Goal: Task Accomplishment & Management: Manage account settings

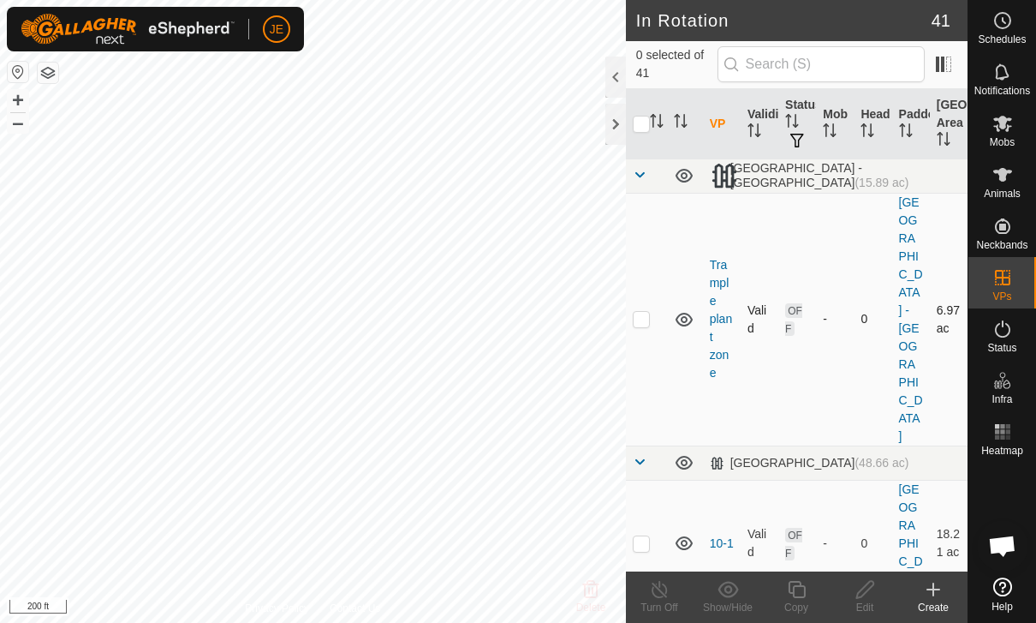
click at [641, 312] on p-checkbox at bounding box center [641, 319] width 17 height 14
checkbox input "true"
click at [806, 583] on icon at bounding box center [796, 589] width 21 height 21
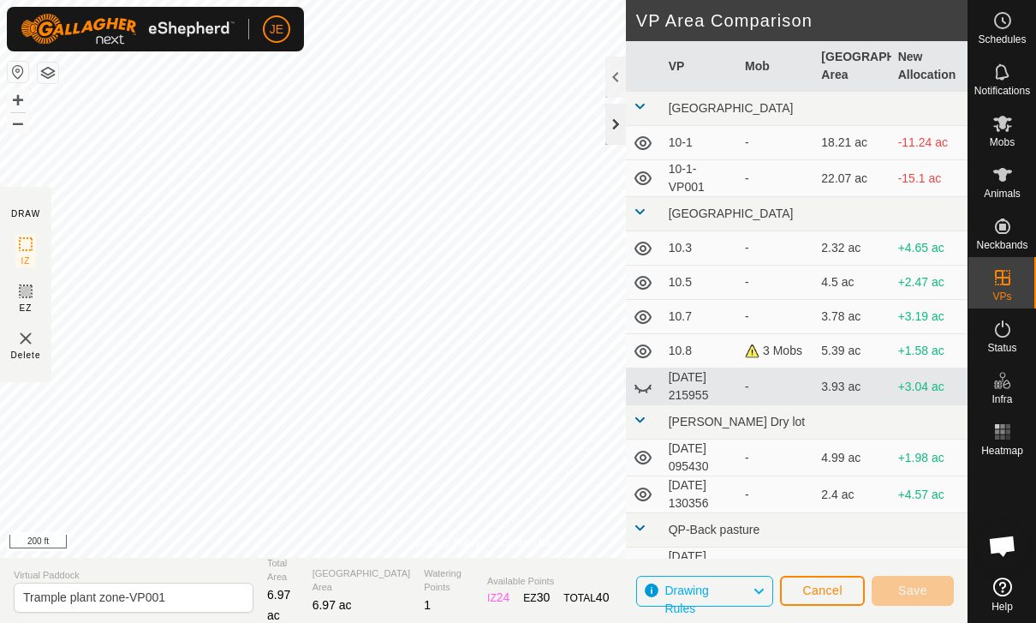
click at [611, 124] on div at bounding box center [615, 124] width 21 height 41
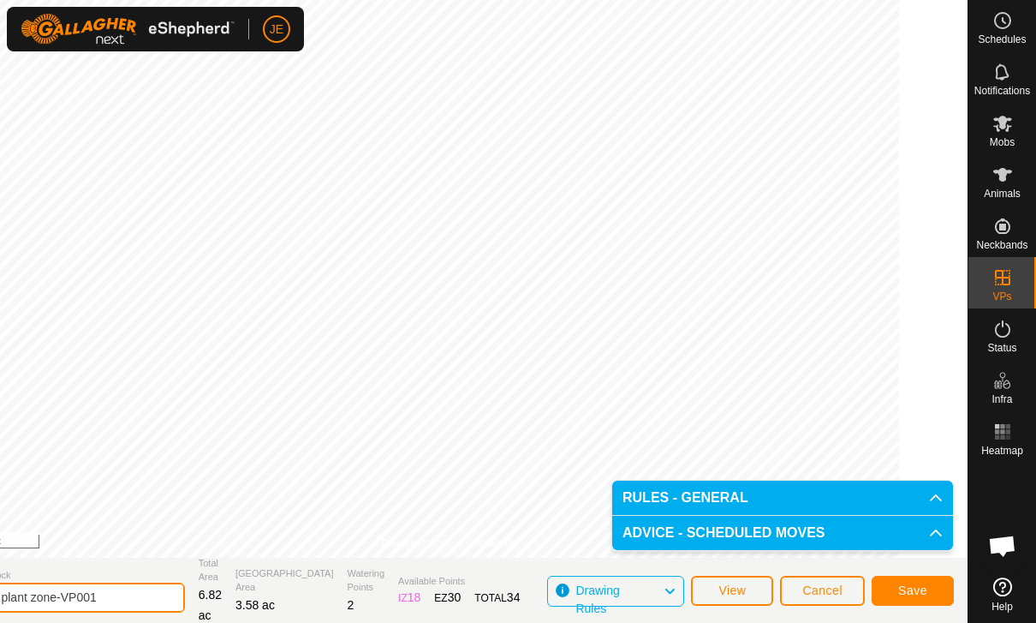
click at [169, 593] on input "Trample plant zone-VP001" at bounding box center [65, 597] width 240 height 30
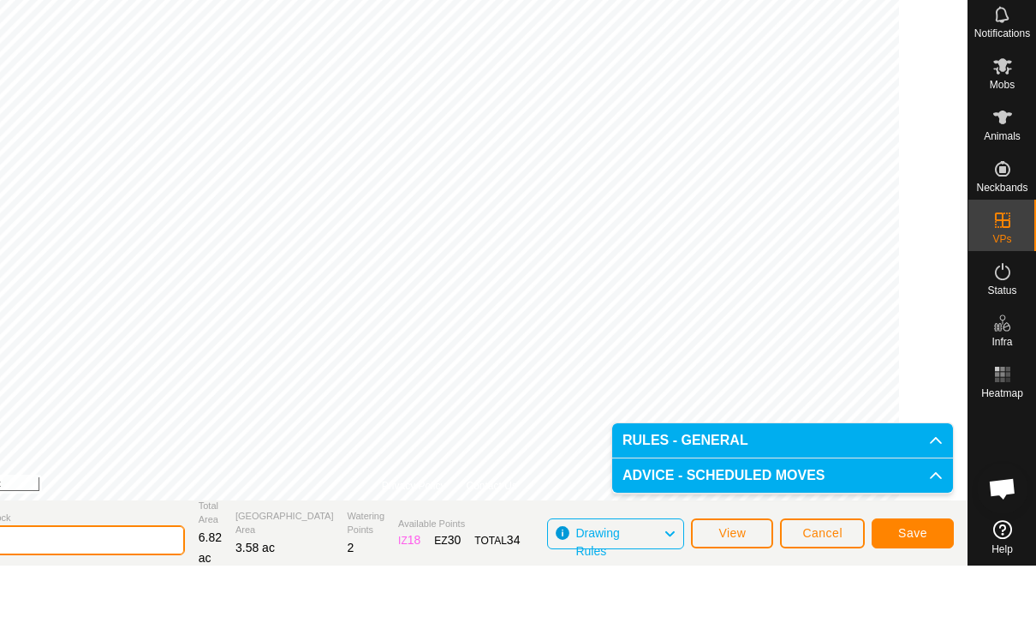
type input "T"
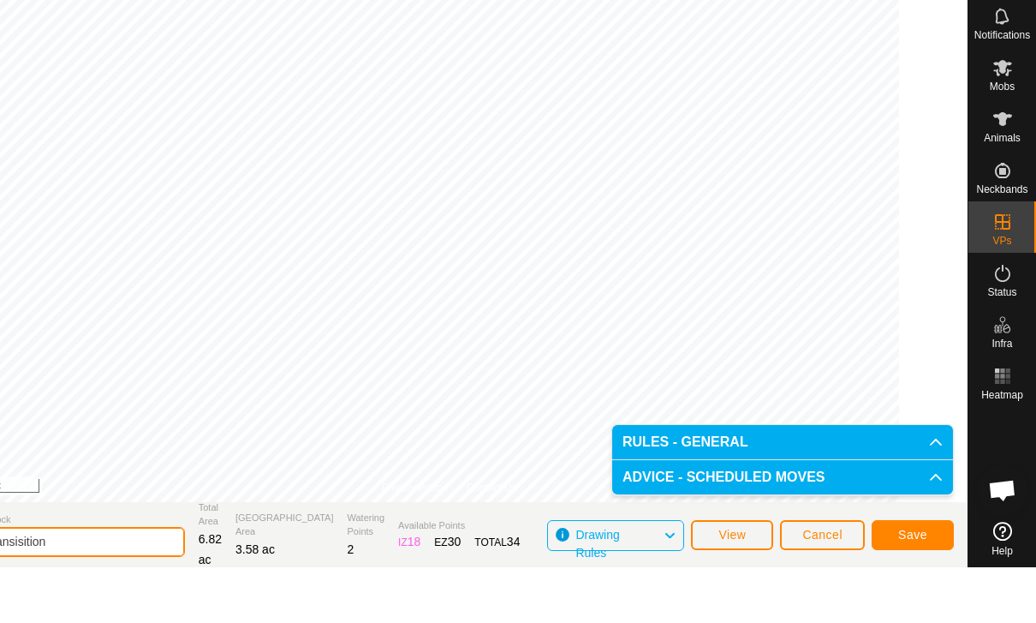
type input "10.9 - transisition"
click at [927, 575] on button "Save" at bounding box center [913, 590] width 82 height 30
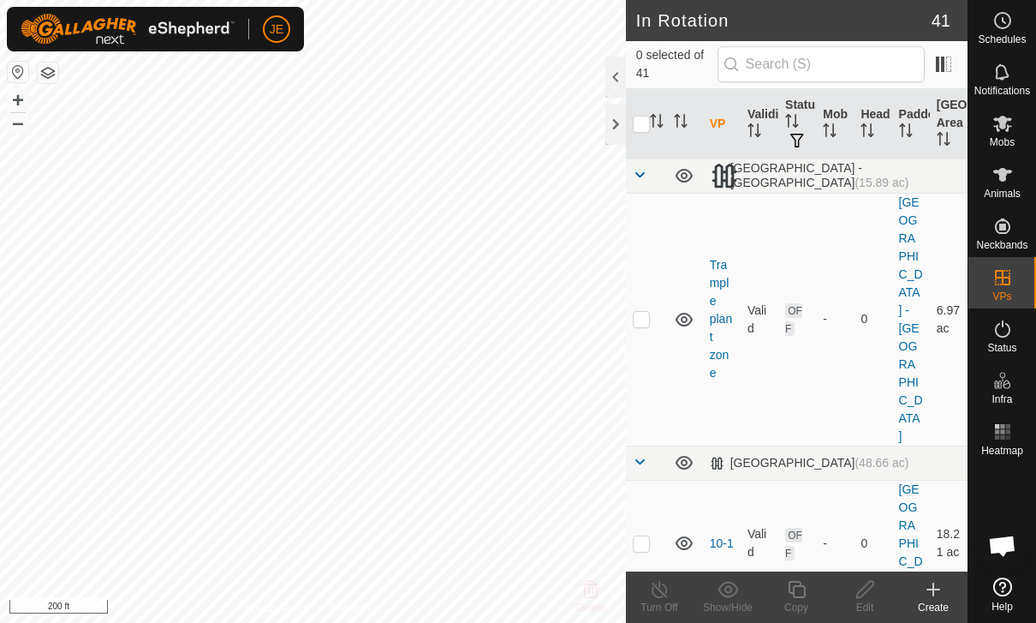
click at [1000, 326] on icon at bounding box center [1003, 329] width 21 height 21
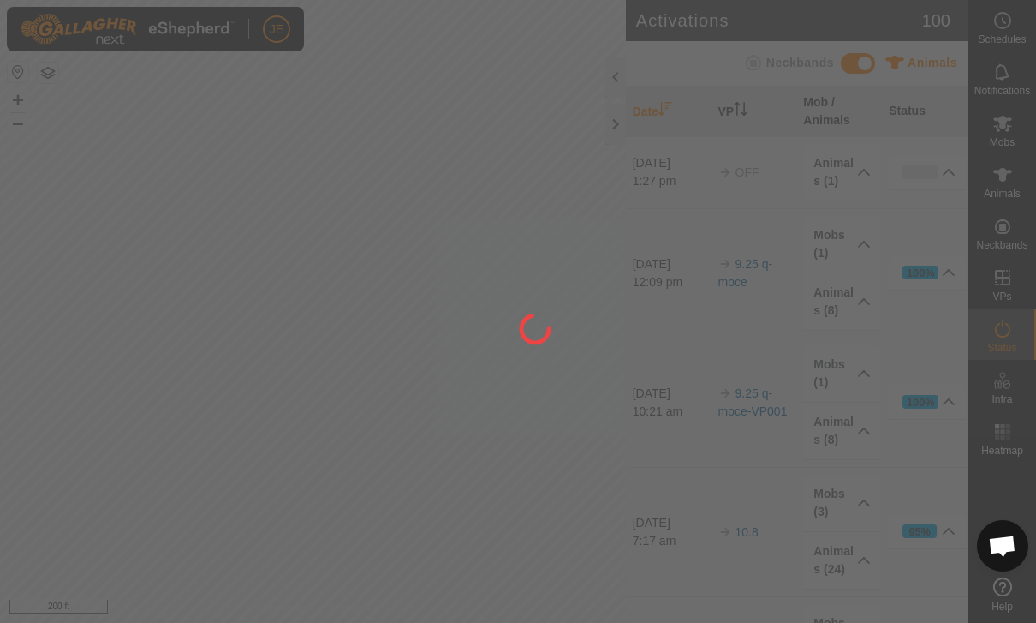
click at [1007, 331] on div at bounding box center [518, 311] width 1036 height 623
click at [1006, 270] on div at bounding box center [518, 311] width 1036 height 623
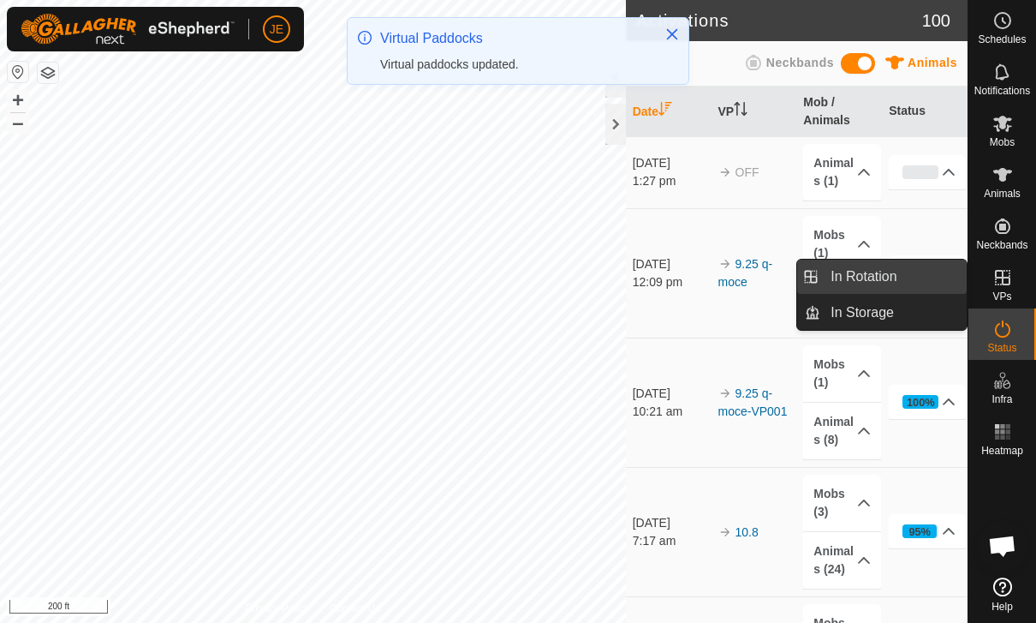
click at [908, 271] on link "In Rotation" at bounding box center [893, 276] width 146 height 34
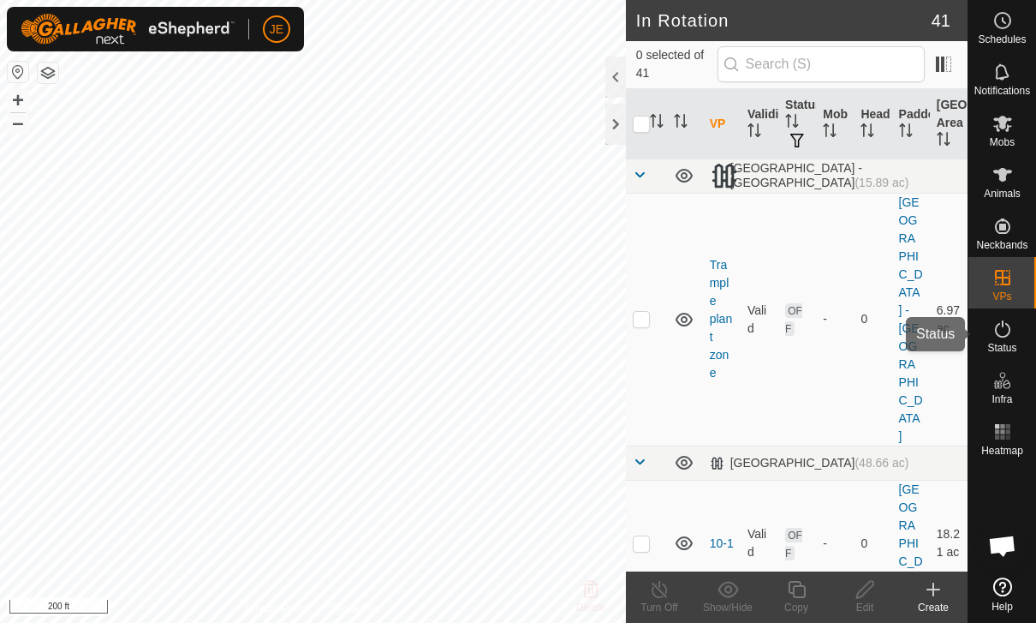
click at [999, 331] on icon at bounding box center [1003, 329] width 21 height 21
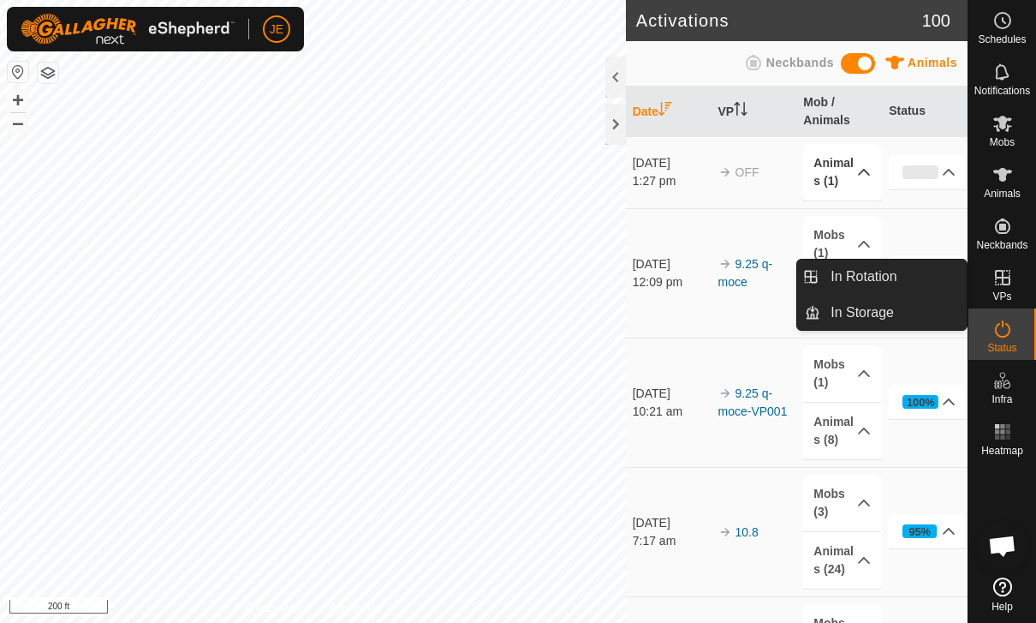
click at [850, 172] on p-accordion-header "Animals (1)" at bounding box center [841, 172] width 77 height 57
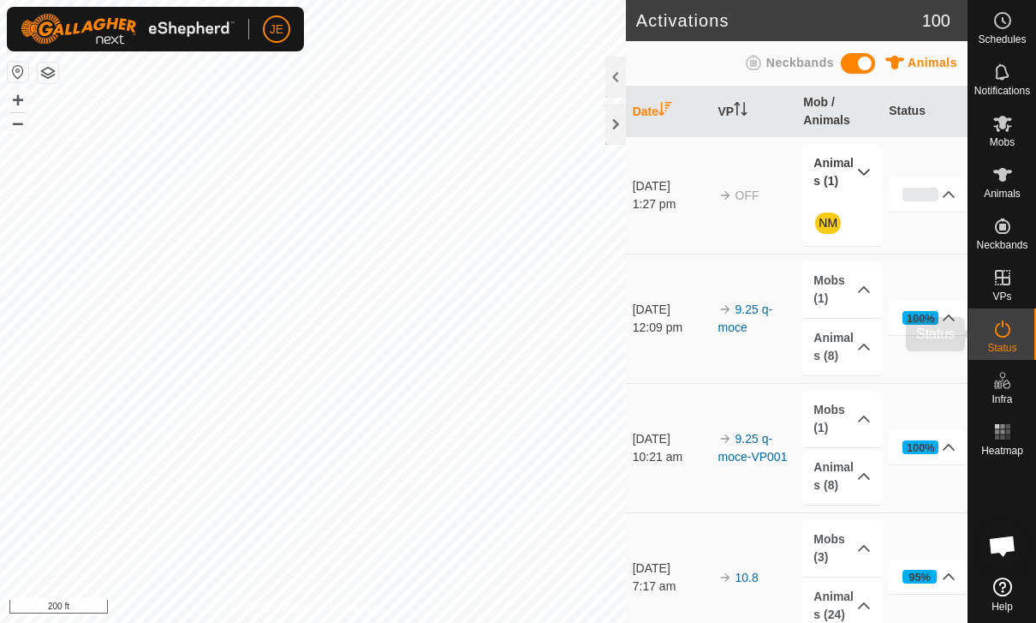
click at [997, 325] on icon at bounding box center [1002, 328] width 15 height 17
click at [845, 354] on p-accordion-header "Animals (8)" at bounding box center [841, 347] width 77 height 57
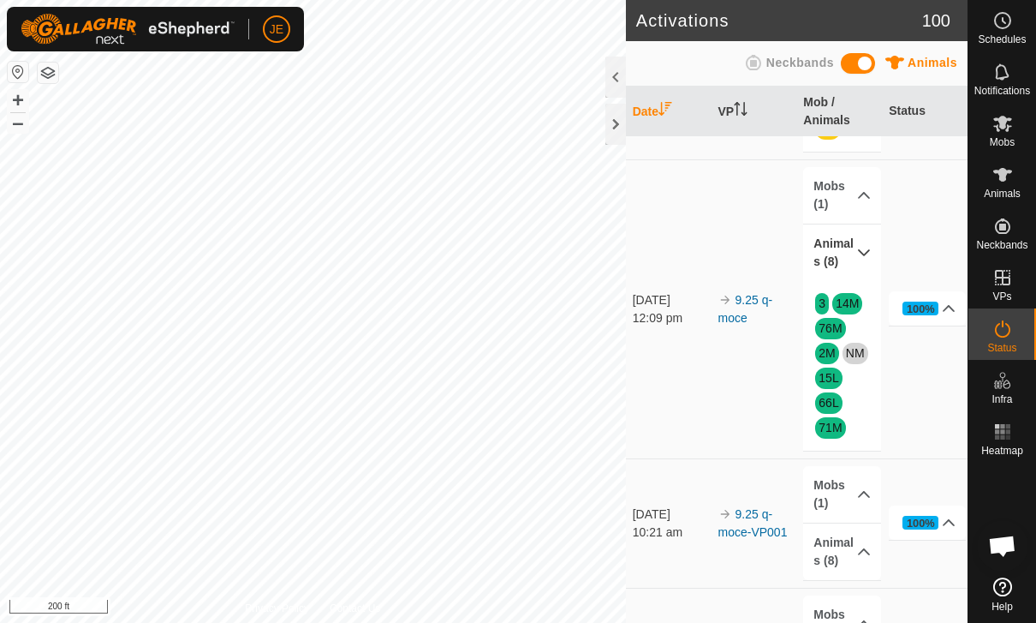
scroll to position [66, 0]
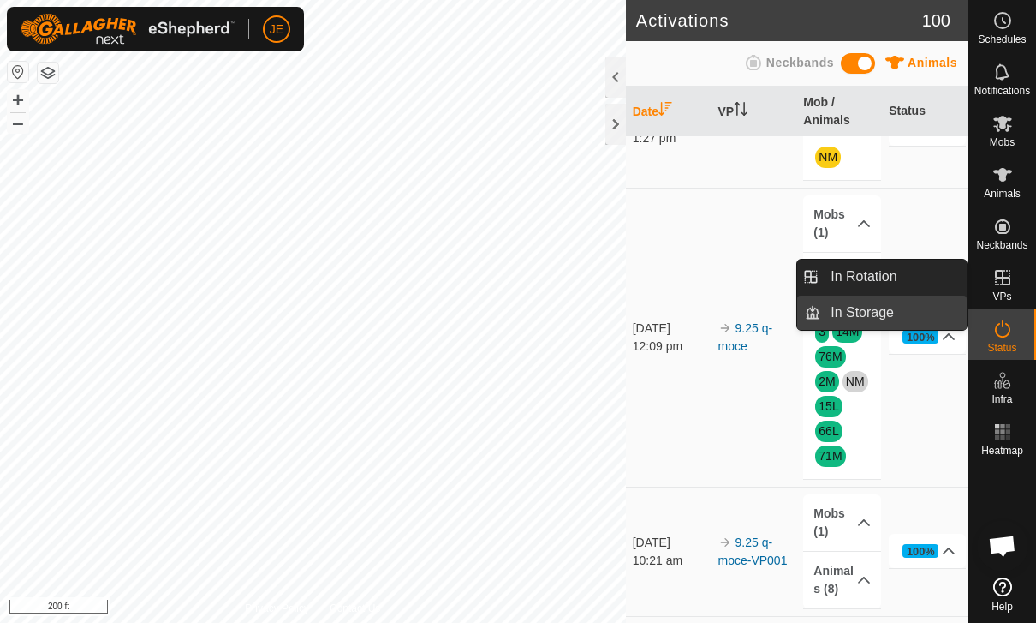
click at [894, 310] on span "In Storage" at bounding box center [862, 312] width 63 height 21
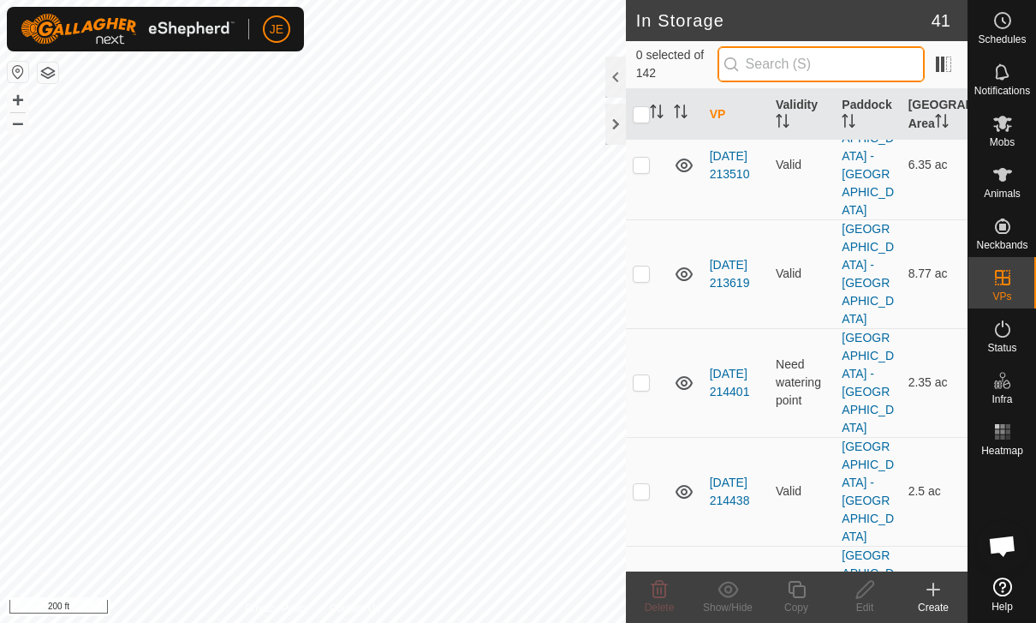
click at [859, 55] on input "text" at bounding box center [821, 64] width 207 height 36
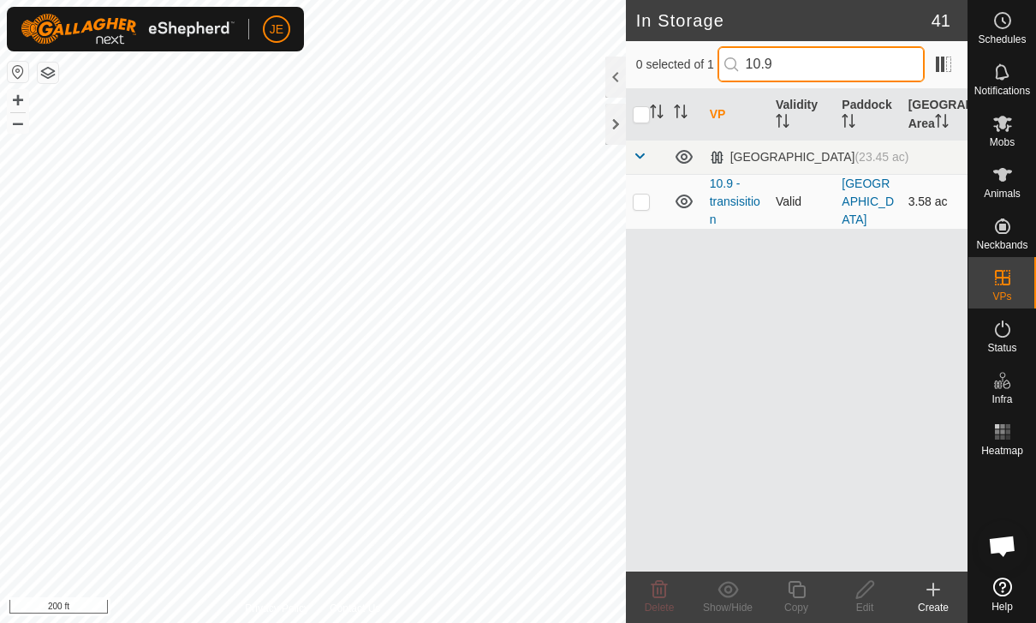
type input "10.9"
click at [649, 196] on p-checkbox at bounding box center [641, 201] width 17 height 14
click at [735, 584] on icon at bounding box center [728, 589] width 21 height 16
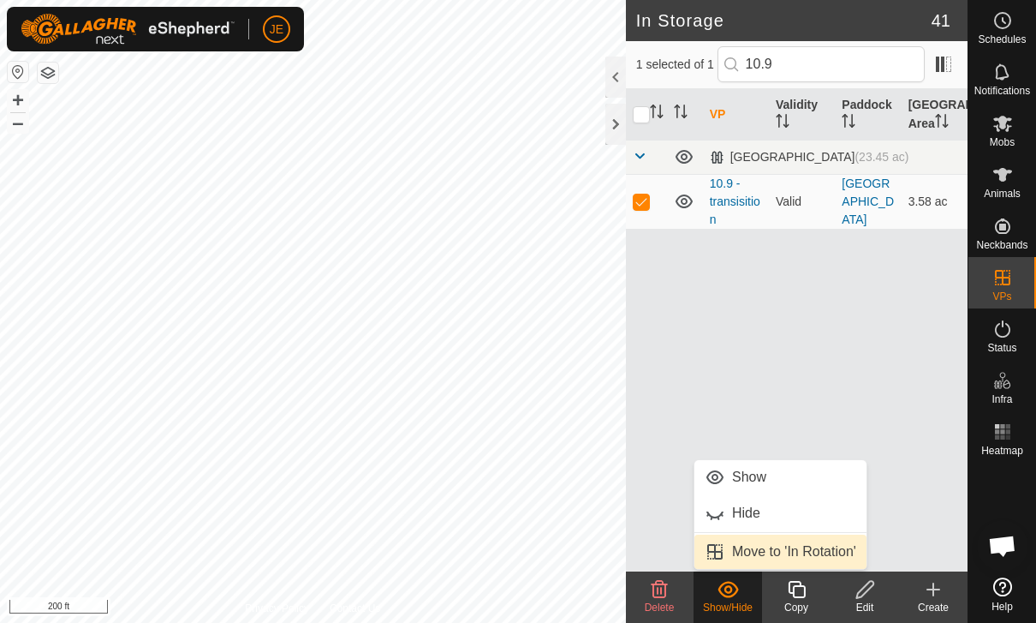
click at [786, 551] on span "Move to 'In Rotation'" at bounding box center [794, 551] width 124 height 21
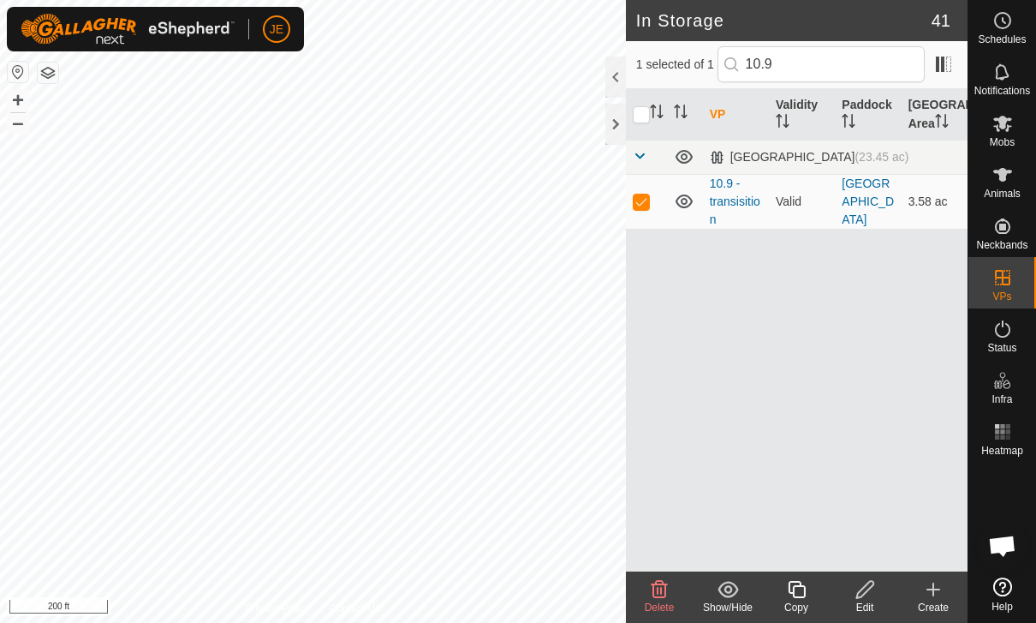
checkbox input "false"
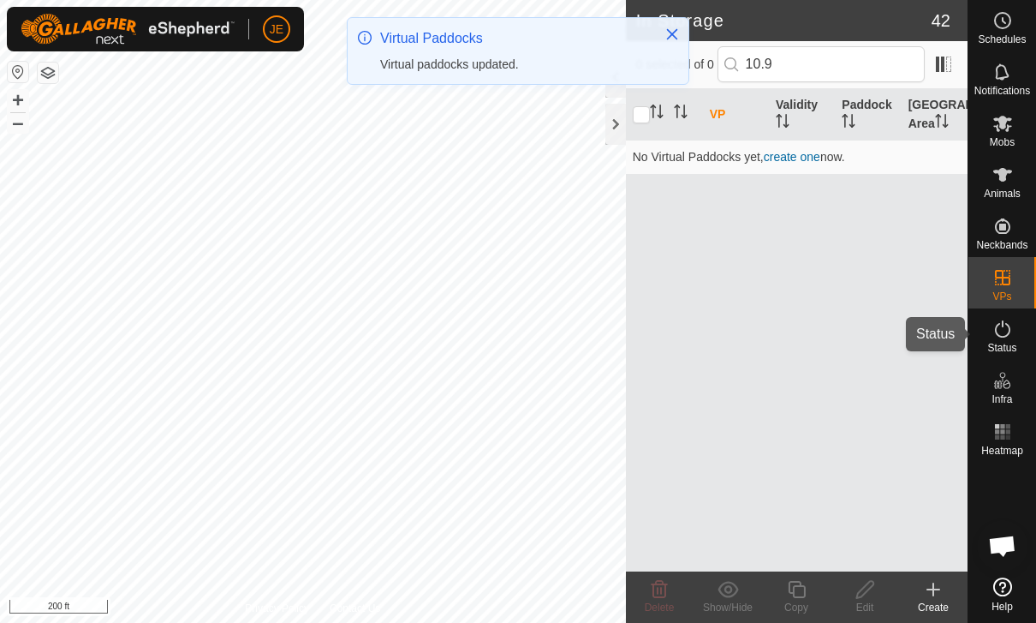
click at [1008, 347] on span "Status" at bounding box center [1001, 348] width 29 height 10
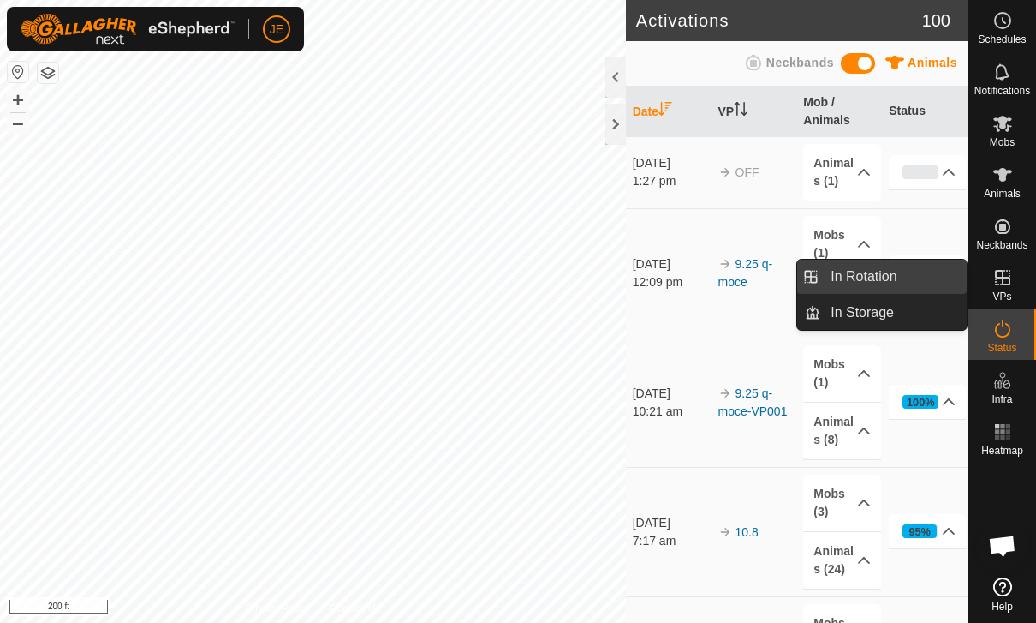
click at [888, 276] on span "In Rotation" at bounding box center [864, 276] width 66 height 21
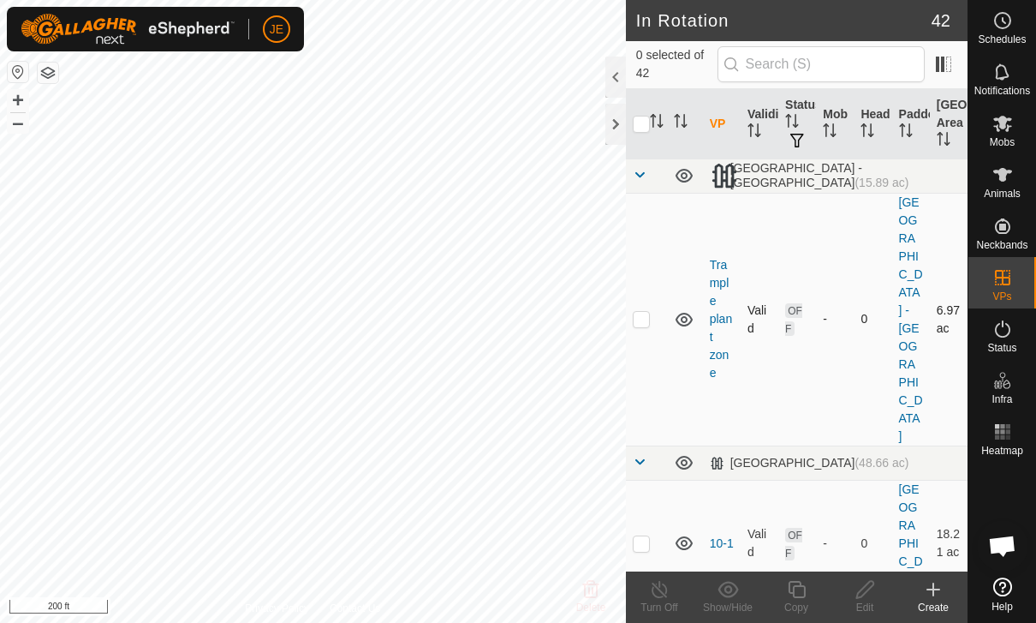
click at [640, 312] on p-checkbox at bounding box center [641, 319] width 17 height 14
checkbox input "false"
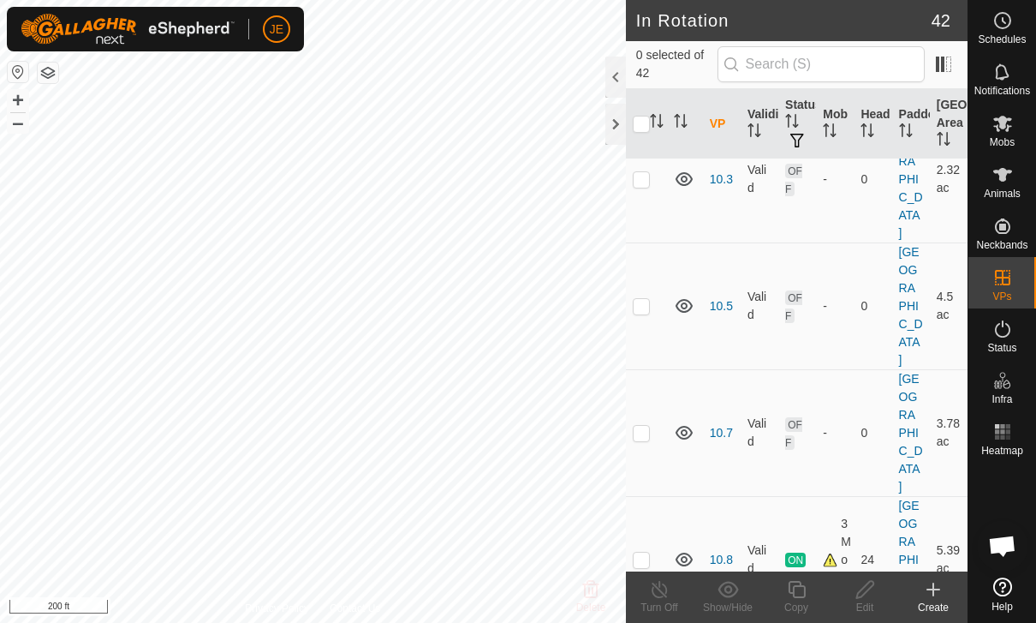
scroll to position [644, 0]
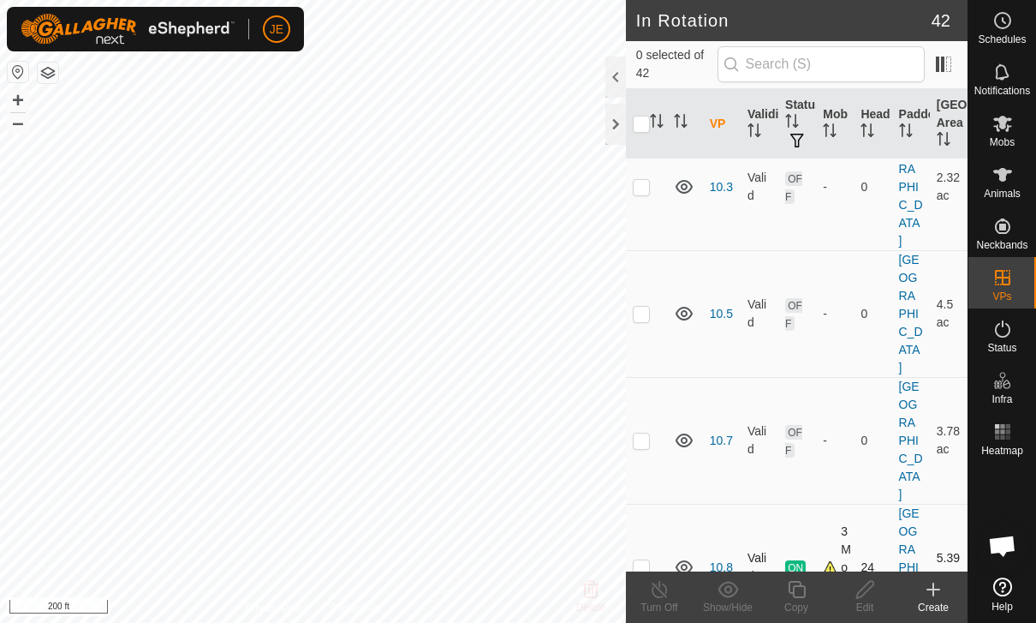
click at [649, 560] on p-checkbox at bounding box center [641, 567] width 17 height 14
click at [641, 560] on p-checkbox at bounding box center [641, 567] width 17 height 14
checkbox input "false"
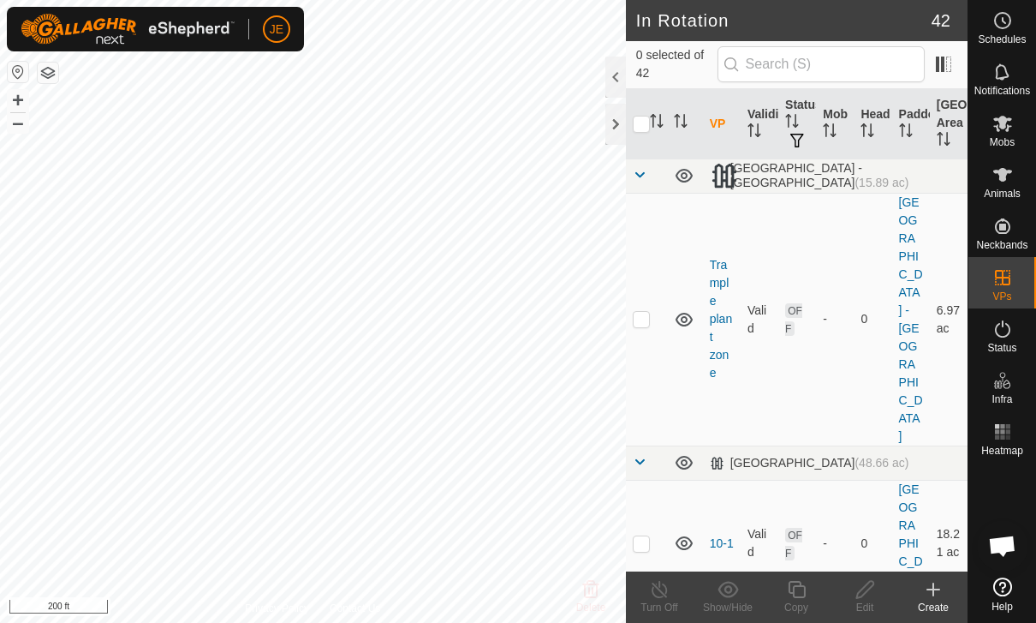
scroll to position [0, 0]
click at [653, 258] on td at bounding box center [646, 319] width 41 height 253
checkbox input "true"
click at [868, 588] on icon at bounding box center [864, 589] width 17 height 17
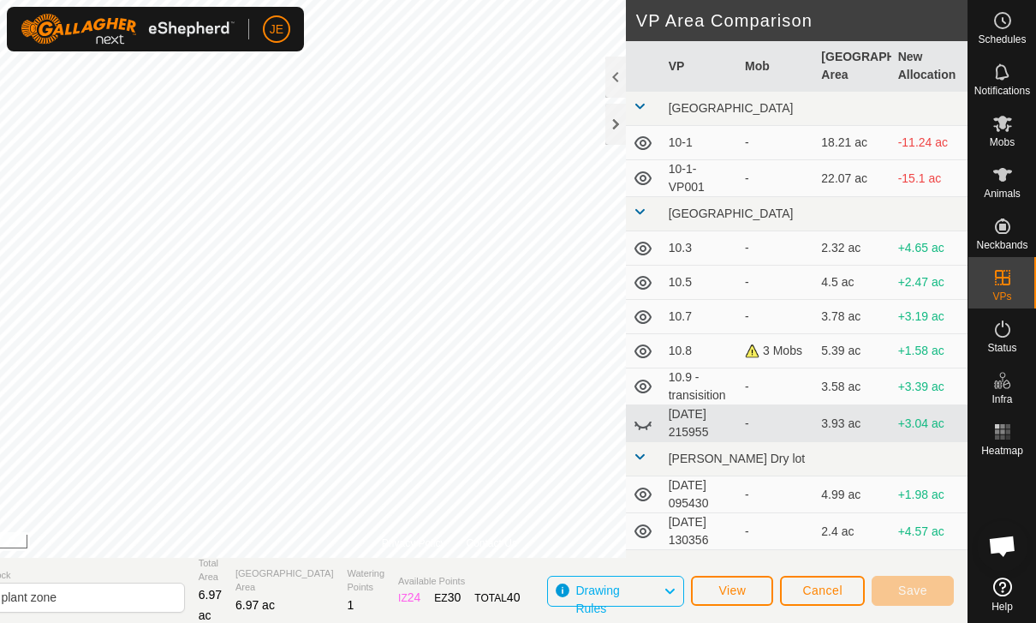
click at [831, 589] on span "Cancel" at bounding box center [822, 590] width 40 height 14
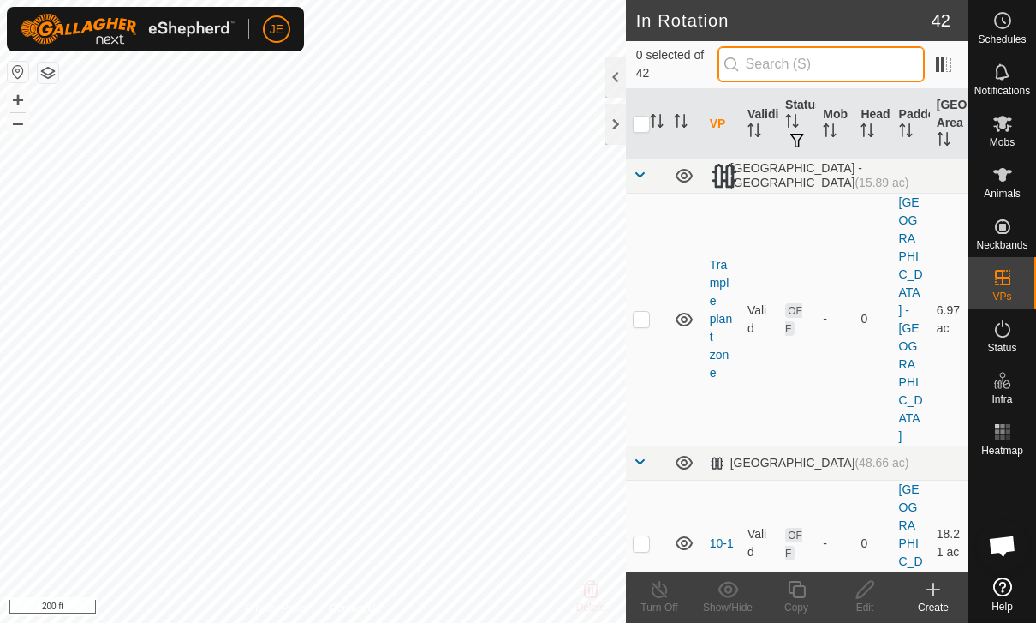
click at [864, 57] on input "text" at bounding box center [821, 64] width 207 height 36
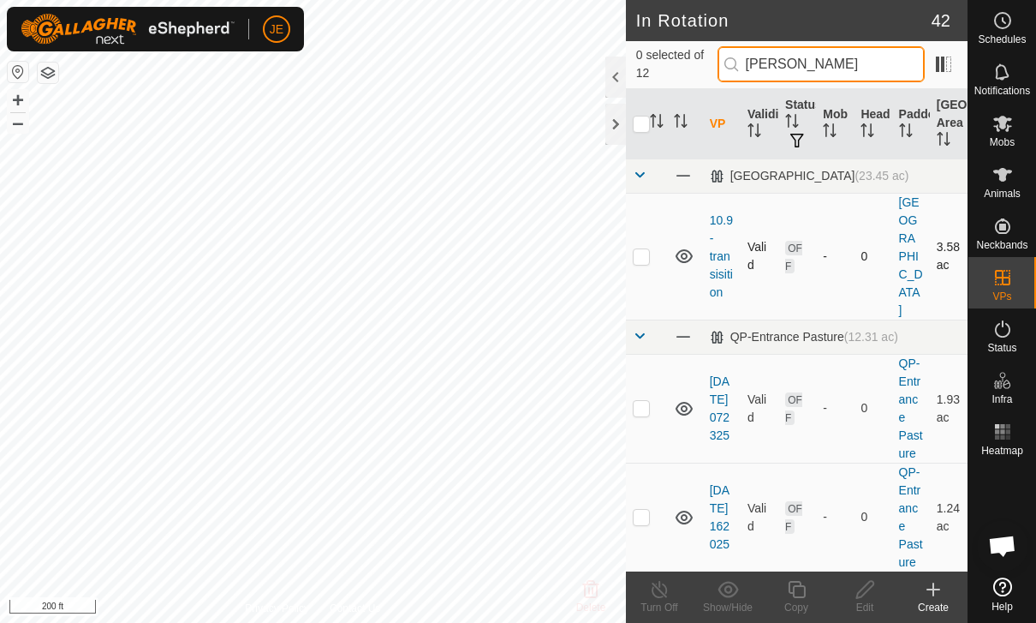
type input "Tran"
click at [641, 249] on p-checkbox at bounding box center [641, 256] width 17 height 14
checkbox input "true"
click at [871, 593] on icon at bounding box center [865, 589] width 21 height 21
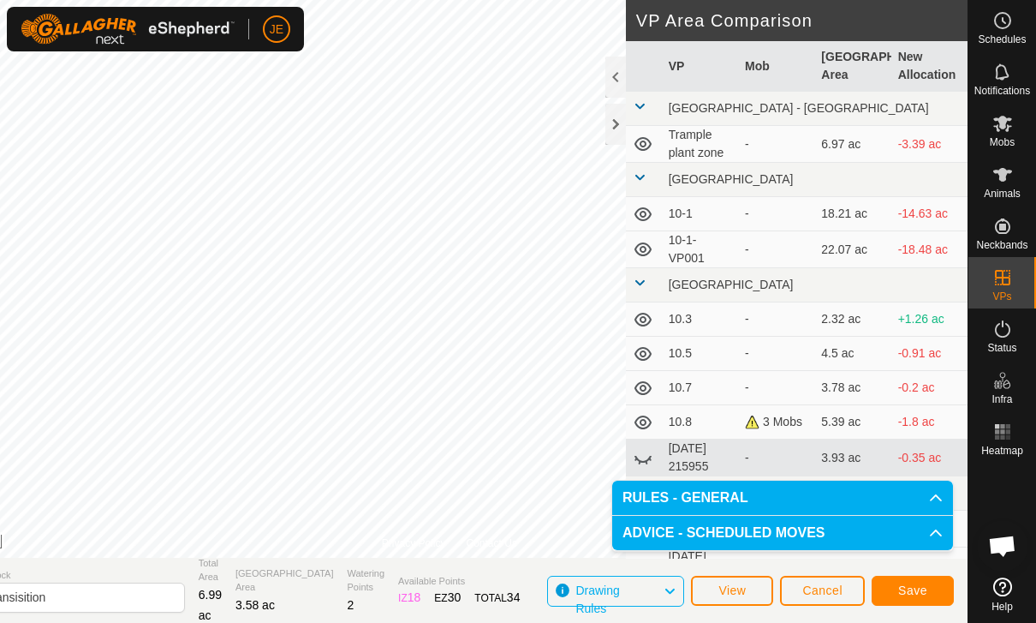
click at [919, 585] on span "Save" at bounding box center [912, 590] width 29 height 14
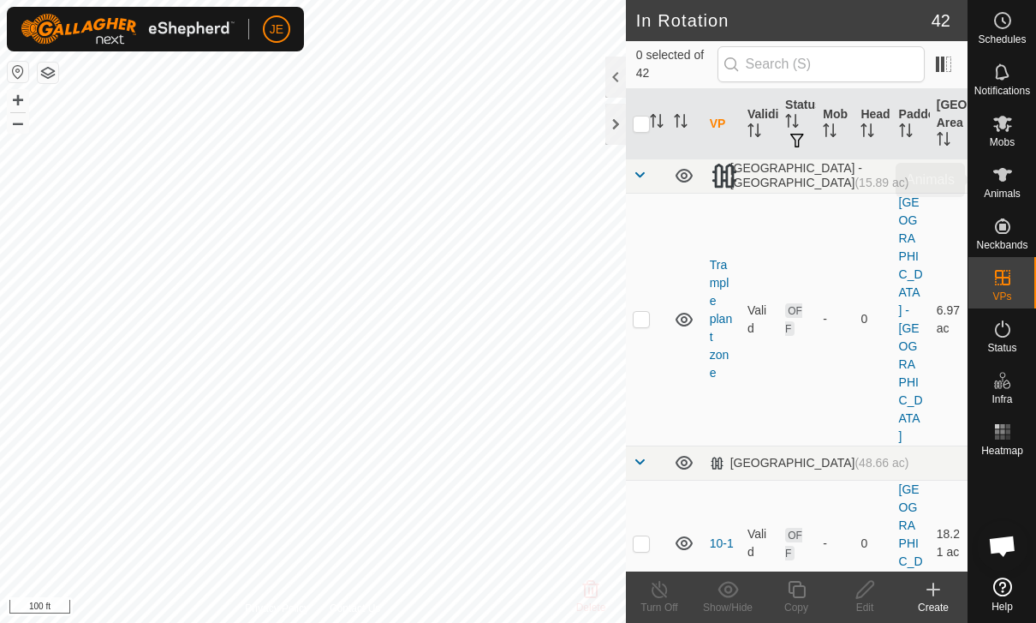
click at [1004, 181] on icon at bounding box center [1002, 175] width 19 height 14
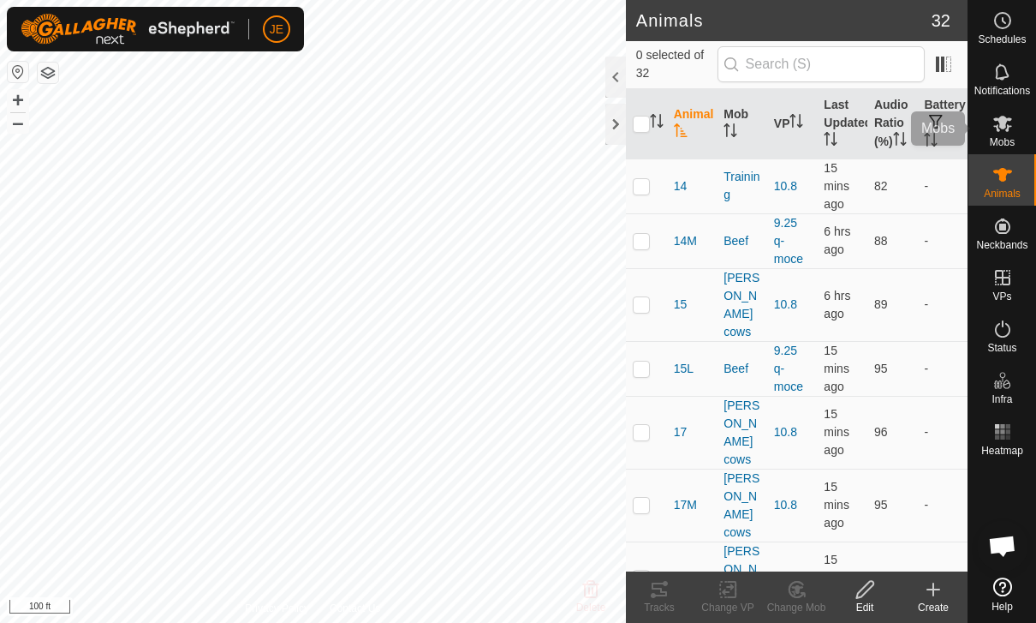
click at [1001, 131] on icon at bounding box center [1003, 123] width 21 height 21
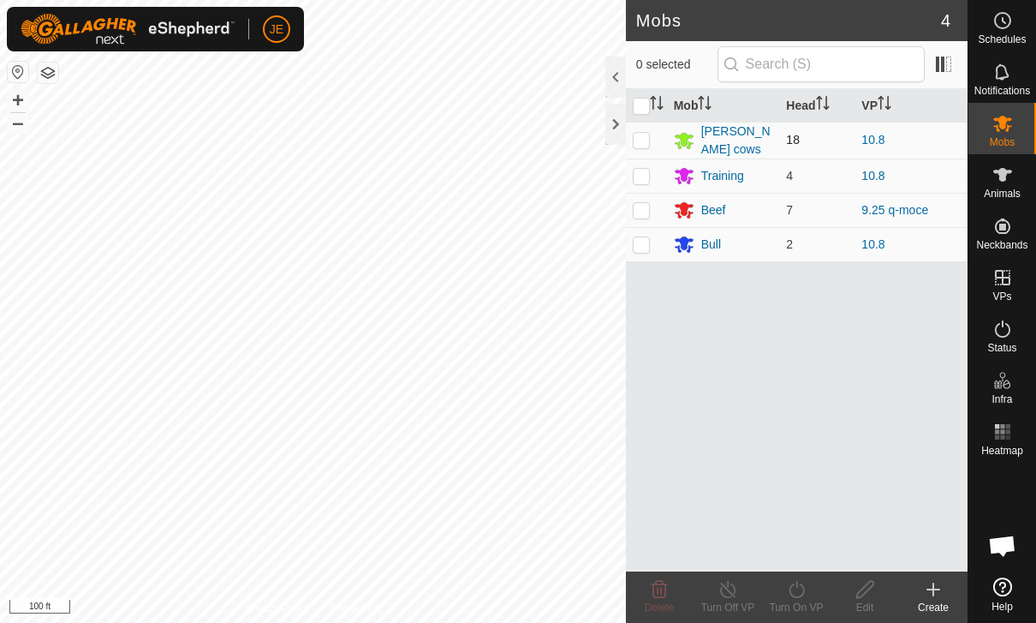
click at [640, 134] on p-checkbox at bounding box center [641, 140] width 17 height 14
checkbox input "true"
click at [645, 169] on p-checkbox at bounding box center [641, 176] width 17 height 14
checkbox input "true"
click at [643, 248] on p-checkbox at bounding box center [641, 244] width 17 height 14
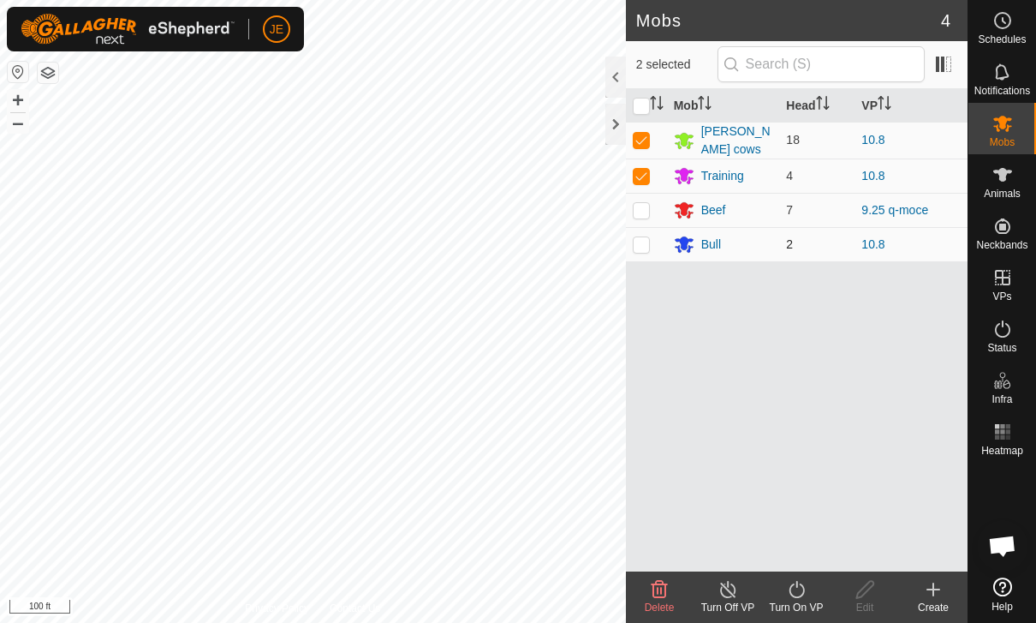
checkbox input "true"
click at [809, 604] on div "Turn On VP" at bounding box center [796, 606] width 69 height 15
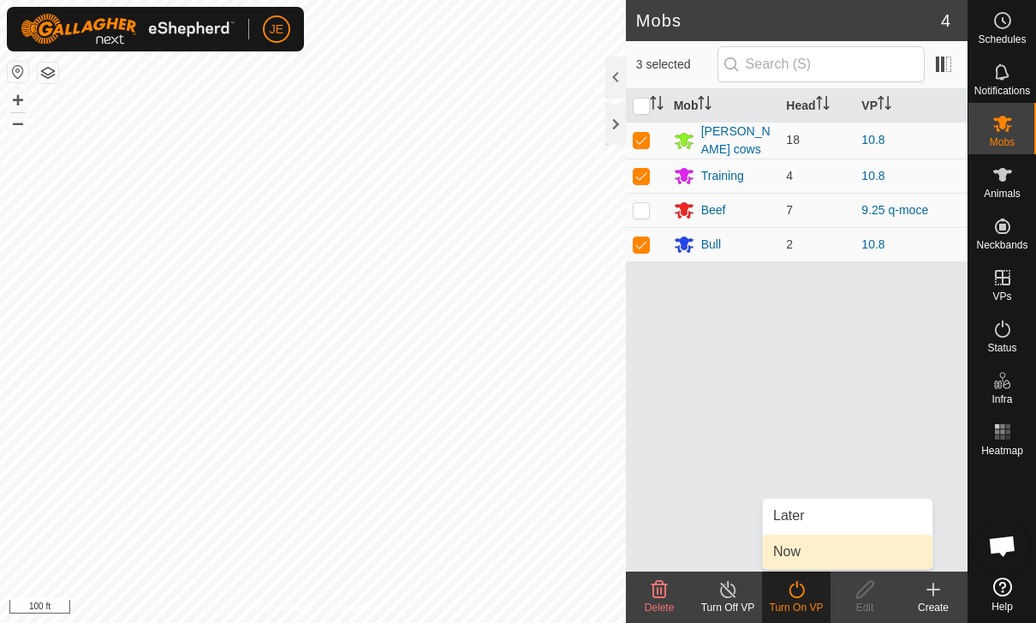
click at [802, 553] on link "Now" at bounding box center [848, 551] width 170 height 34
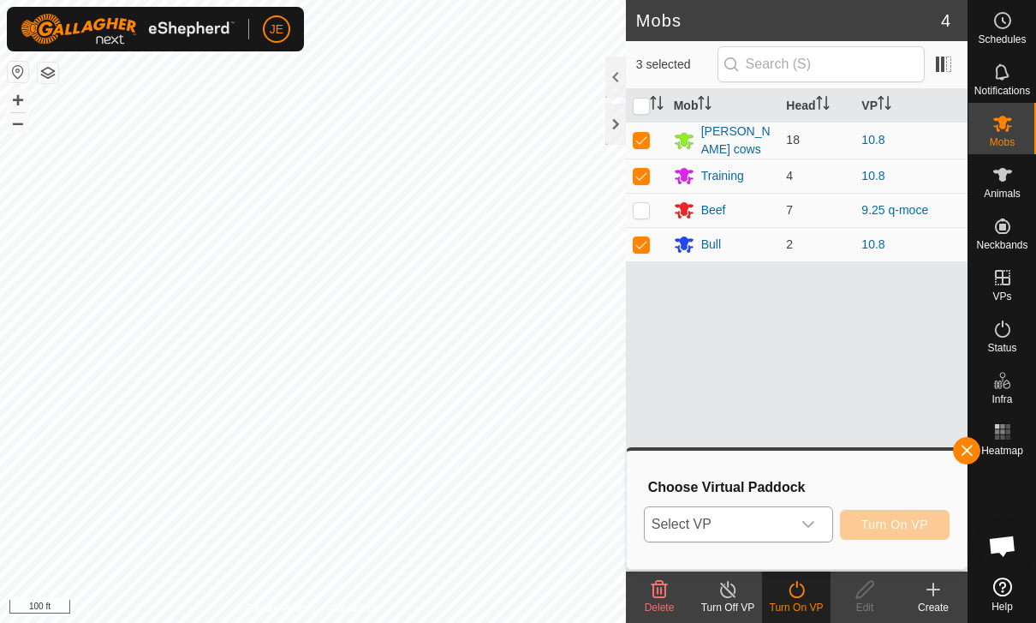
click at [733, 528] on span "Select VP" at bounding box center [718, 524] width 146 height 34
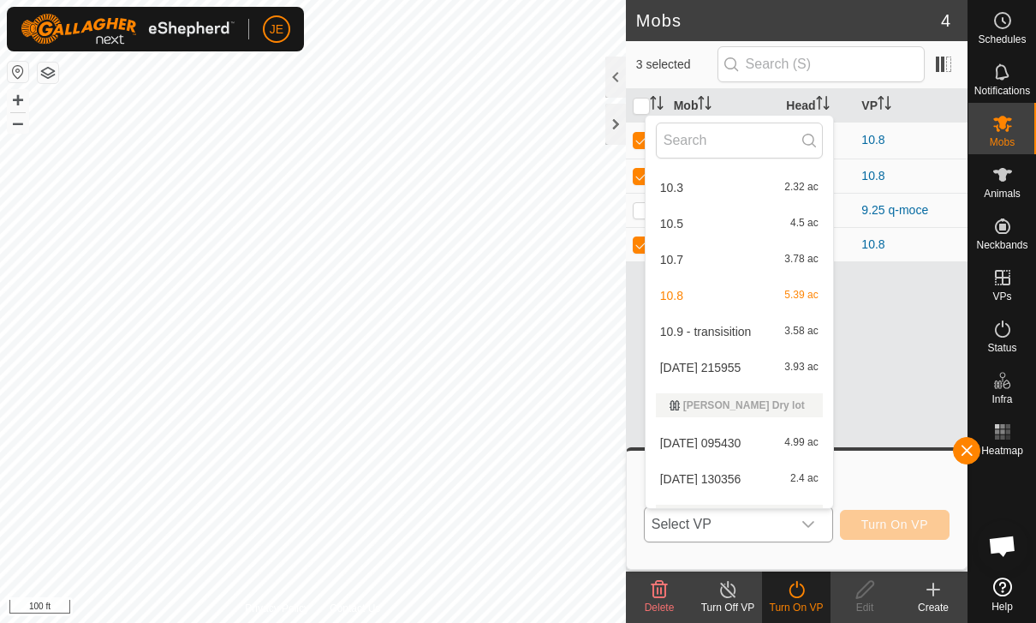
scroll to position [230, 0]
click at [729, 327] on span "10.9 - transisition" at bounding box center [706, 332] width 92 height 12
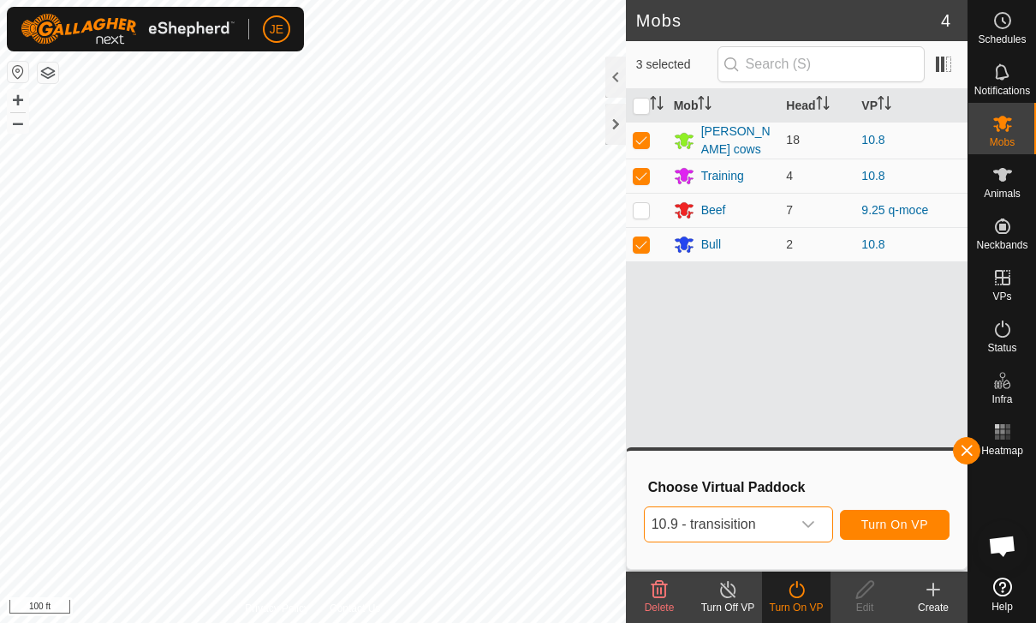
click at [904, 521] on span "Turn On VP" at bounding box center [895, 524] width 67 height 14
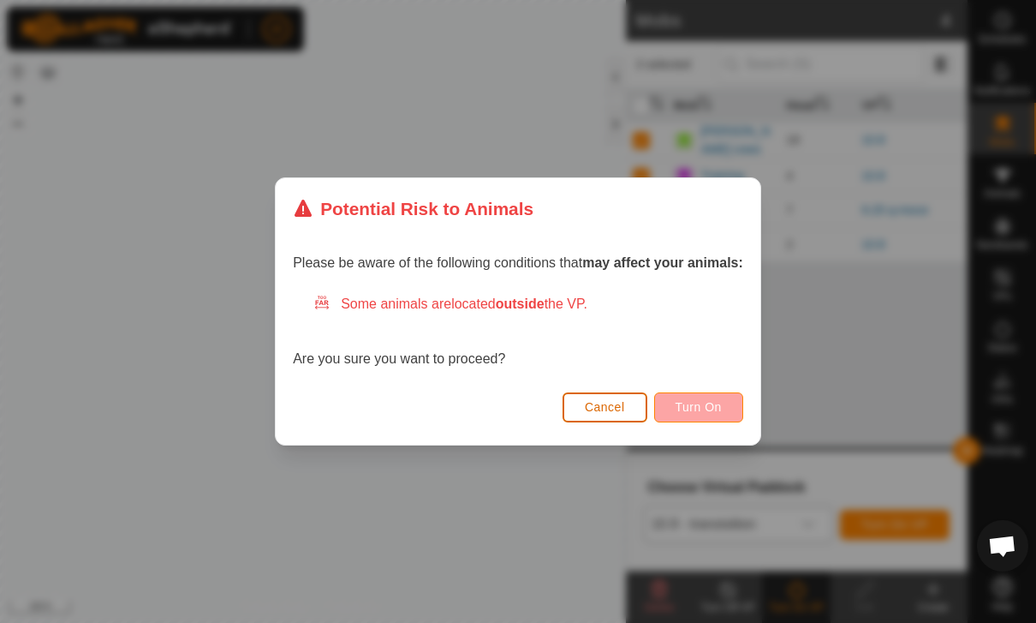
click at [701, 408] on span "Turn On" at bounding box center [699, 407] width 46 height 14
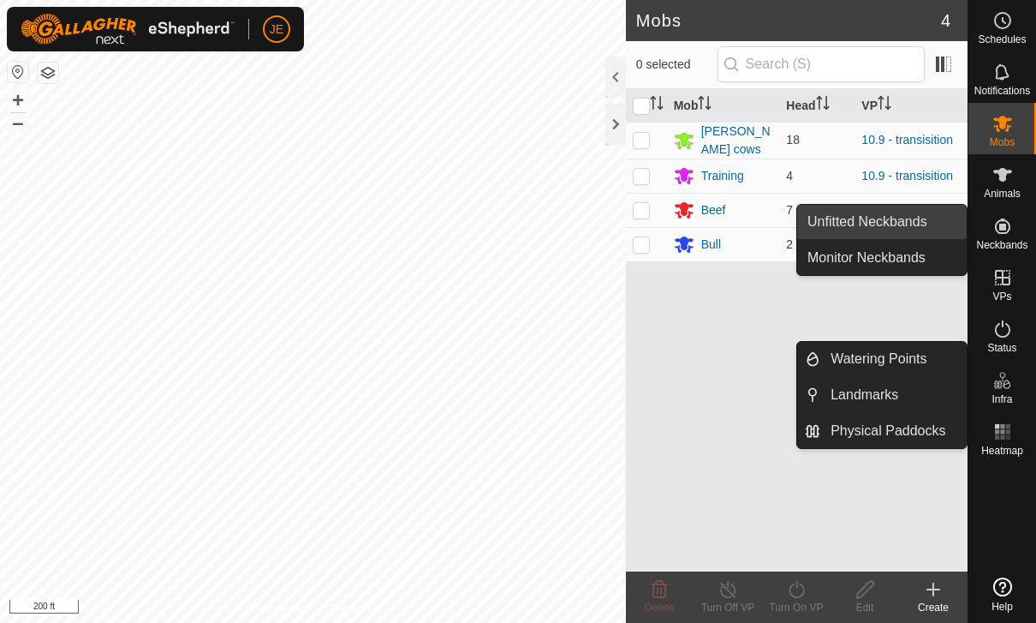
click at [884, 213] on span "Unfitted Neckbands" at bounding box center [868, 222] width 120 height 21
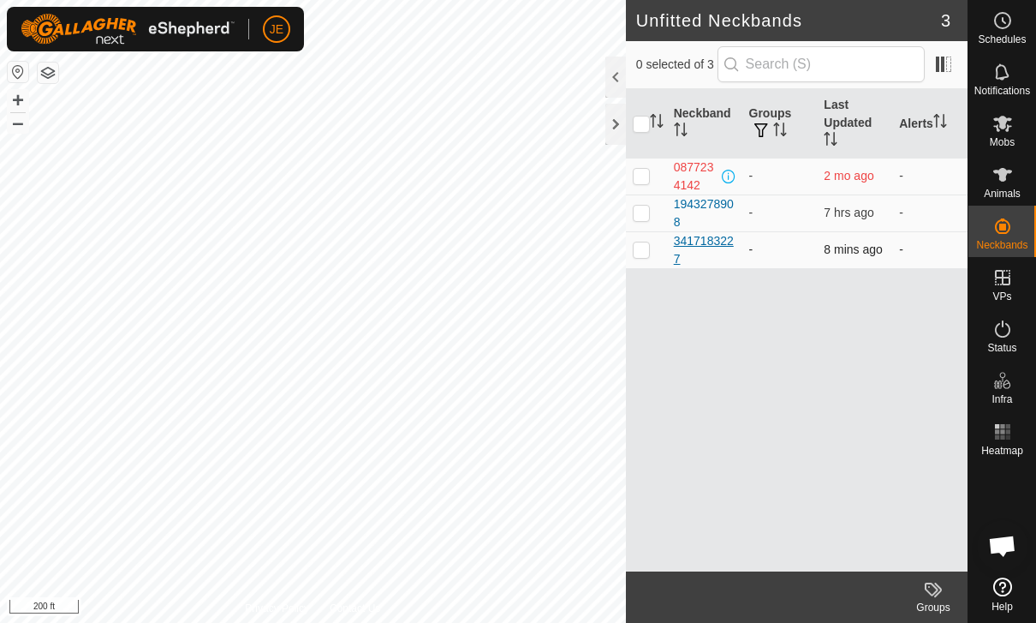
click at [716, 240] on div "3417183227" at bounding box center [705, 250] width 62 height 36
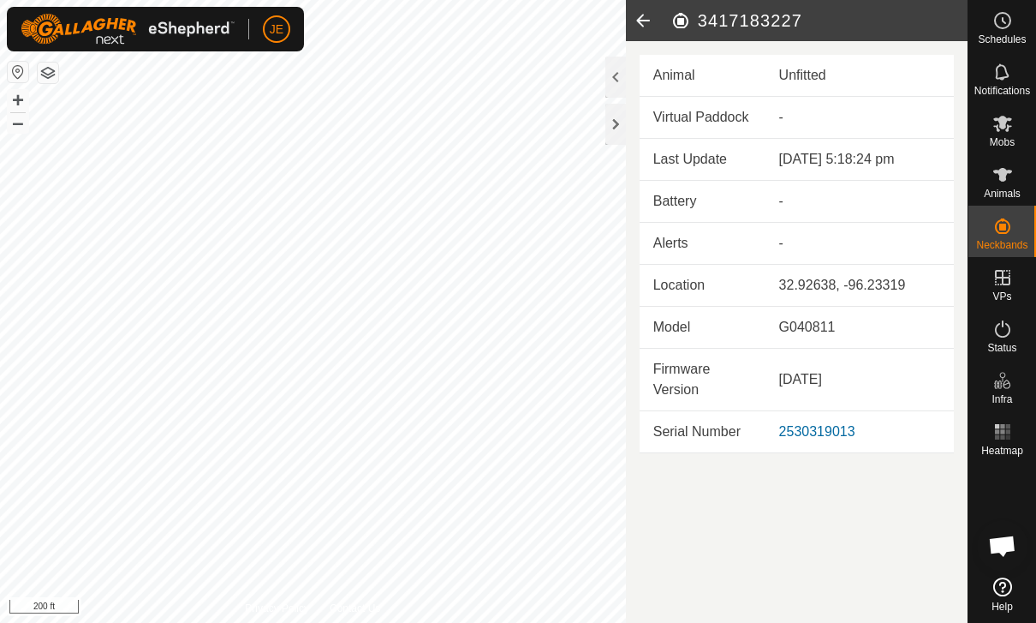
click at [817, 75] on div "Unfitted" at bounding box center [859, 75] width 161 height 21
click at [659, 13] on icon at bounding box center [643, 20] width 34 height 41
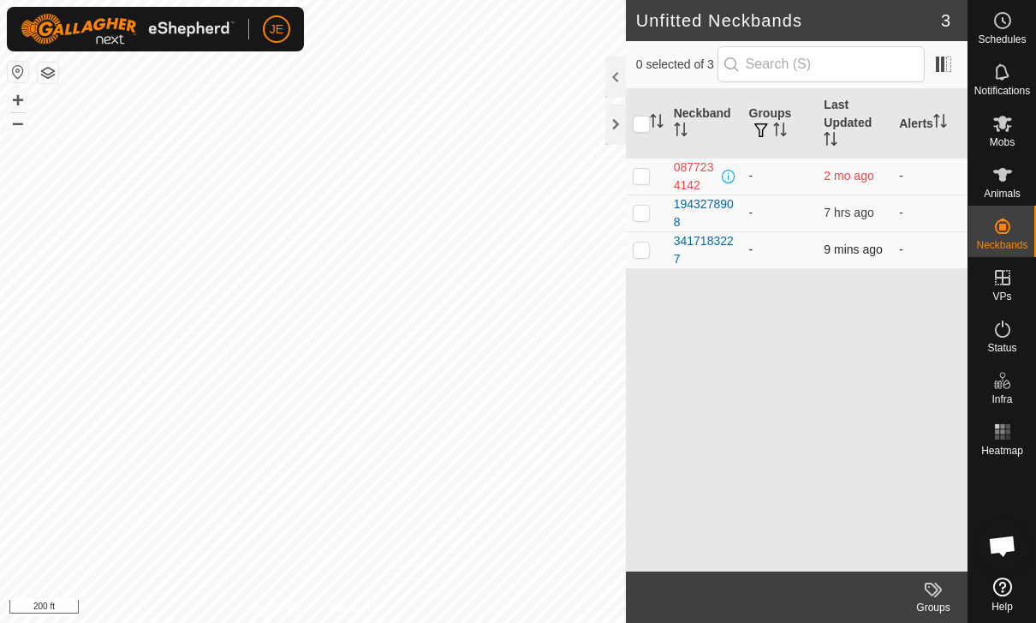
click at [647, 245] on p-checkbox at bounding box center [641, 249] width 17 height 14
checkbox input "true"
click at [701, 242] on div "3417183227" at bounding box center [705, 250] width 62 height 36
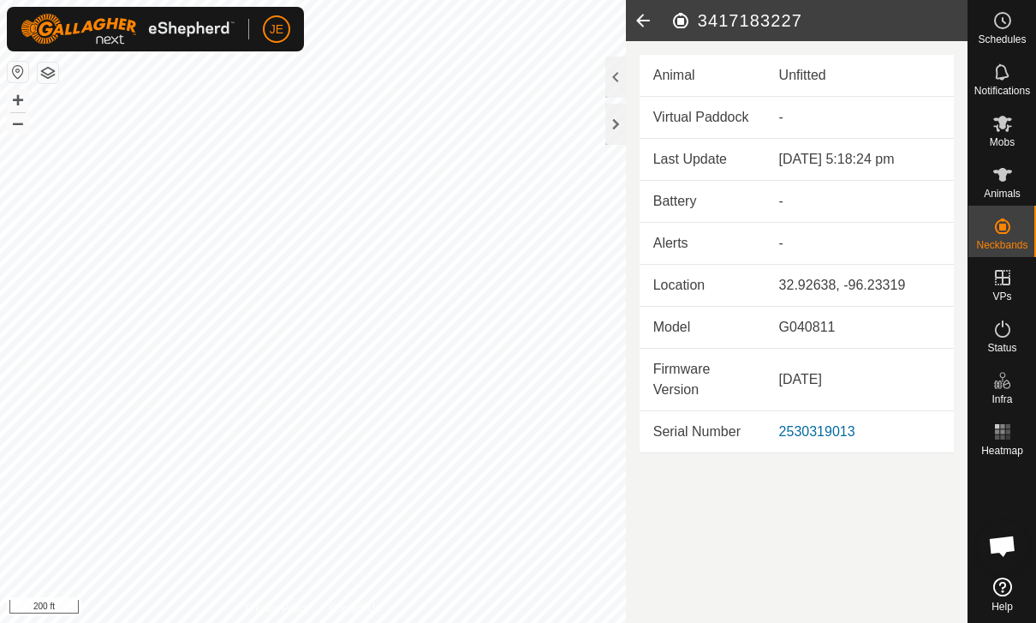
copy h2 "3417183227"
click at [1013, 182] on es-animals-svg-icon at bounding box center [1002, 174] width 31 height 27
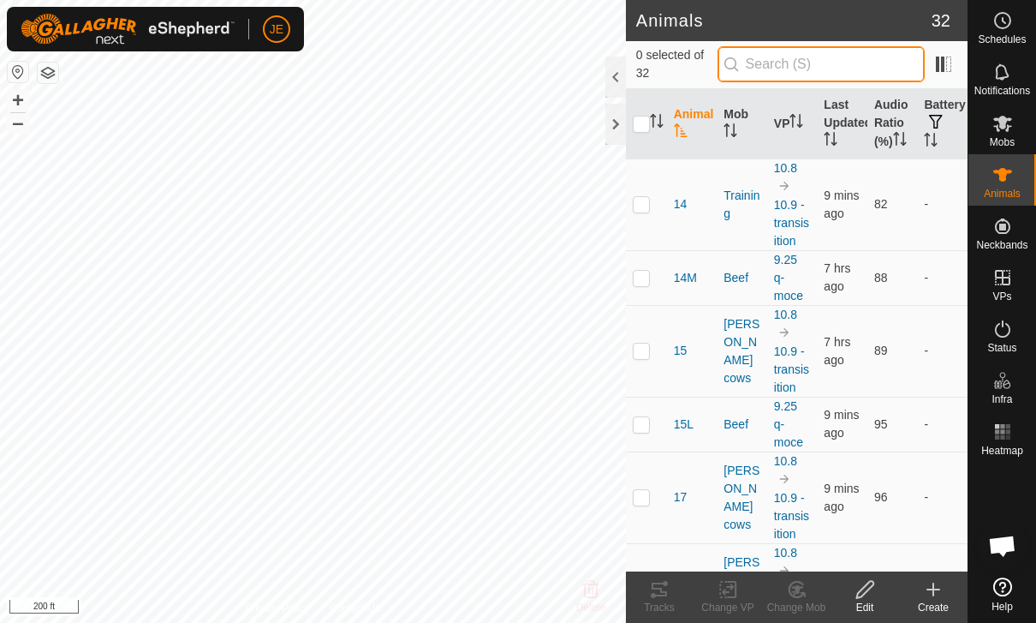
click at [864, 51] on input "text" at bounding box center [821, 64] width 207 height 36
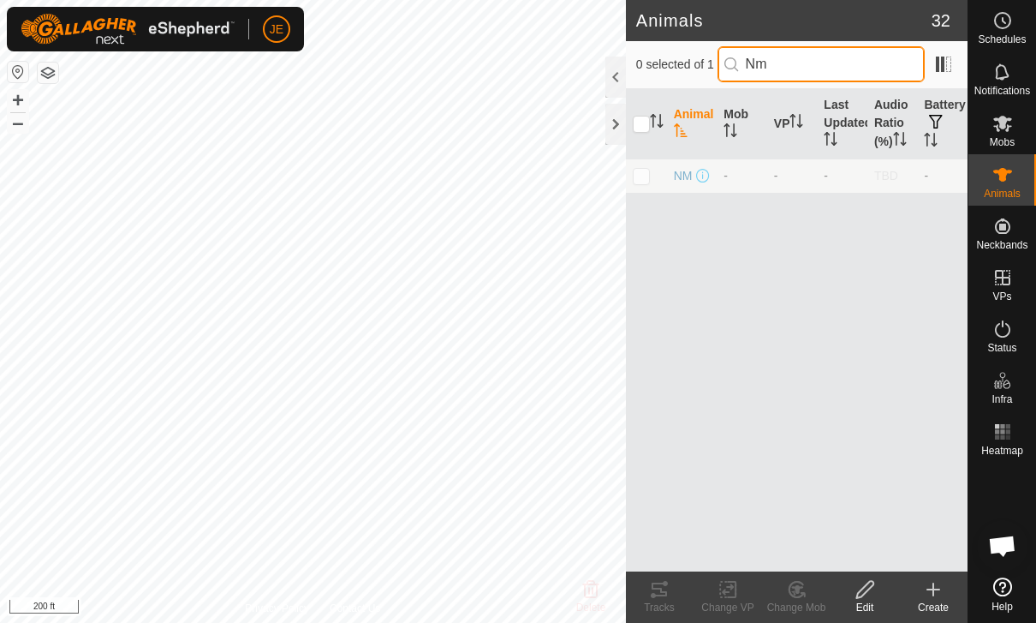
type input "Nm"
click at [639, 179] on p-checkbox at bounding box center [641, 176] width 17 height 14
checkbox input "true"
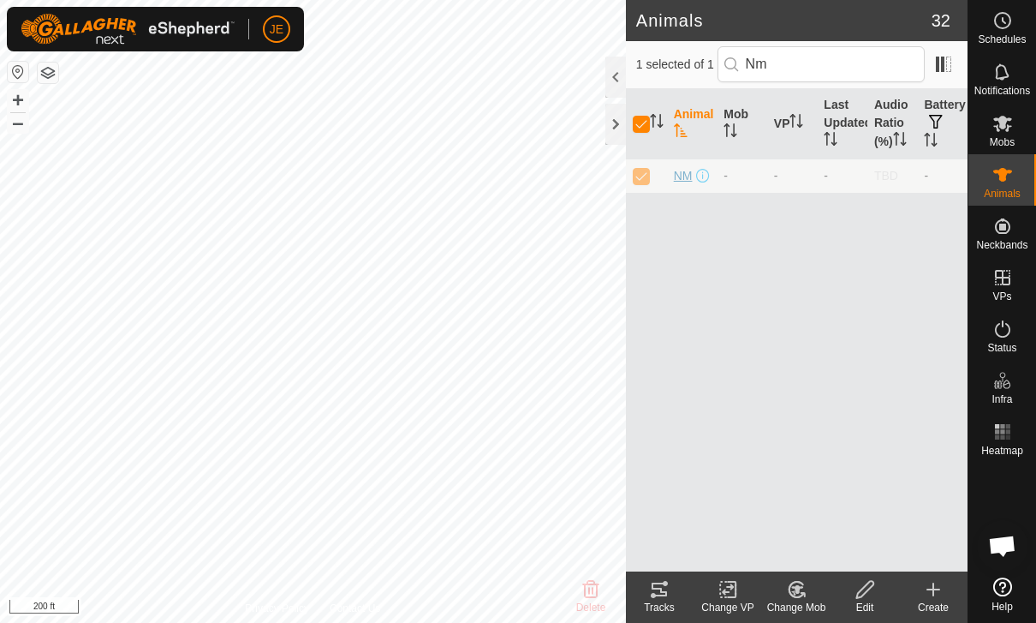
click at [682, 176] on span "NM" at bounding box center [683, 176] width 19 height 18
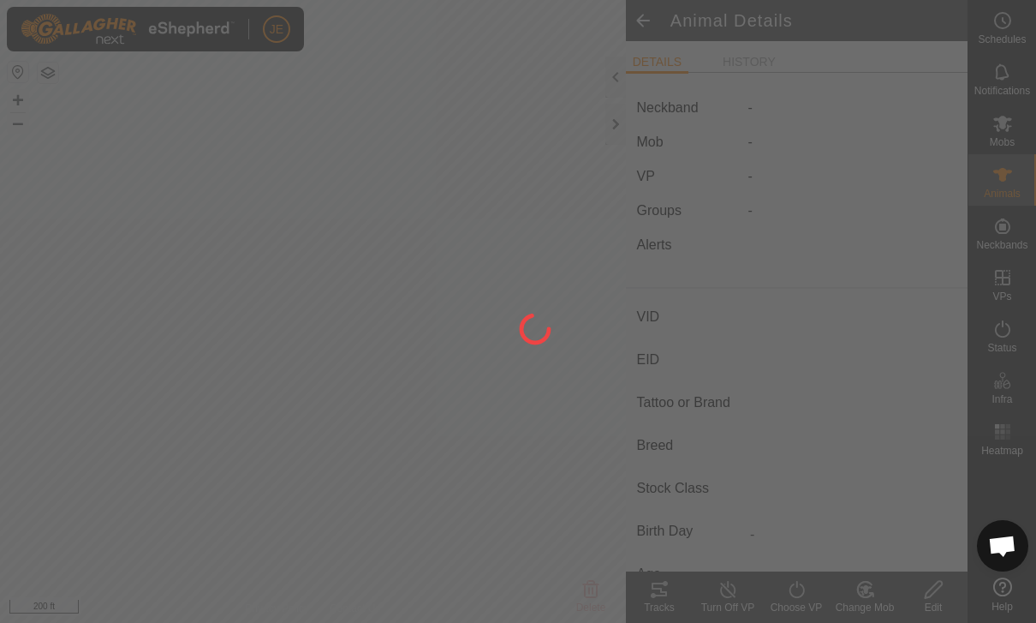
type input "NM"
type input "-"
type input "Half Wagyu"
type input "Steer"
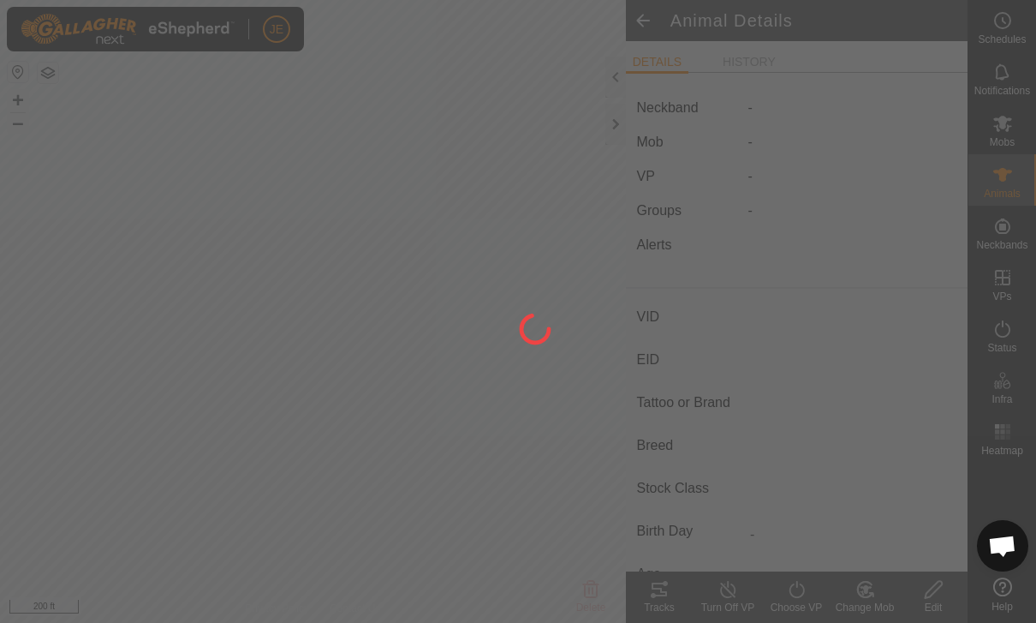
type input "08/2024"
type input "1 year 1 month"
type input "0 kg"
type input "-"
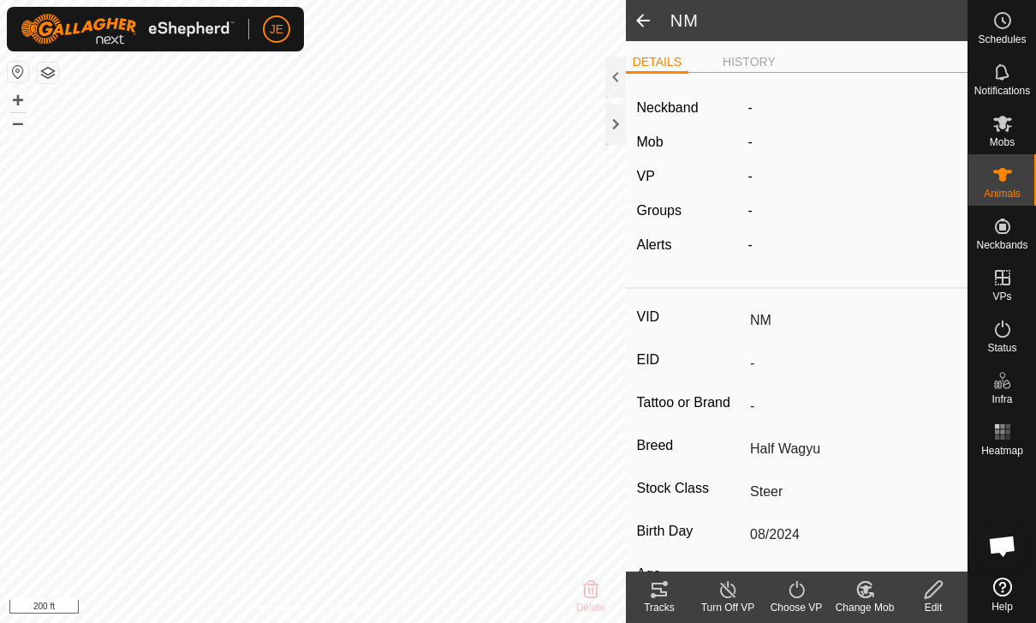
click at [934, 594] on icon at bounding box center [933, 589] width 21 height 21
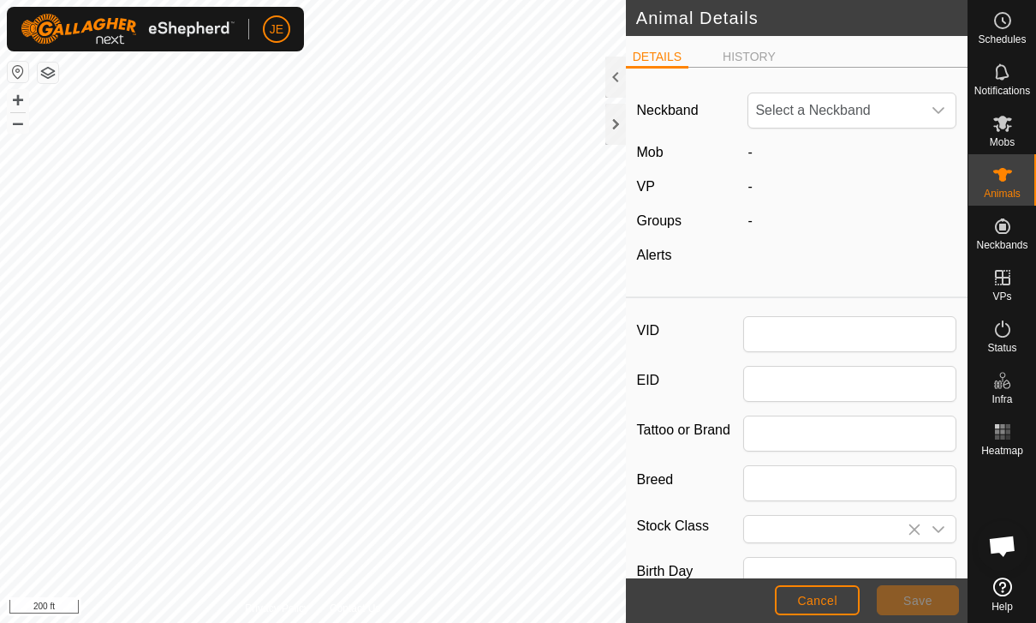
type input "NM"
type input "Half Wagyu"
type input "Steer"
type input "08/2024"
type input "1 year 1 month"
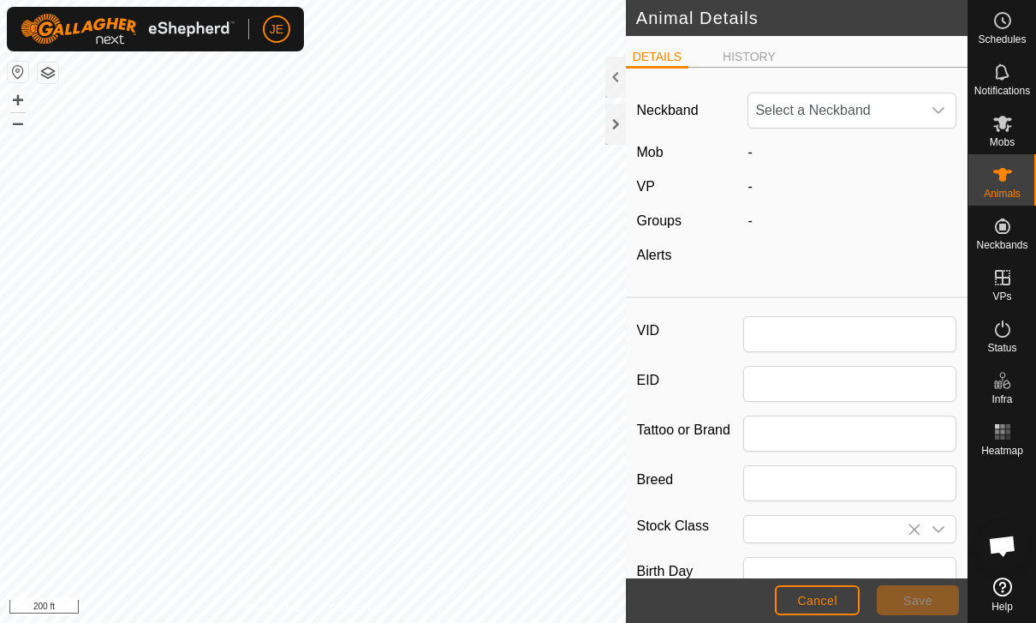
type input "0"
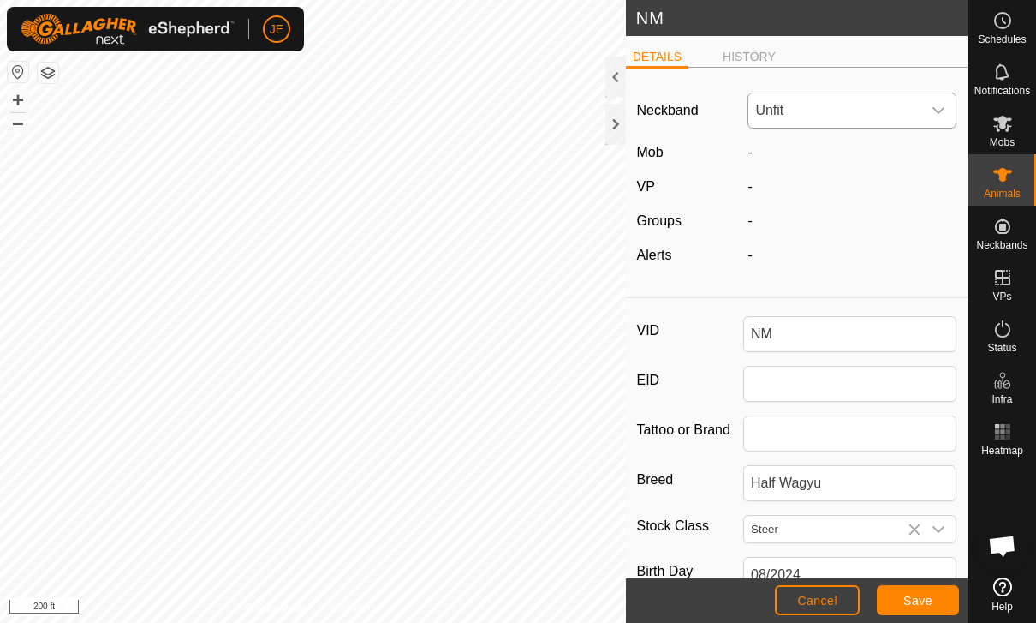
click at [865, 116] on span "Unfit" at bounding box center [834, 110] width 173 height 34
type input "3417183227"
click at [823, 200] on span "3417183227" at bounding box center [798, 198] width 76 height 21
click at [927, 602] on span "Save" at bounding box center [917, 600] width 29 height 14
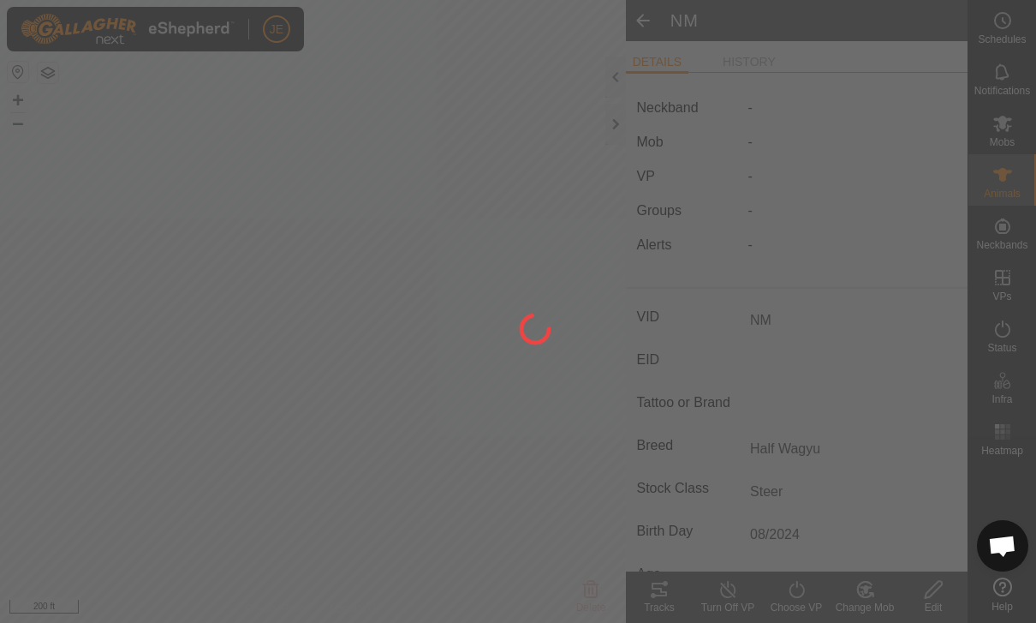
type input "-"
type input "0 kg"
type input "-"
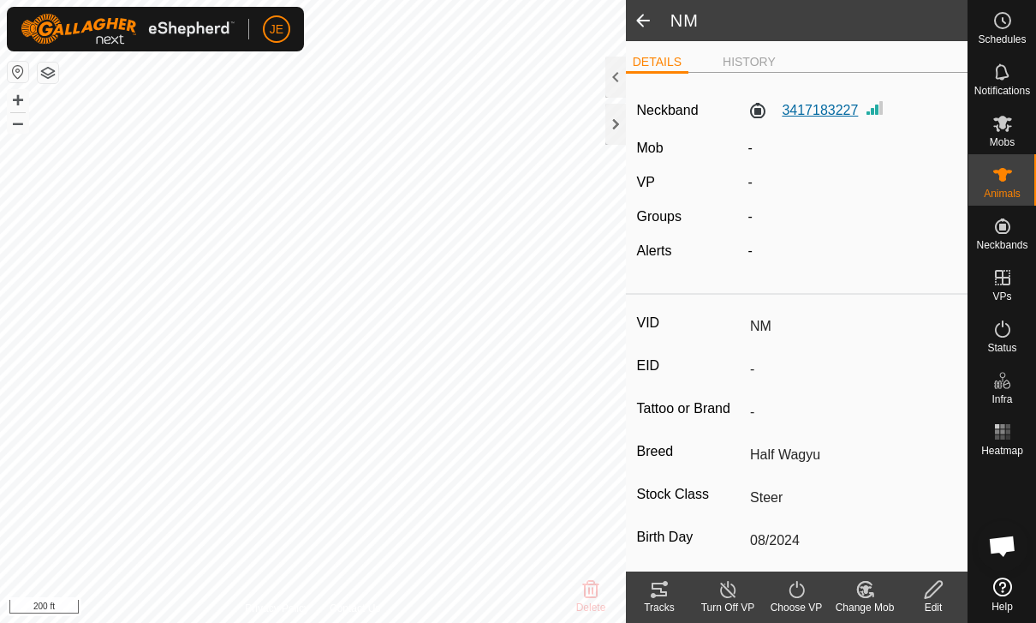
click at [827, 117] on label "3417183227" at bounding box center [803, 110] width 110 height 21
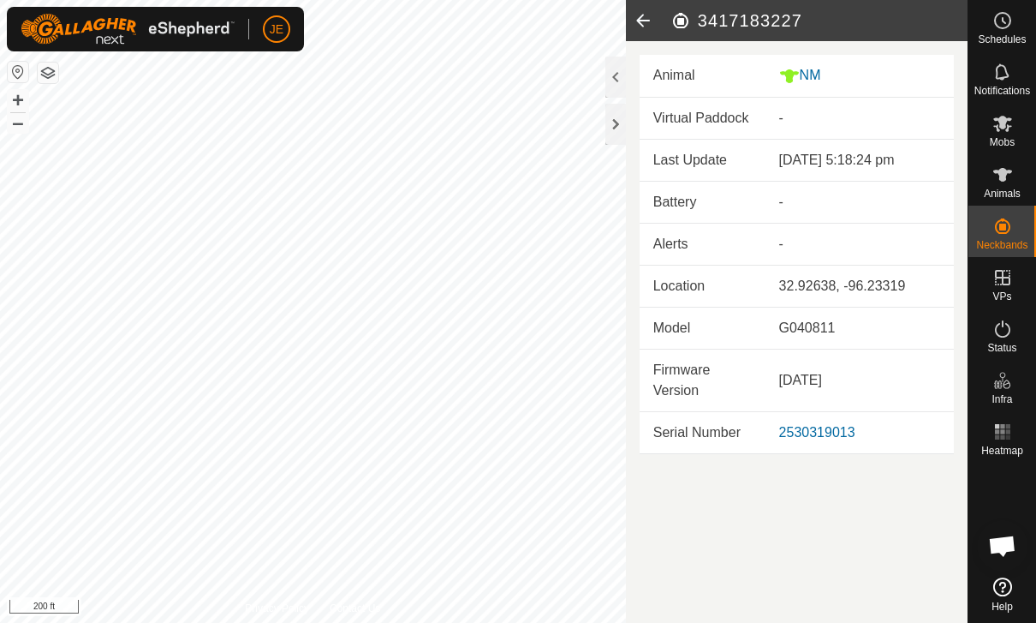
click at [648, 5] on icon at bounding box center [643, 20] width 34 height 41
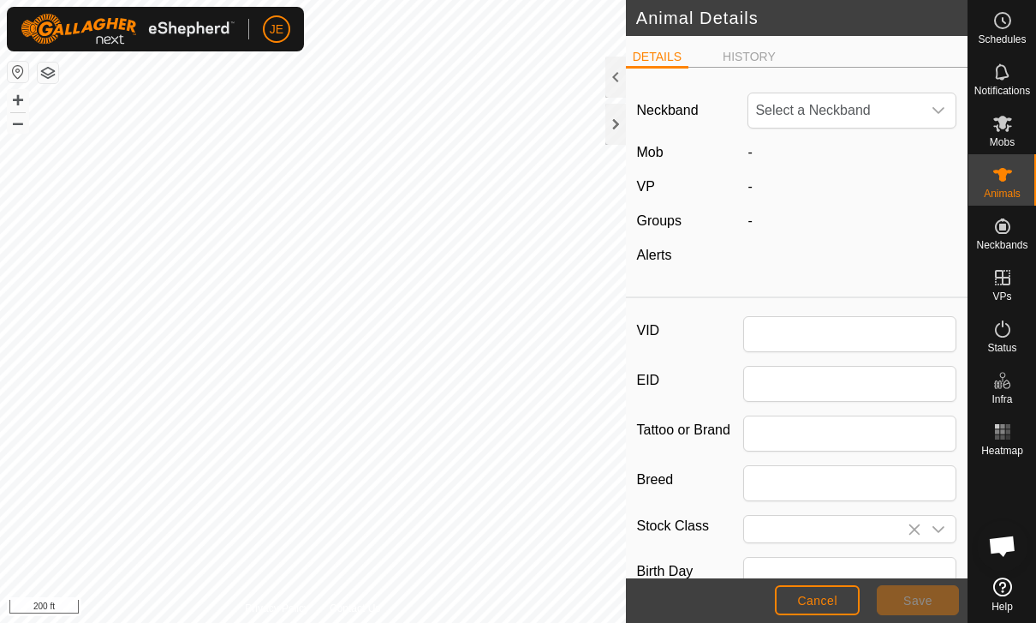
type input "NM"
type input "Half Wagyu"
type input "Steer"
type input "08/2024"
type input "1 year 1 month"
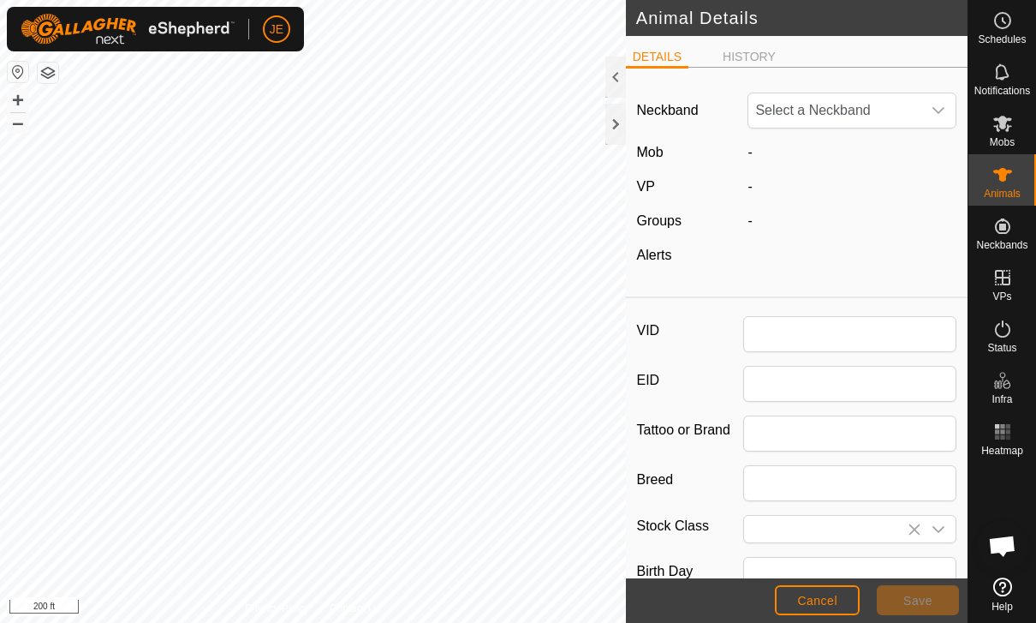
type input "0"
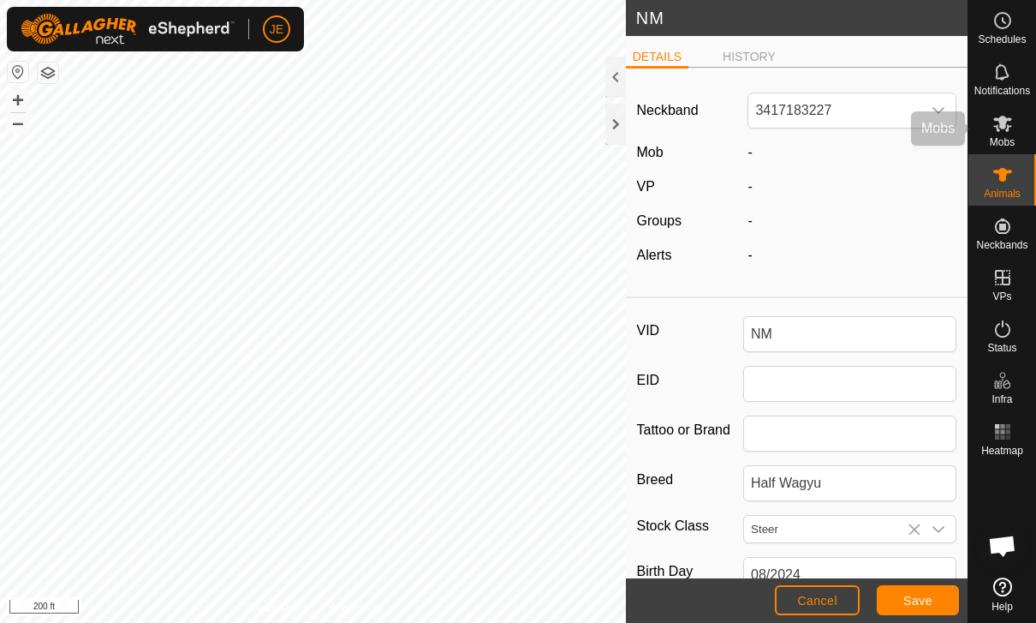
click at [995, 134] on es-mob-svg-icon at bounding box center [1002, 123] width 31 height 27
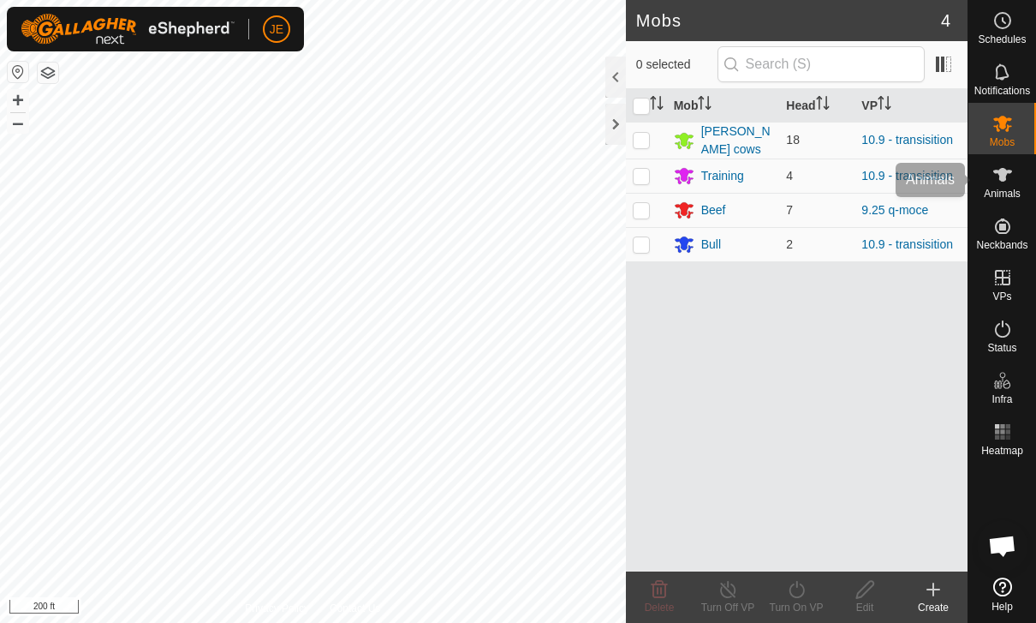
click at [1017, 173] on es-animals-svg-icon at bounding box center [1002, 174] width 31 height 27
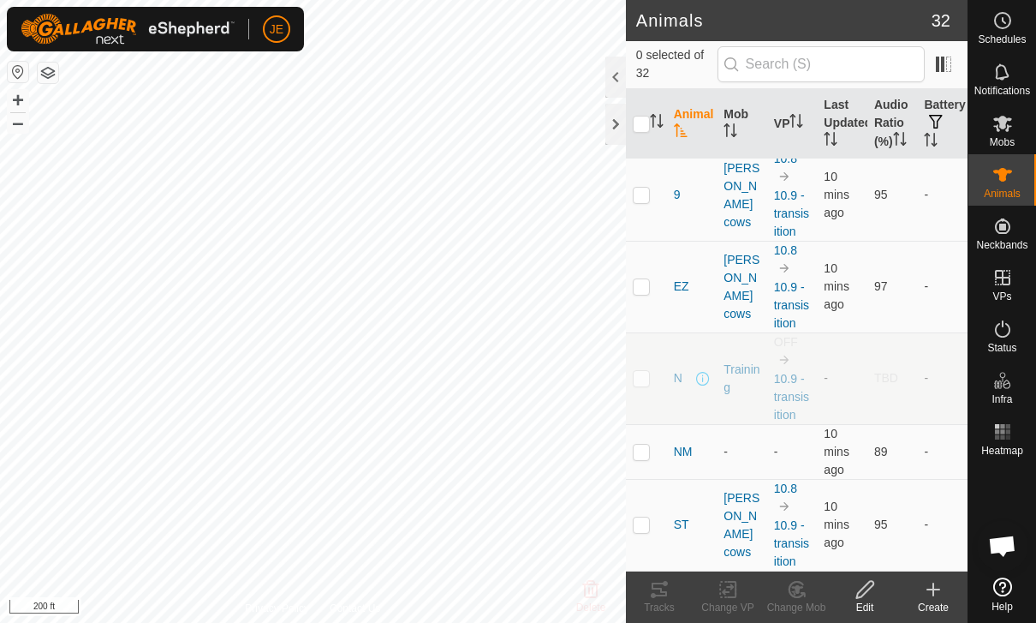
scroll to position [2225, 0]
click at [639, 450] on p-checkbox at bounding box center [641, 452] width 17 height 14
checkbox input "true"
click at [690, 449] on span "NM" at bounding box center [683, 453] width 19 height 18
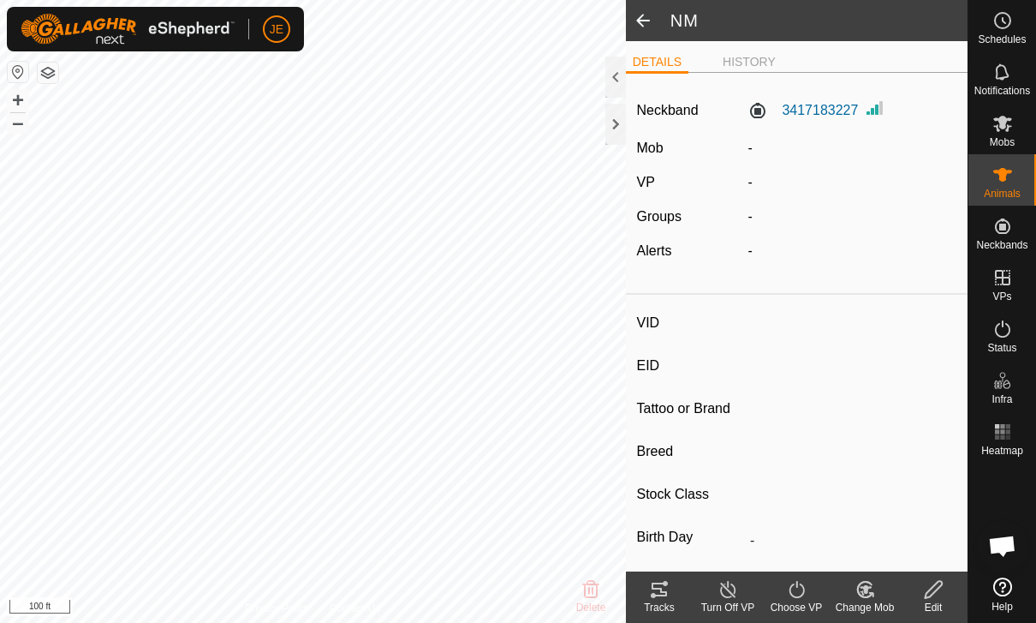
type input "NM"
type input "-"
type input "Half Wagyu"
type input "Steer"
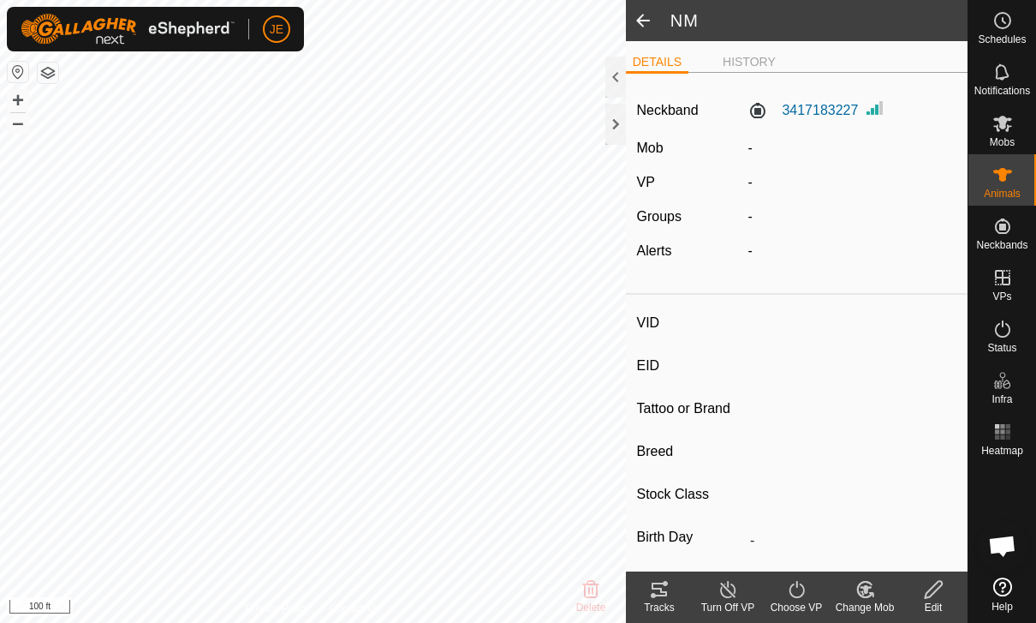
type input "08/2024"
type input "1 year 1 month"
type input "0 kg"
type input "-"
click at [863, 592] on icon at bounding box center [862, 592] width 4 height 5
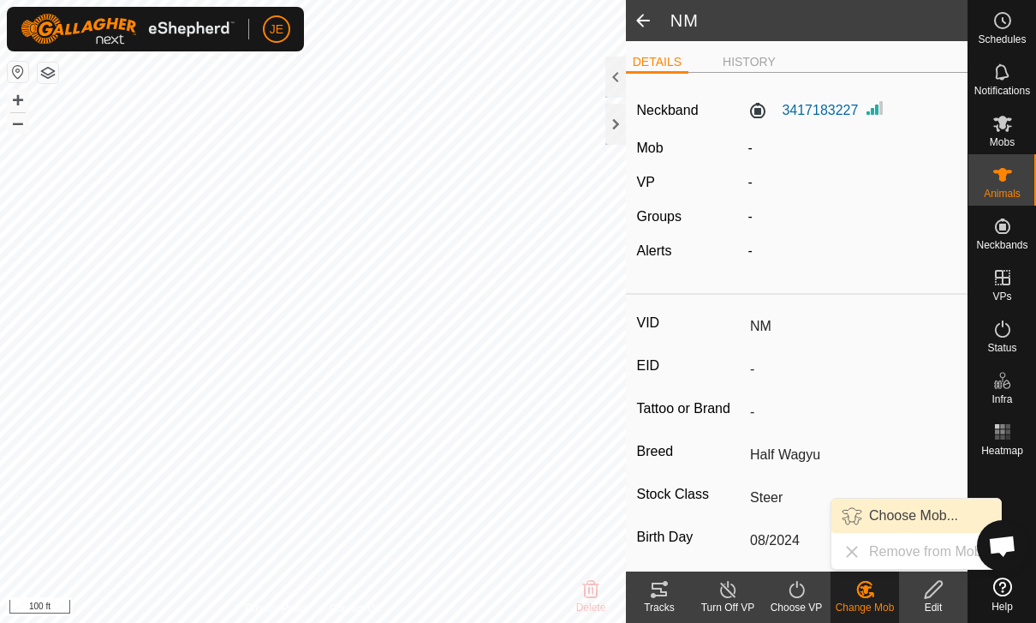
click at [927, 512] on span "Choose Mob..." at bounding box center [913, 515] width 89 height 21
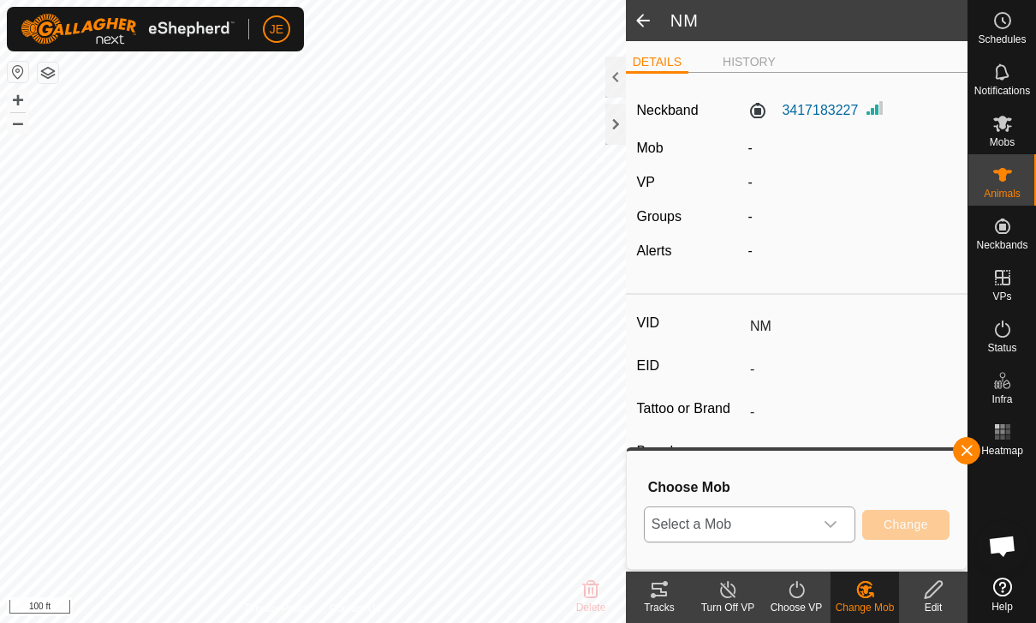
click at [812, 519] on span "Select a Mob" at bounding box center [729, 524] width 169 height 34
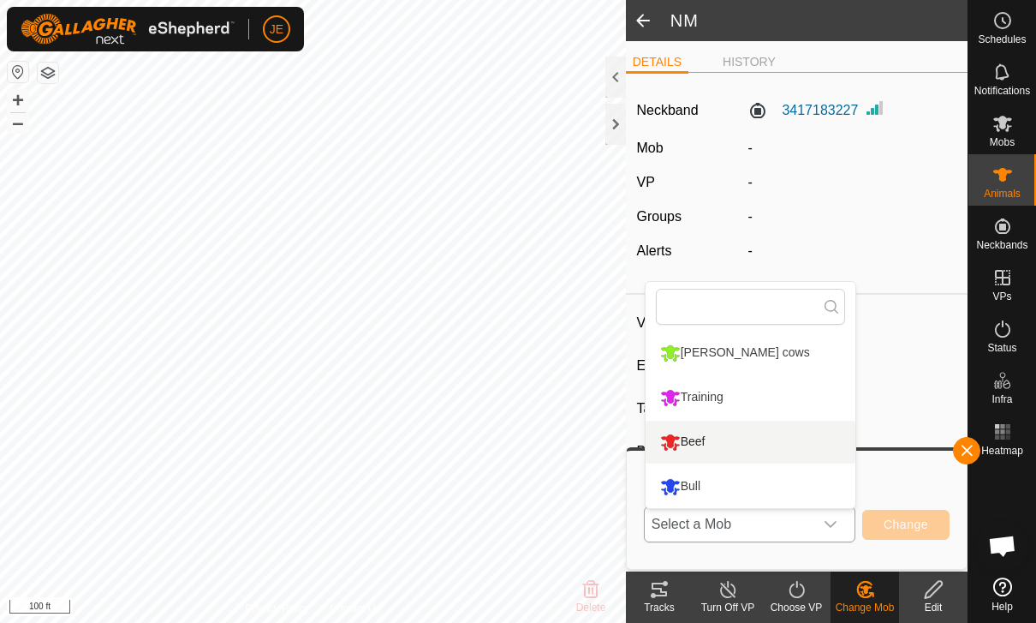
click at [700, 441] on div "Beef" at bounding box center [683, 441] width 54 height 29
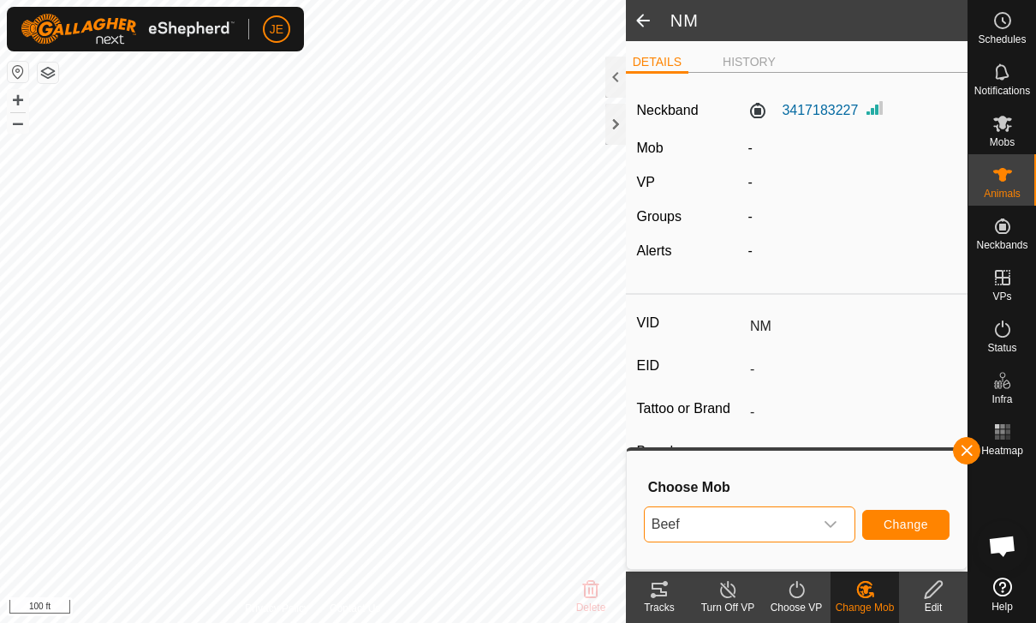
click at [906, 527] on span "Change" at bounding box center [906, 524] width 45 height 14
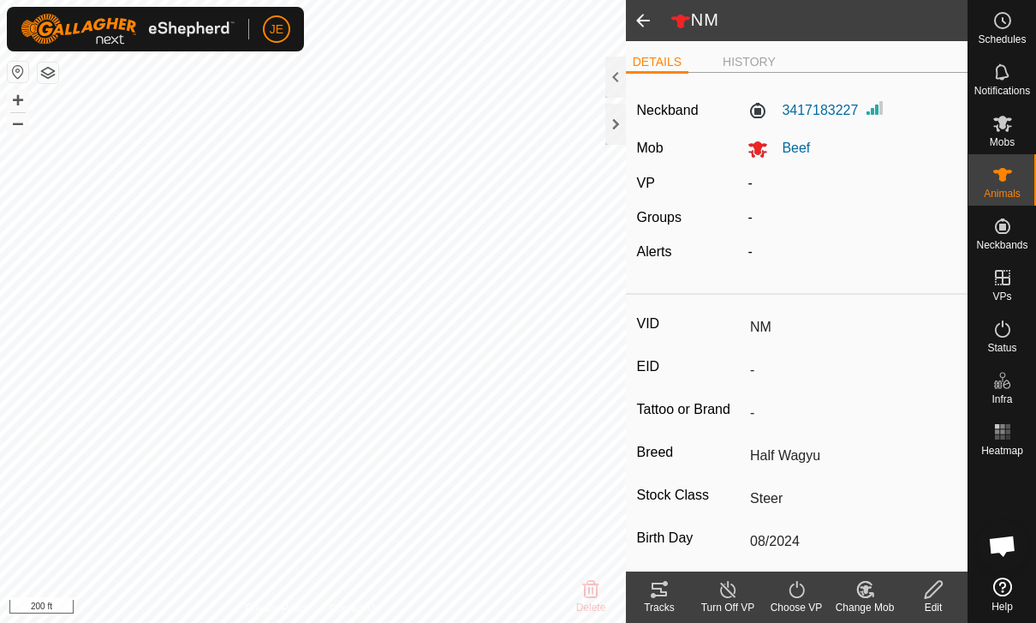
click at [803, 587] on icon at bounding box center [796, 589] width 15 height 17
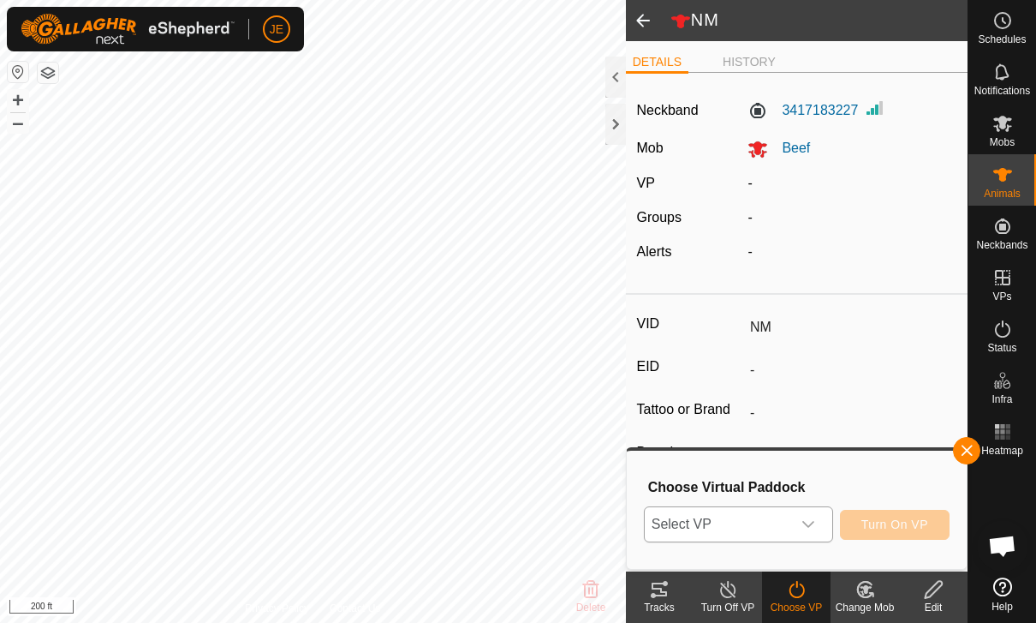
click at [790, 511] on span "Select VP" at bounding box center [718, 524] width 146 height 34
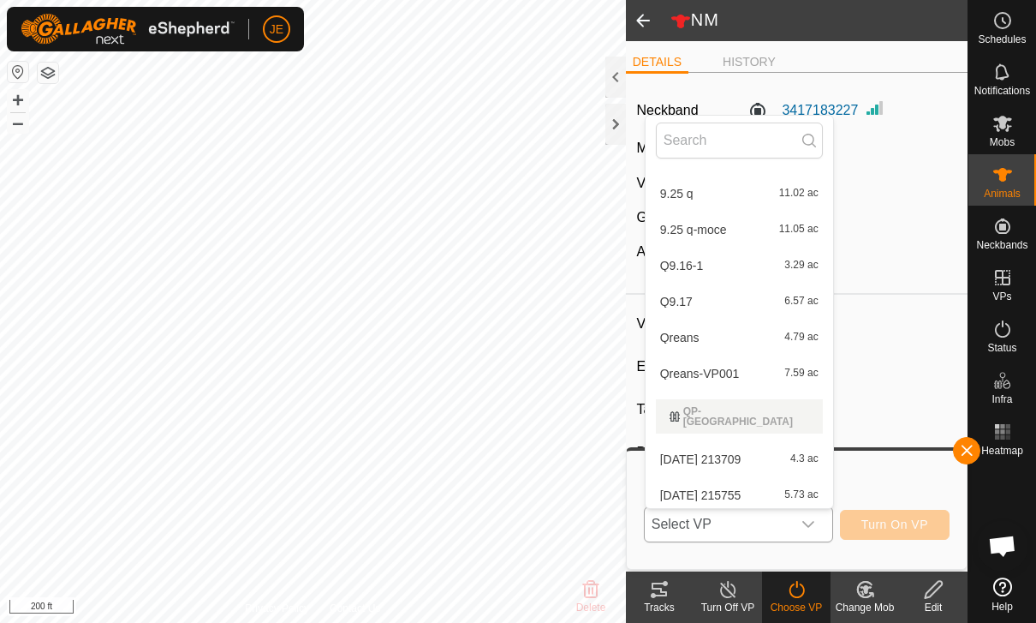
scroll to position [1424, 0]
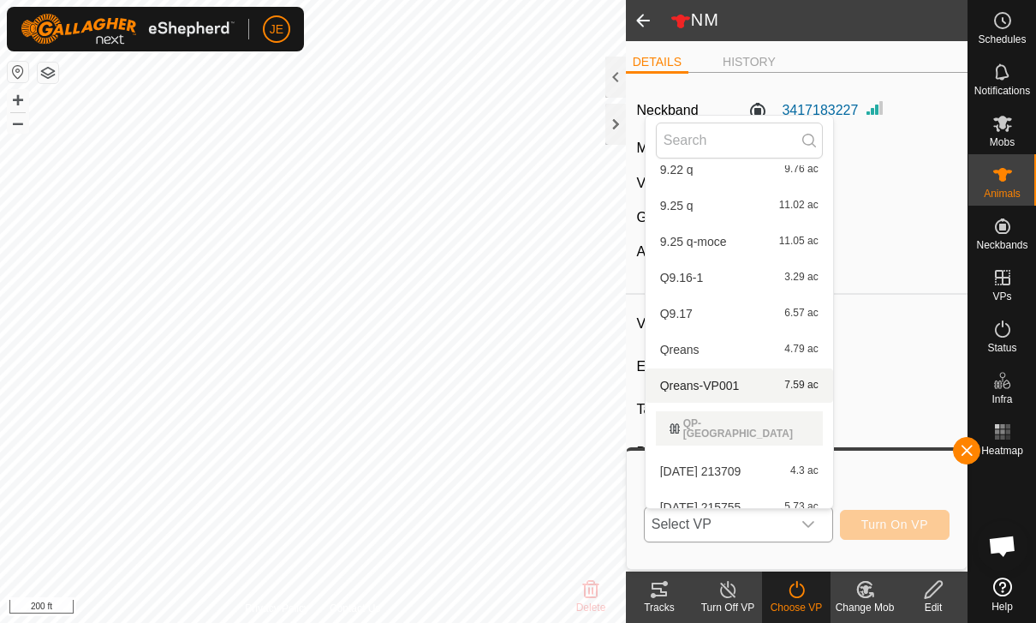
click at [729, 379] on span "Qreans-VP001" at bounding box center [700, 385] width 80 height 12
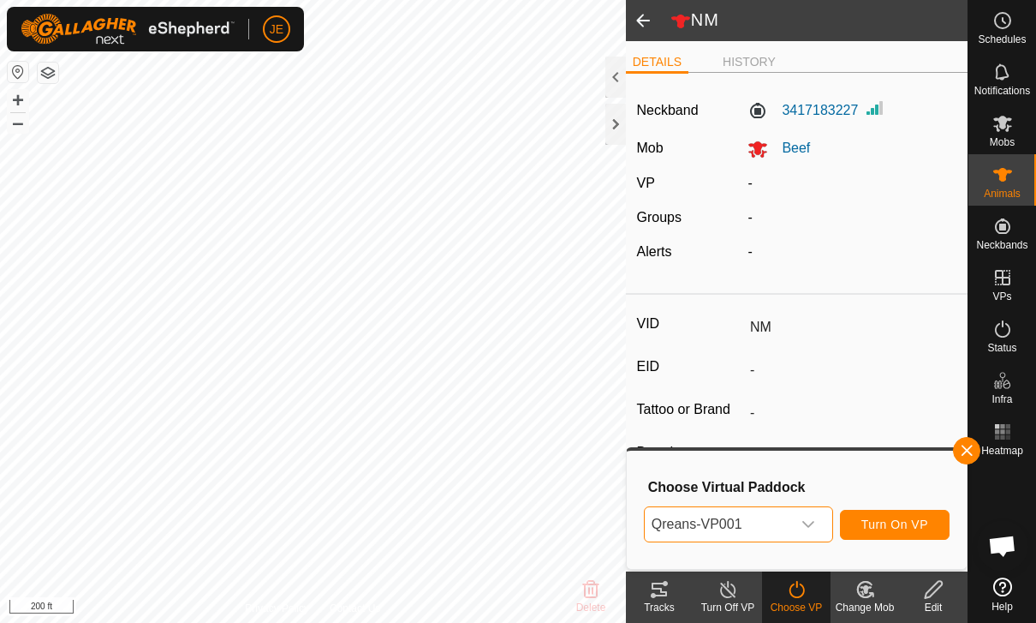
click at [772, 522] on span "Qreans-VP001" at bounding box center [718, 524] width 146 height 34
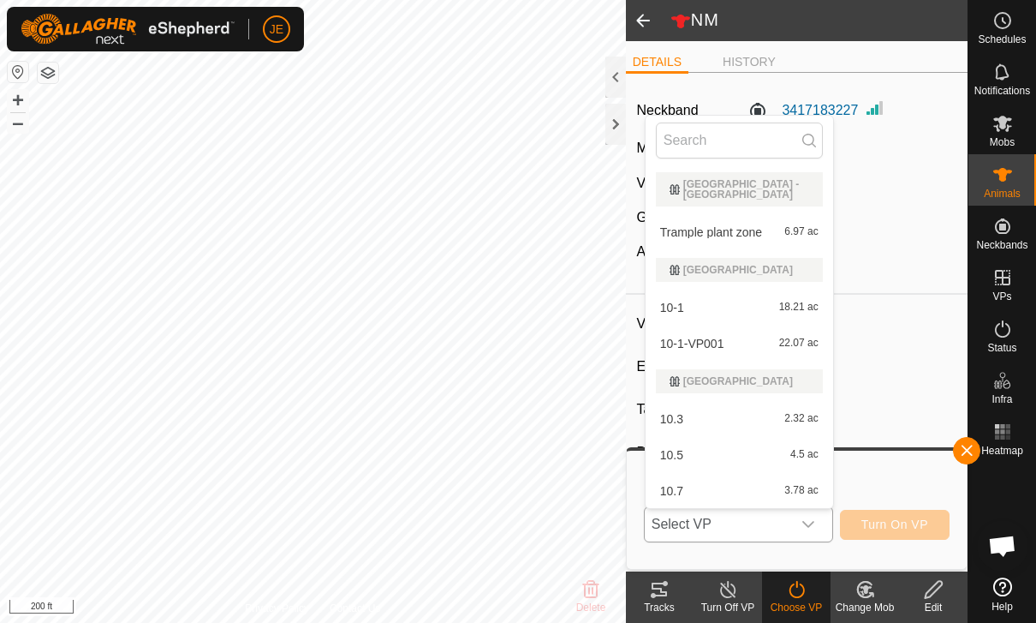
scroll to position [1309, 0]
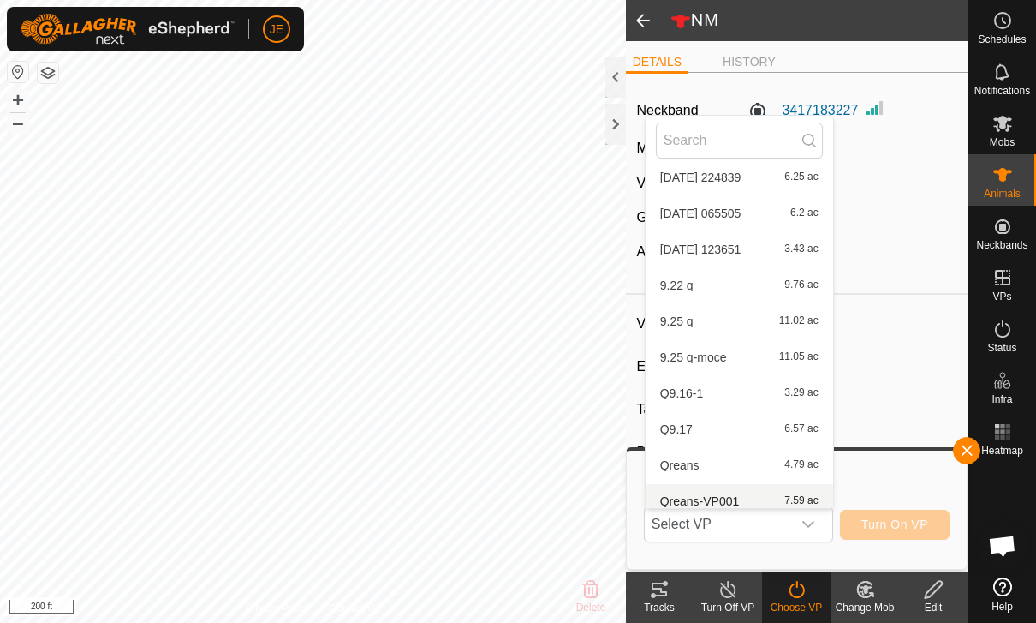
click at [689, 419] on div "Q9.17 6.57 ac" at bounding box center [739, 429] width 167 height 21
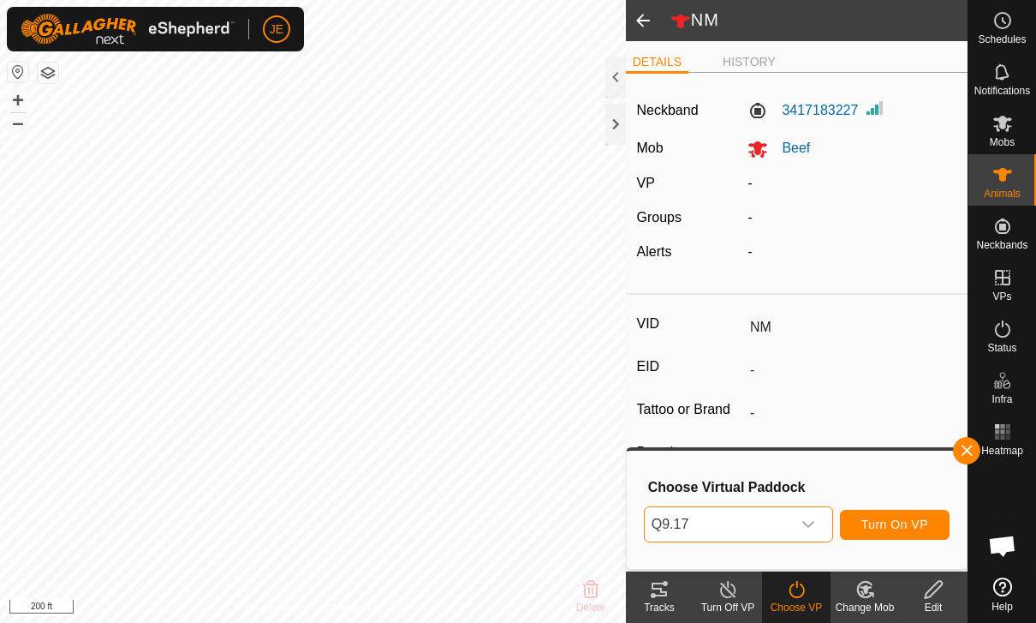
click at [790, 520] on span "Q9.17" at bounding box center [718, 524] width 146 height 34
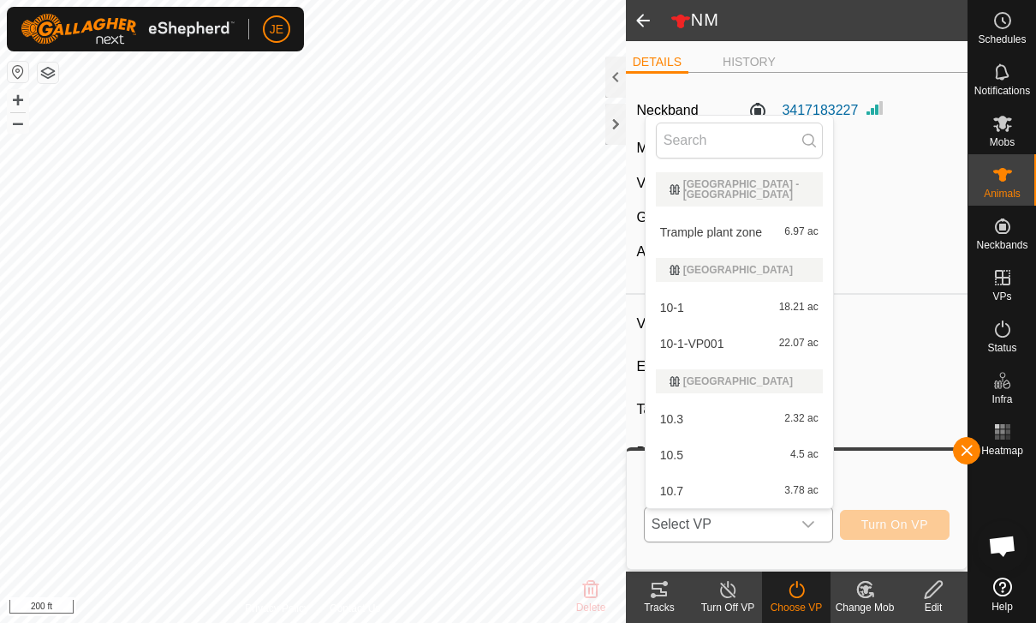
scroll to position [1237, 0]
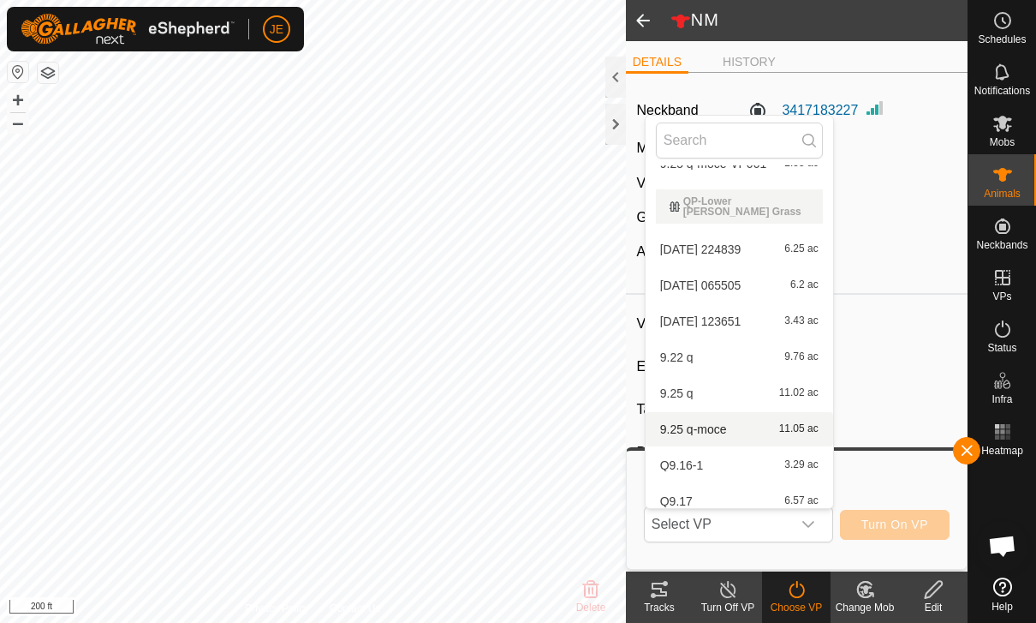
click at [714, 423] on span "9.25 q-moce" at bounding box center [693, 429] width 67 height 12
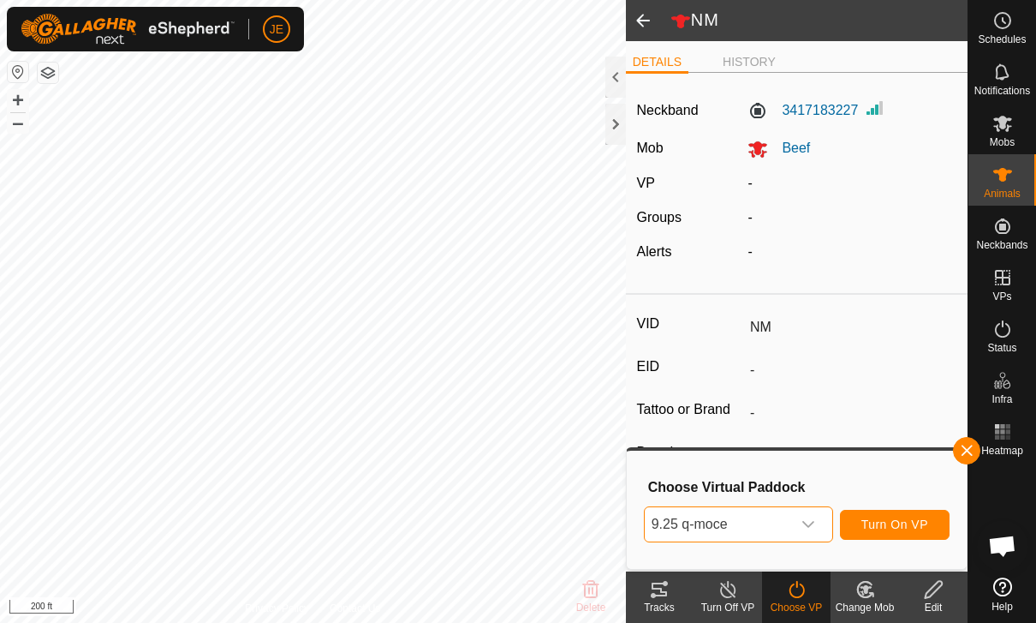
click at [776, 527] on span "9.25 q-moce" at bounding box center [718, 524] width 146 height 34
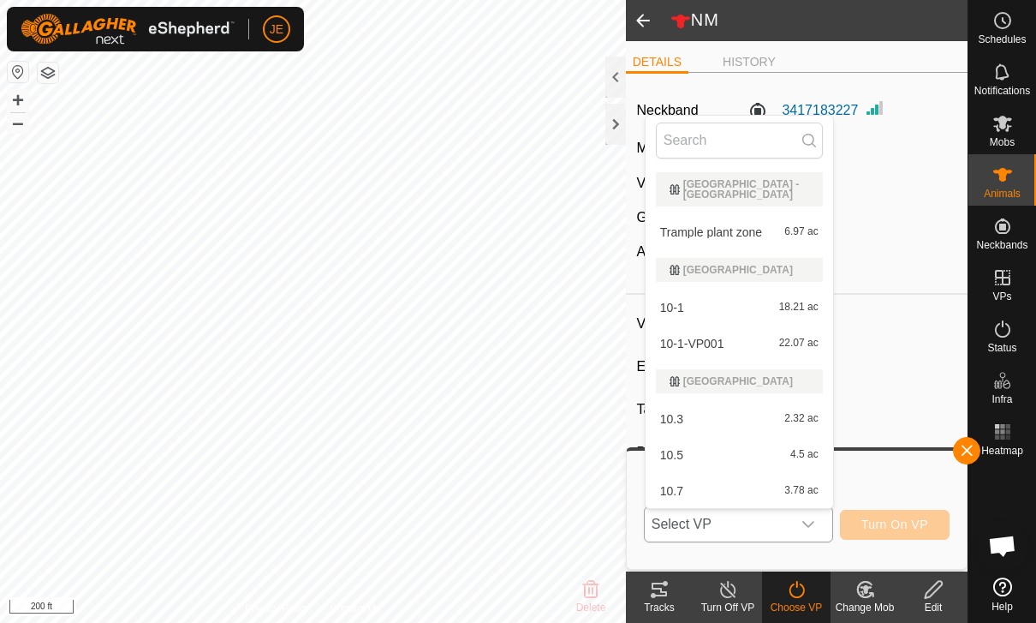
scroll to position [1165, 0]
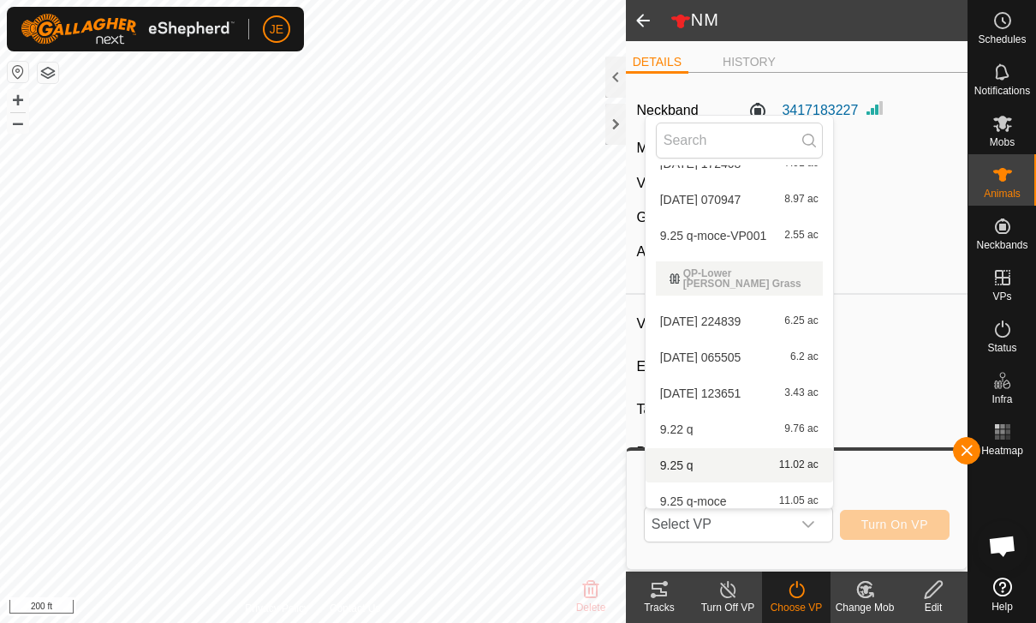
click at [672, 459] on span "9.25 q" at bounding box center [676, 465] width 33 height 12
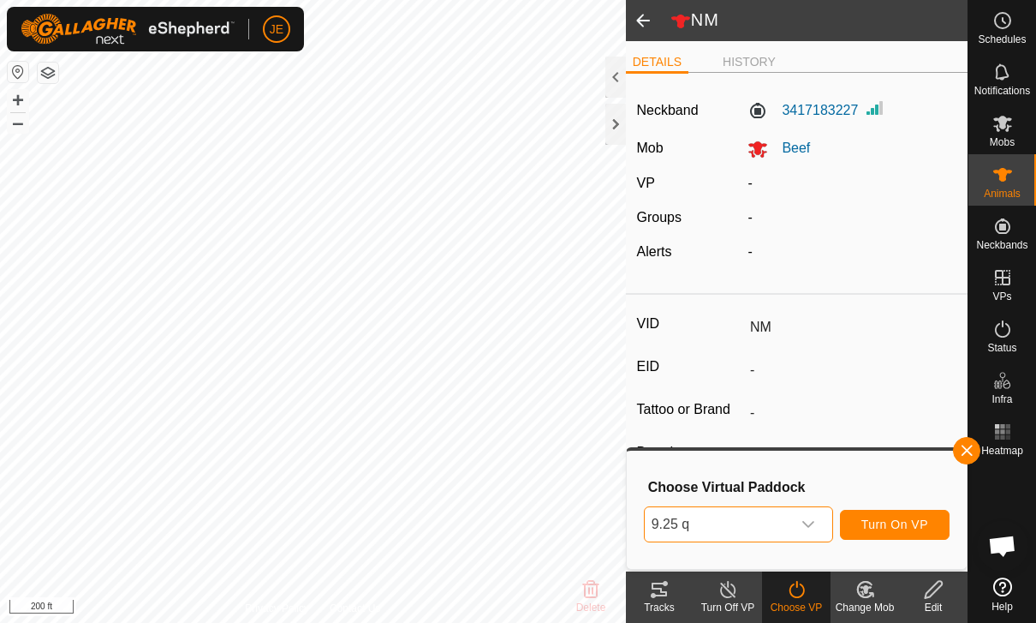
click at [888, 517] on span "Turn On VP" at bounding box center [895, 524] width 67 height 14
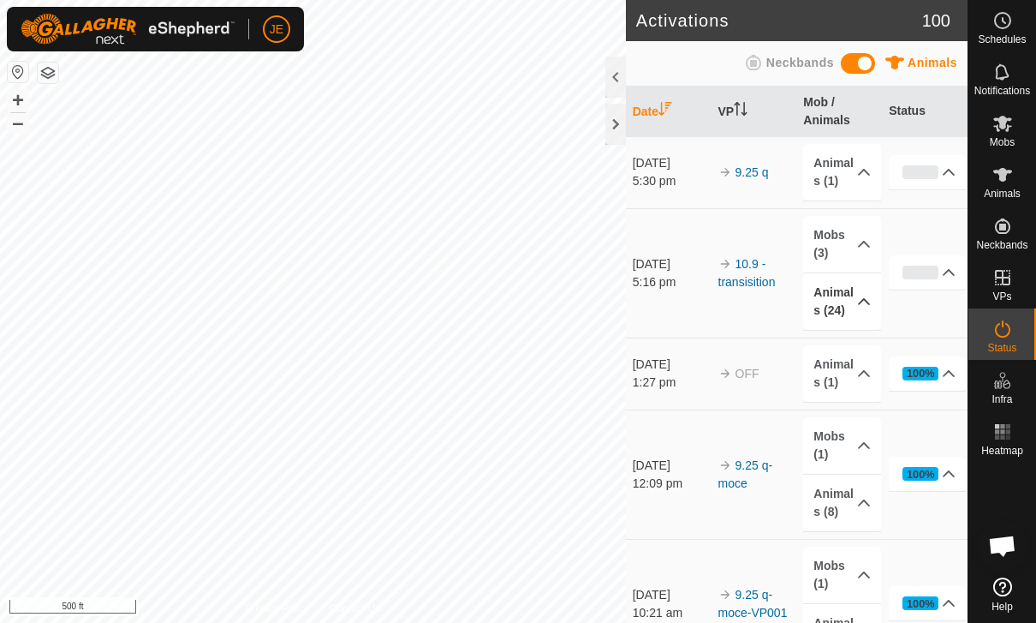
click at [852, 303] on p-accordion-header "Animals (24)" at bounding box center [841, 301] width 77 height 57
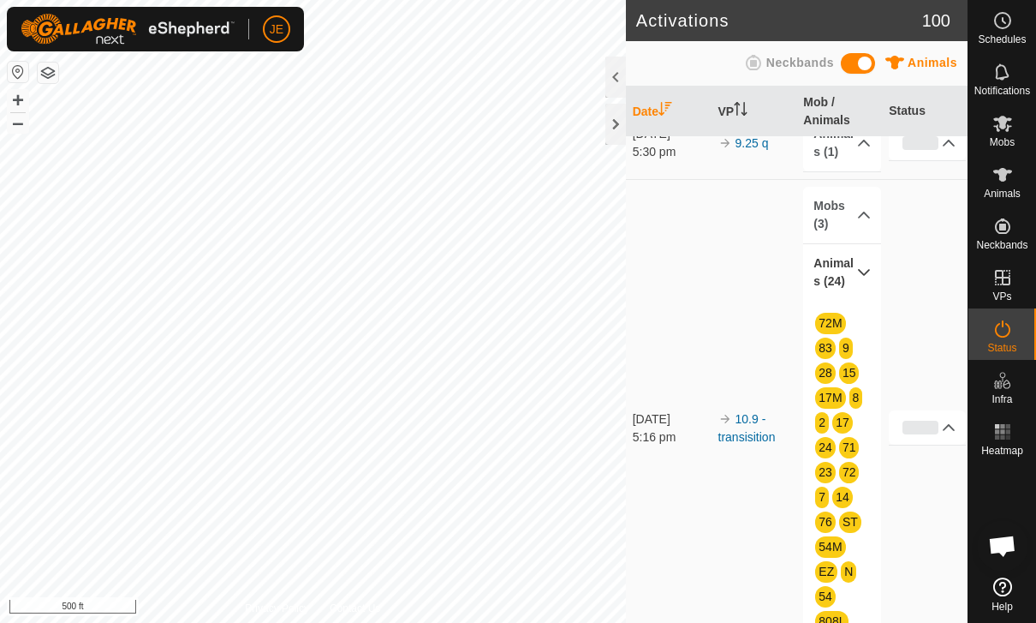
scroll to position [28, 0]
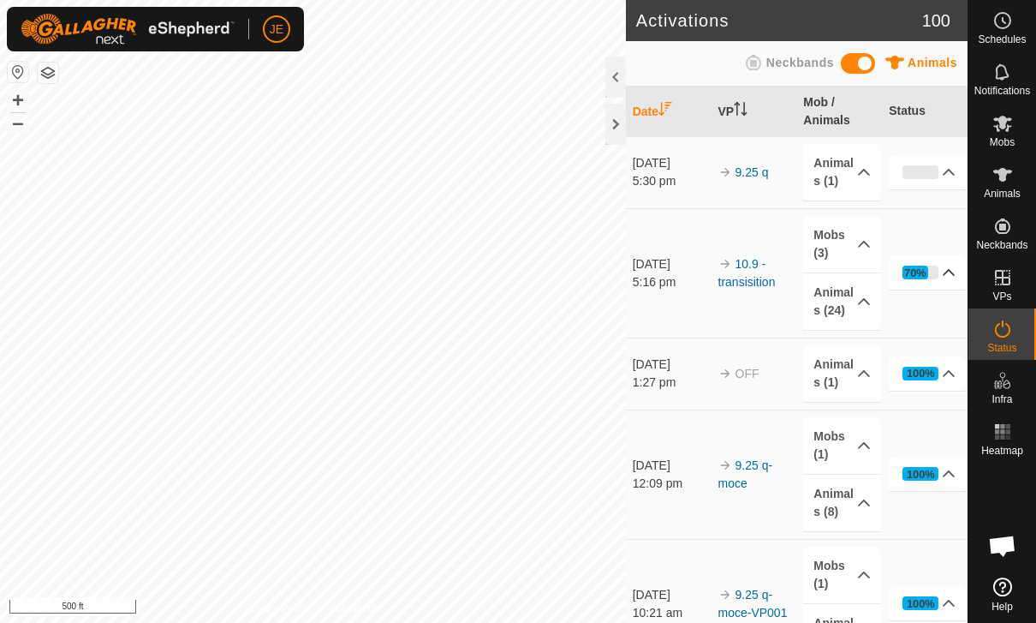
click at [916, 267] on div "70%" at bounding box center [915, 273] width 22 height 16
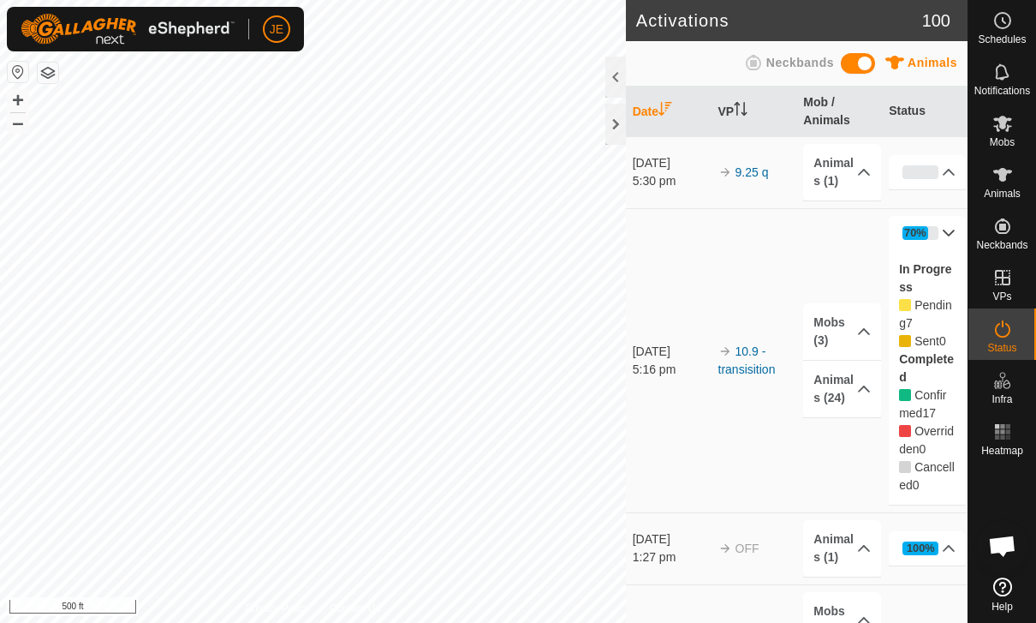
click at [917, 307] on span "Pending" at bounding box center [925, 314] width 53 height 32
click at [917, 397] on span "Confirmed" at bounding box center [922, 404] width 47 height 32
click at [919, 358] on label "Completed" at bounding box center [926, 368] width 55 height 32
click at [921, 298] on span "Pending" at bounding box center [925, 314] width 53 height 32
click at [909, 326] on span "7" at bounding box center [909, 323] width 7 height 14
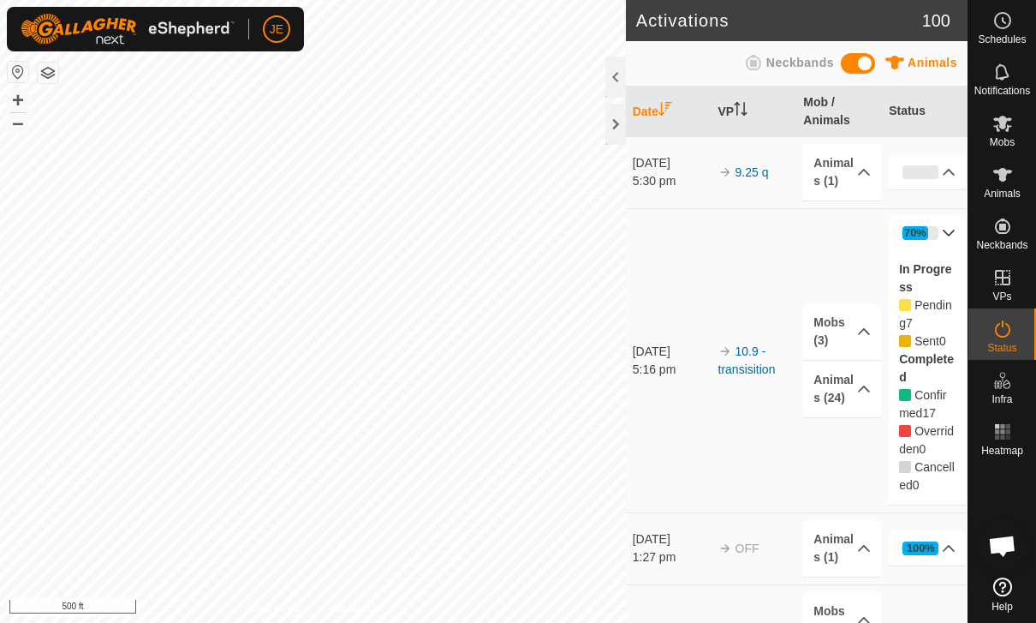
click at [926, 269] on label "In Progress" at bounding box center [925, 278] width 52 height 32
click at [902, 247] on p-accordion-header "70%" at bounding box center [927, 233] width 77 height 34
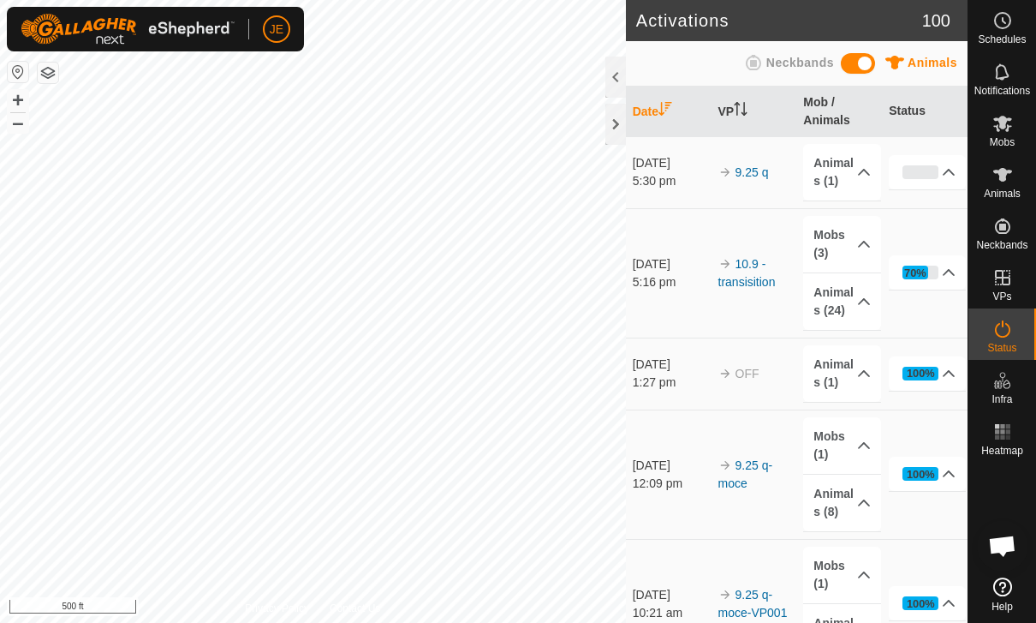
click at [917, 218] on td "70% In Progress Pending 7 Sent 0 Completed Confirmed 17 Overridden 0 Cancelled 0" at bounding box center [925, 272] width 86 height 129
click at [922, 272] on div "70%" at bounding box center [915, 273] width 22 height 16
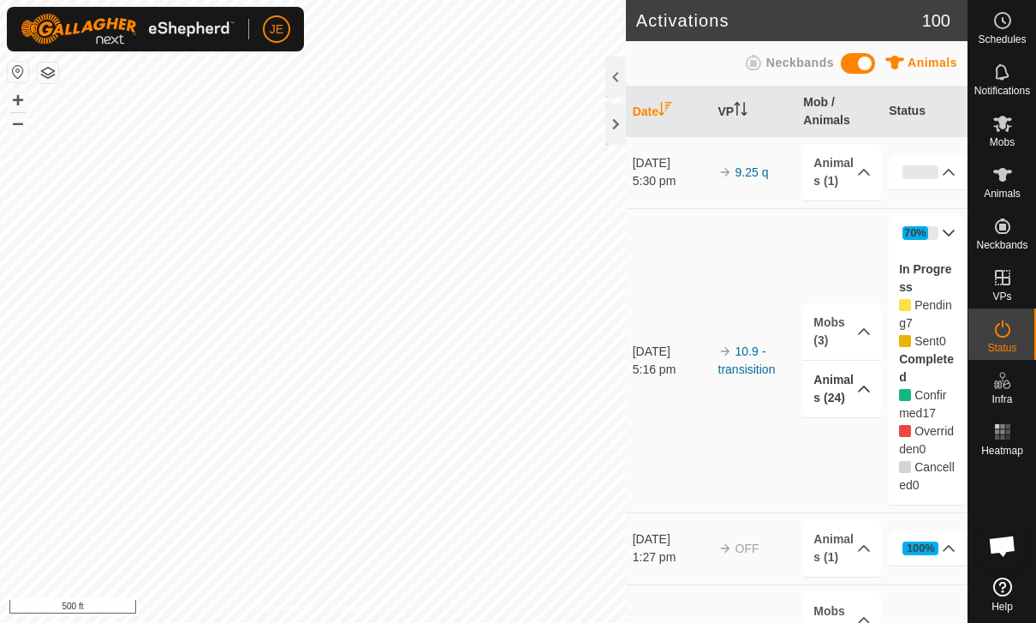
click at [822, 379] on p-accordion-header "Animals (24)" at bounding box center [841, 389] width 77 height 57
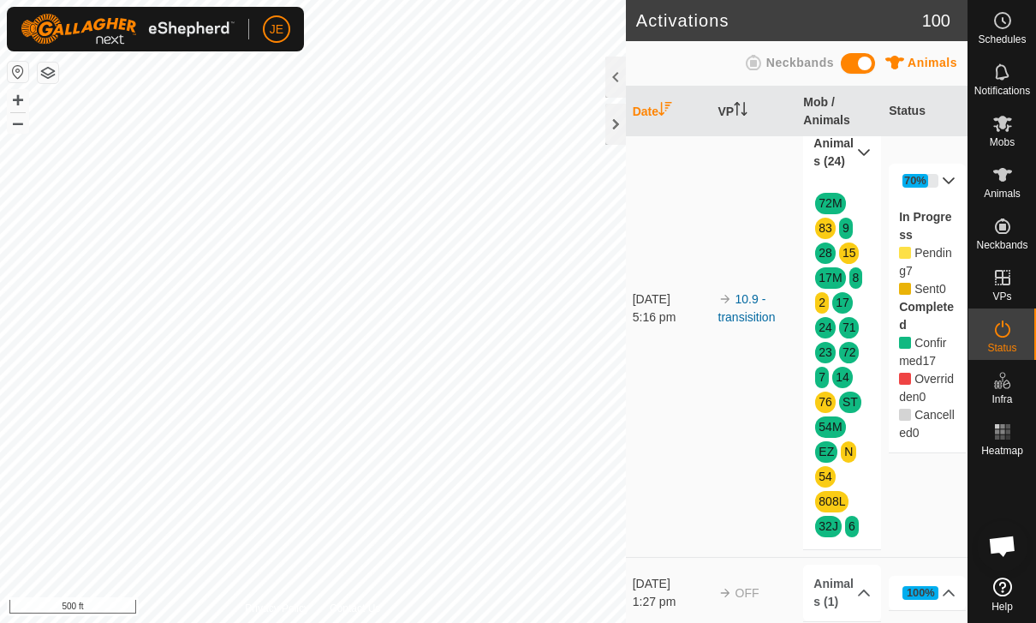
scroll to position [150, 0]
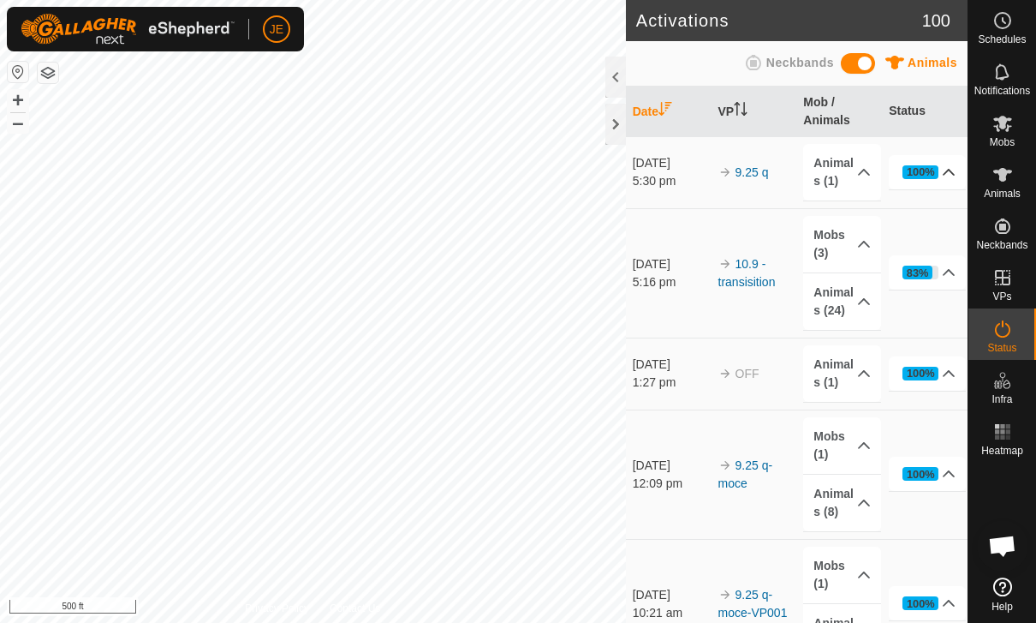
click at [938, 182] on p-accordion-header "100%" at bounding box center [927, 172] width 77 height 34
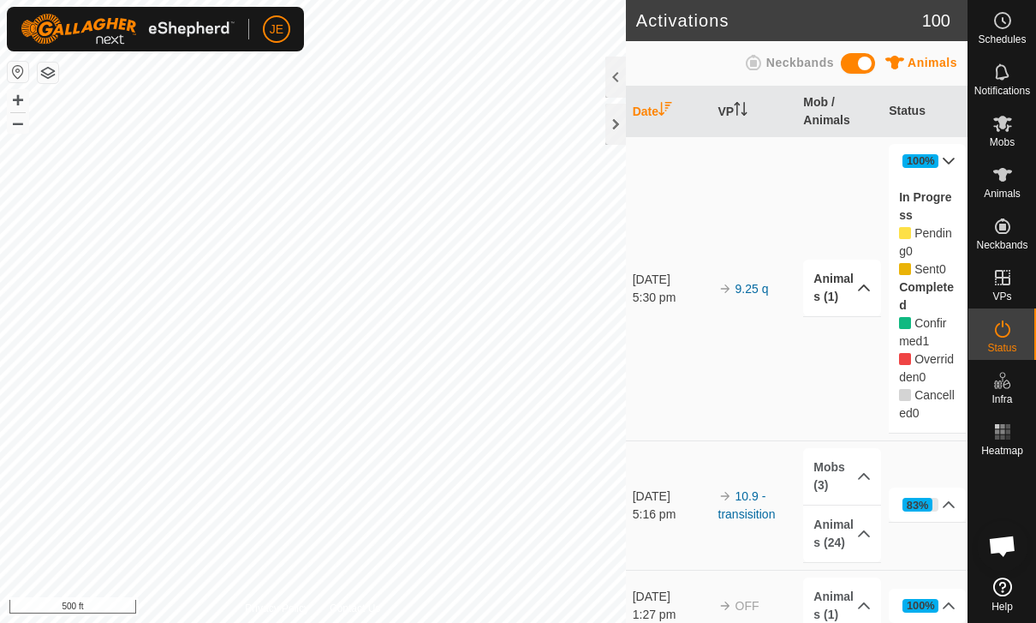
click at [838, 297] on p-accordion-header "Animals (1)" at bounding box center [841, 287] width 77 height 57
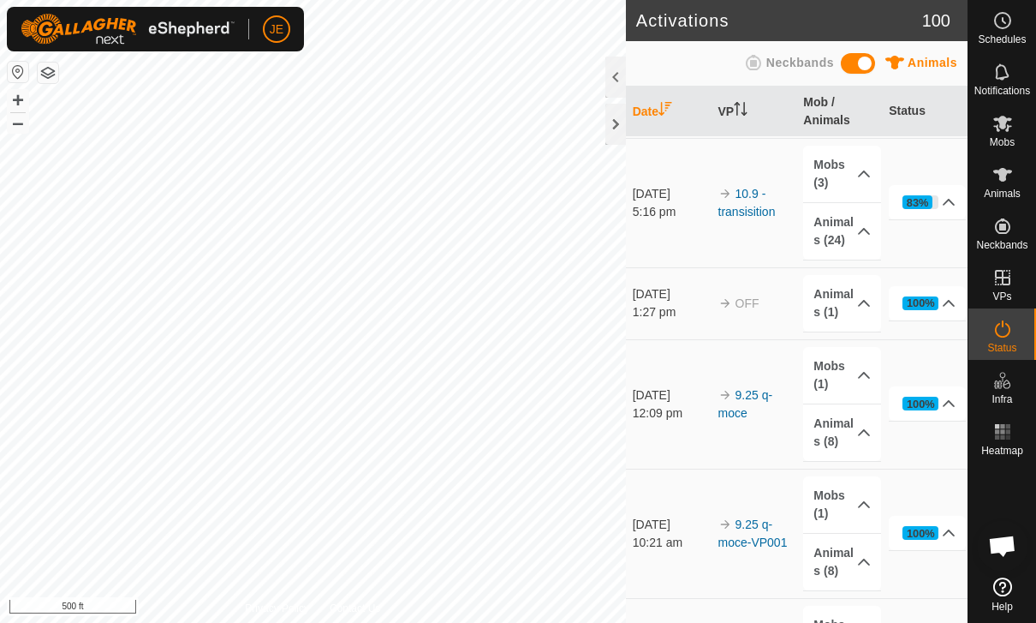
scroll to position [301, 0]
click at [851, 231] on p-accordion-header "Animals (24)" at bounding box center [841, 232] width 77 height 57
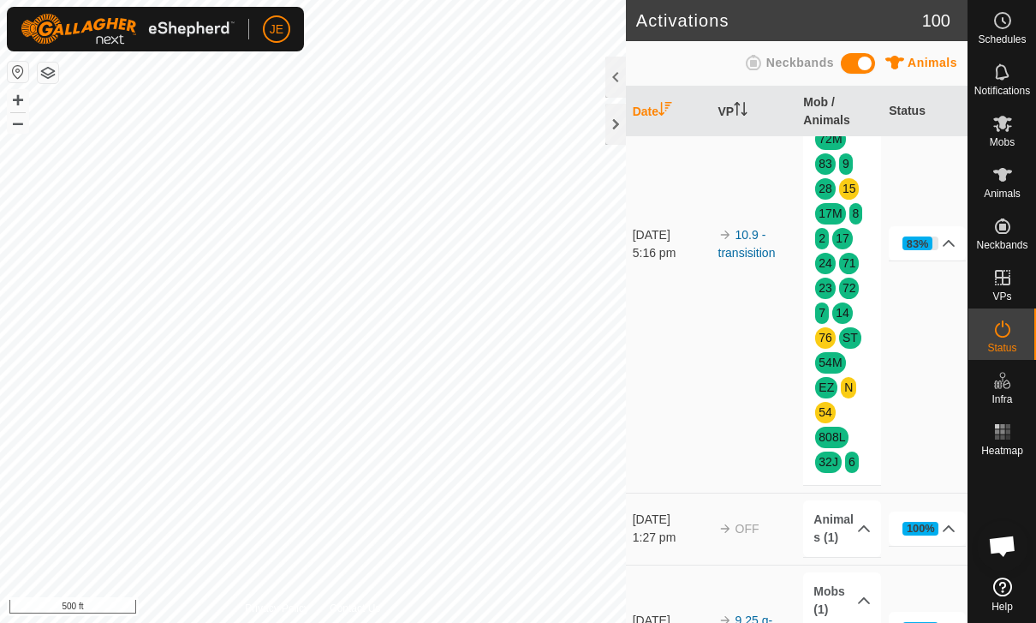
scroll to position [1571, 0]
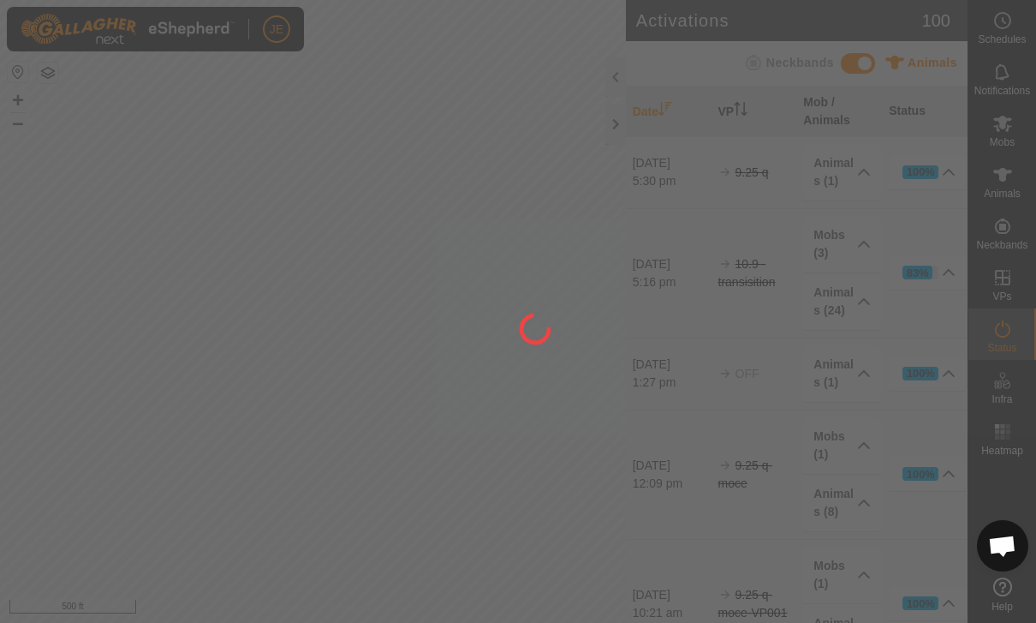
scroll to position [1571, 0]
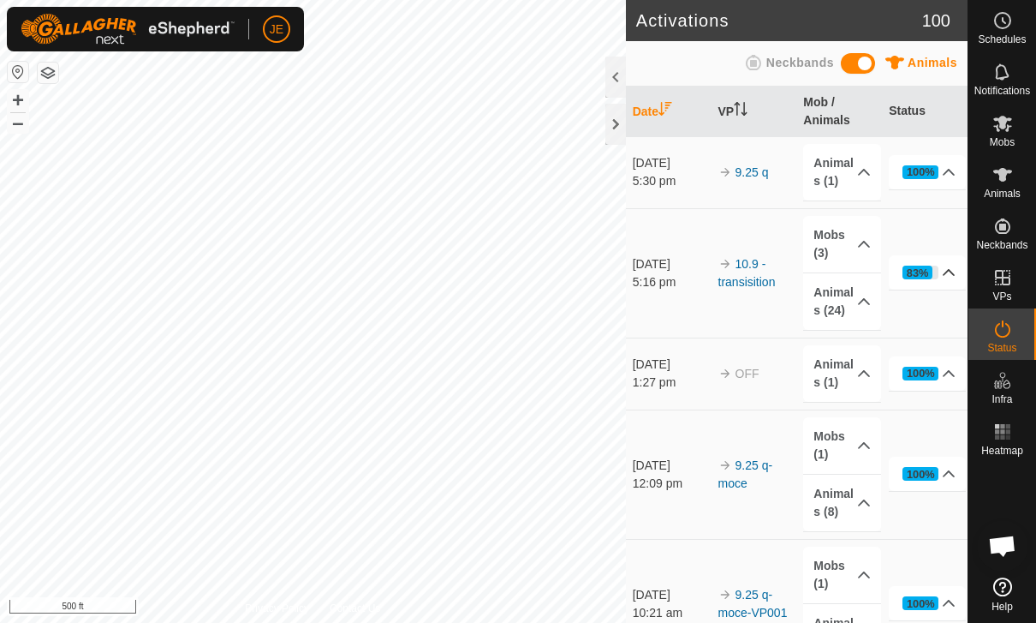
click at [922, 266] on div "83%" at bounding box center [918, 273] width 22 height 16
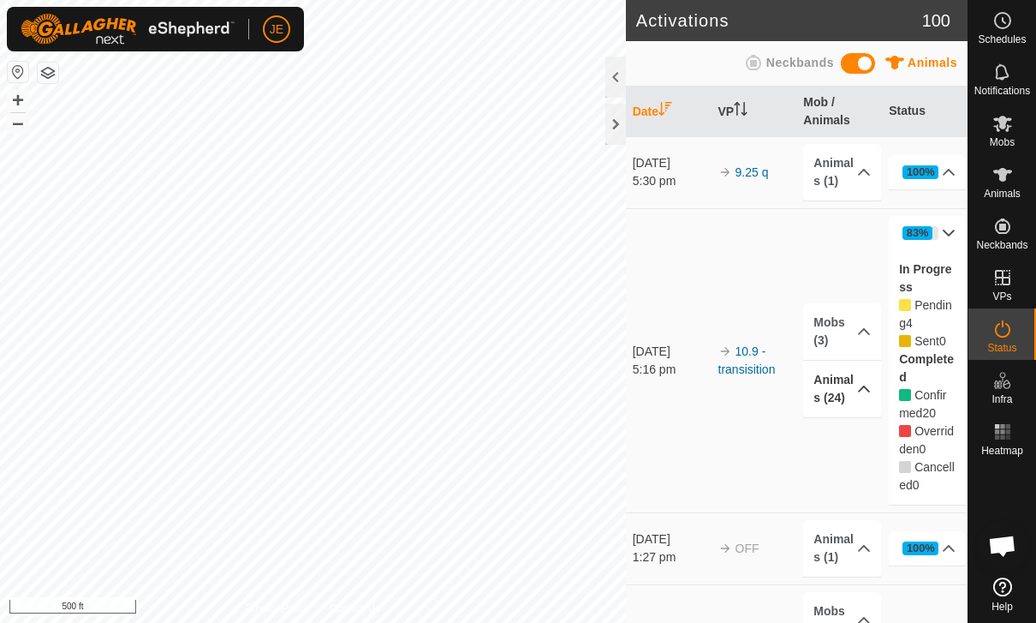
click at [843, 393] on p-accordion-header "Animals (24)" at bounding box center [841, 389] width 77 height 57
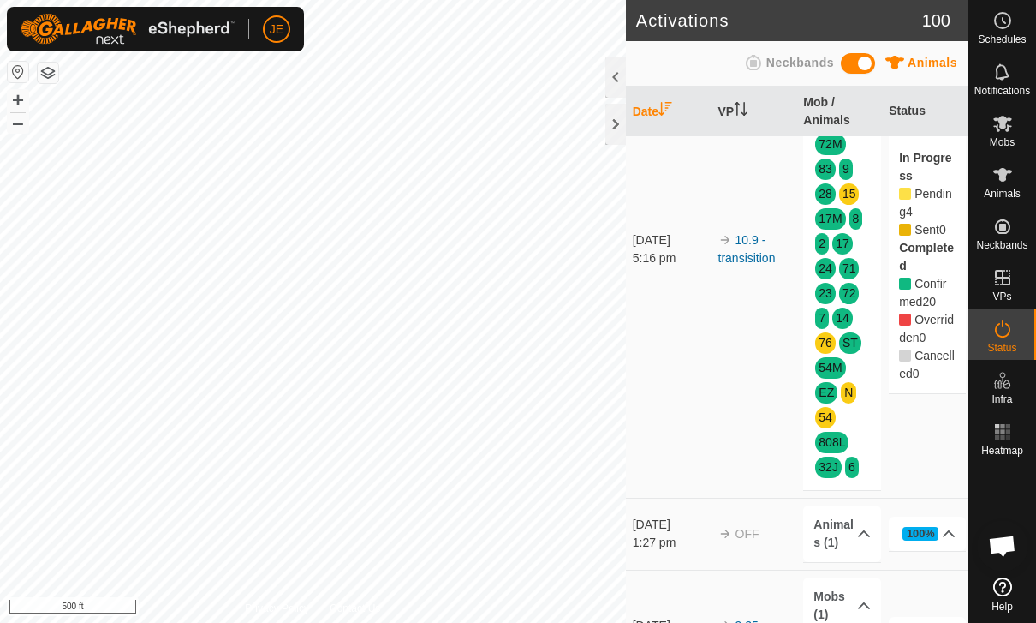
scroll to position [210, 0]
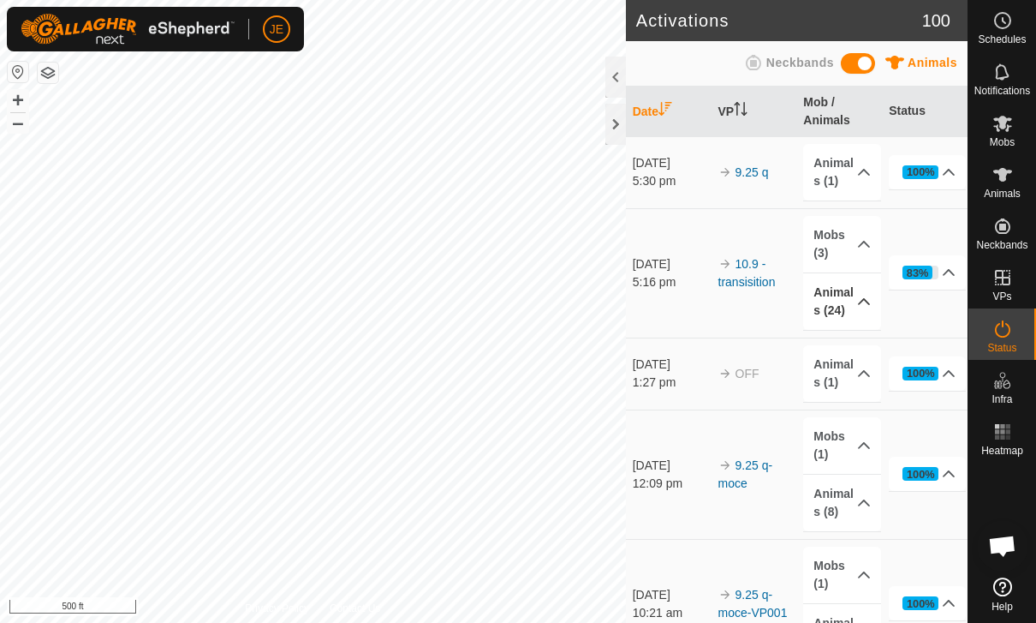
click at [847, 305] on p-accordion-header "Animals (24)" at bounding box center [841, 301] width 77 height 57
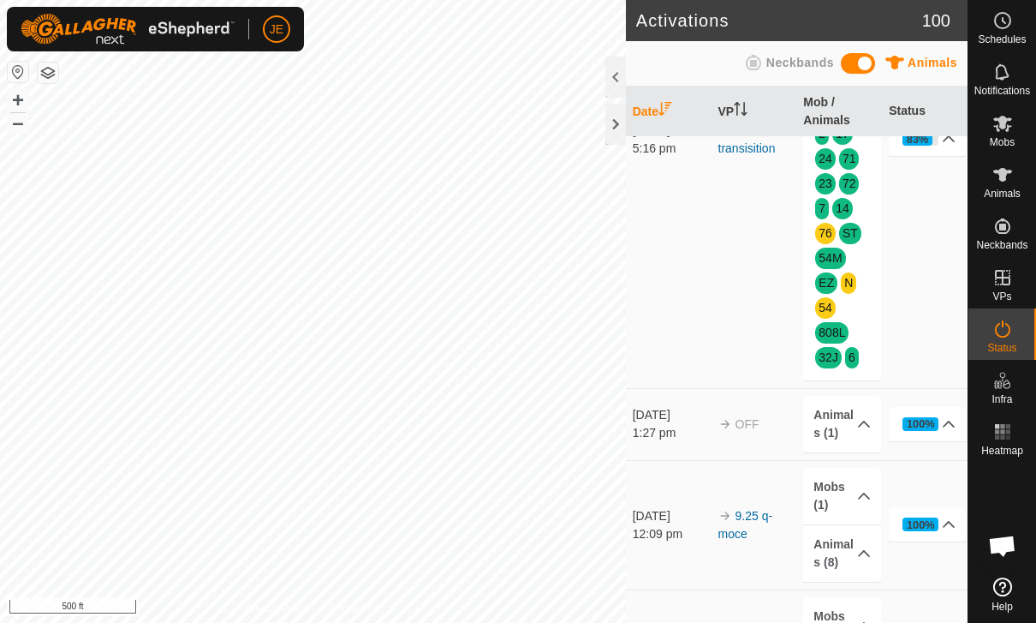
scroll to position [319, 0]
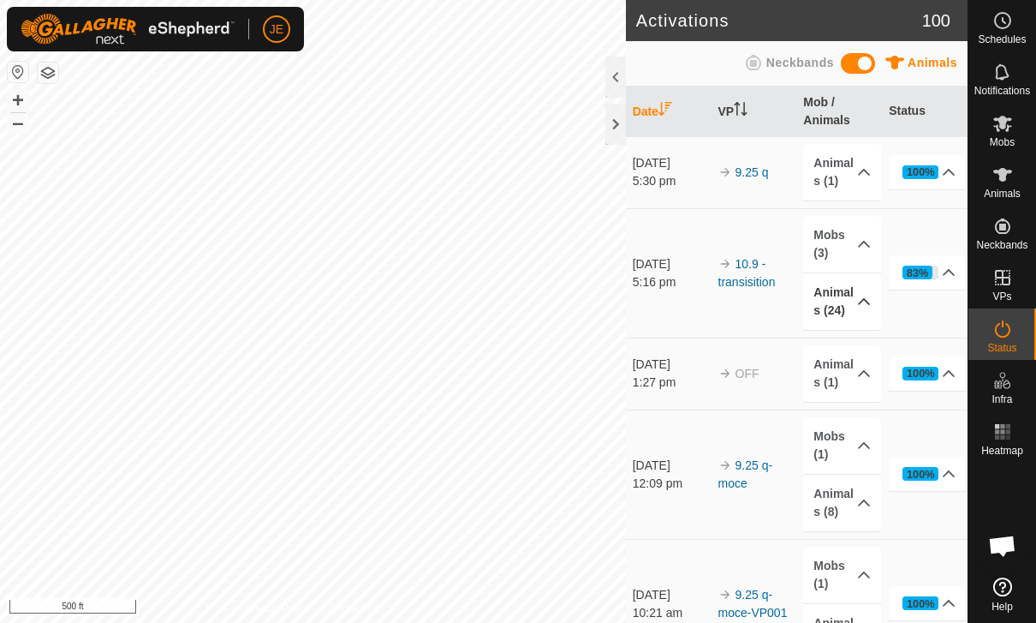
click at [846, 307] on p-accordion-header "Animals (24)" at bounding box center [841, 301] width 77 height 57
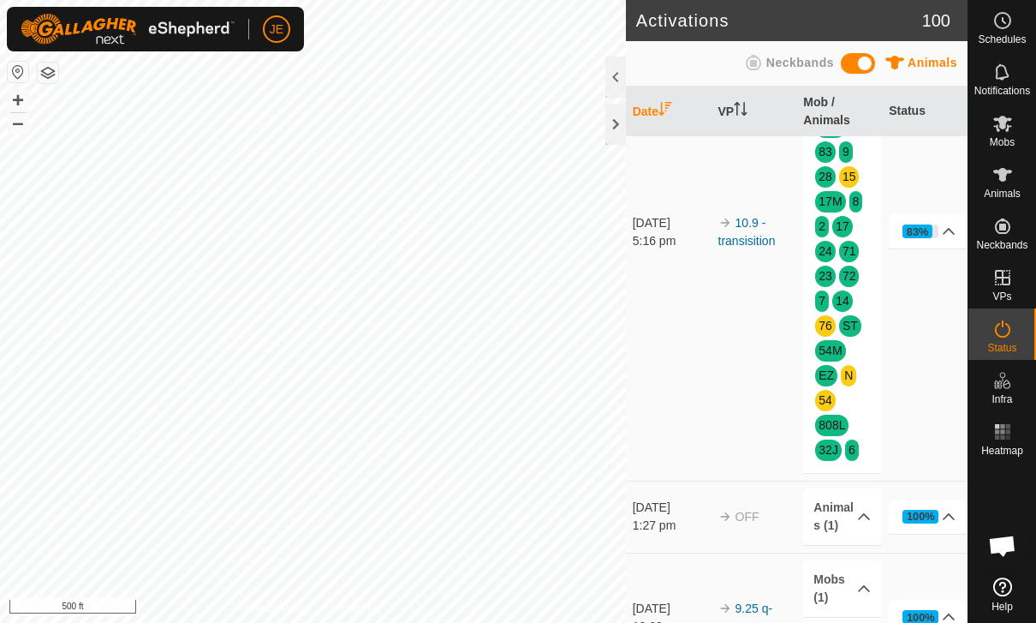
scroll to position [222, 0]
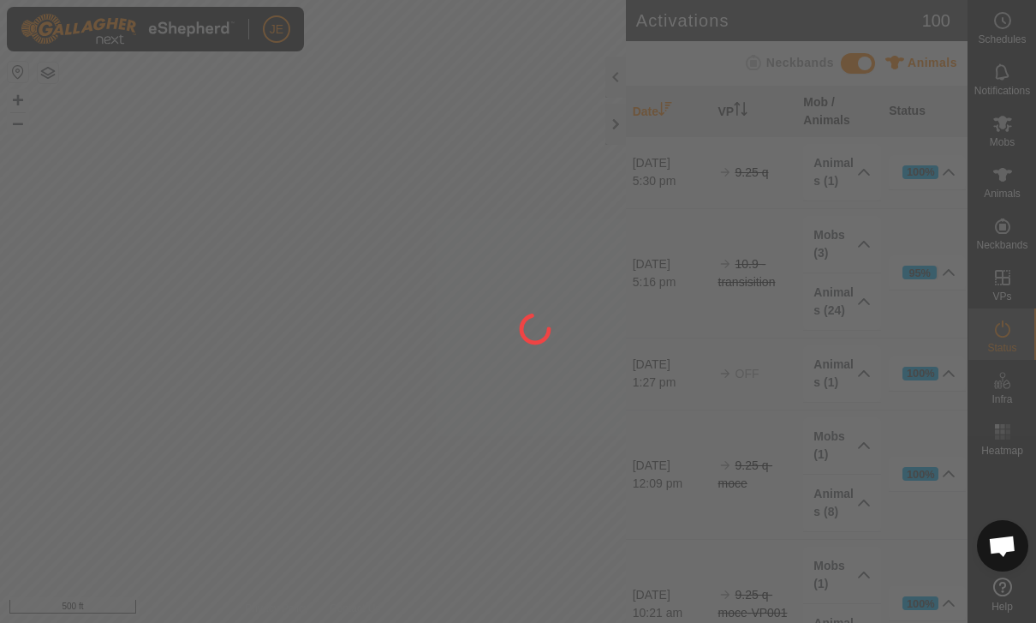
scroll to position [1571, 0]
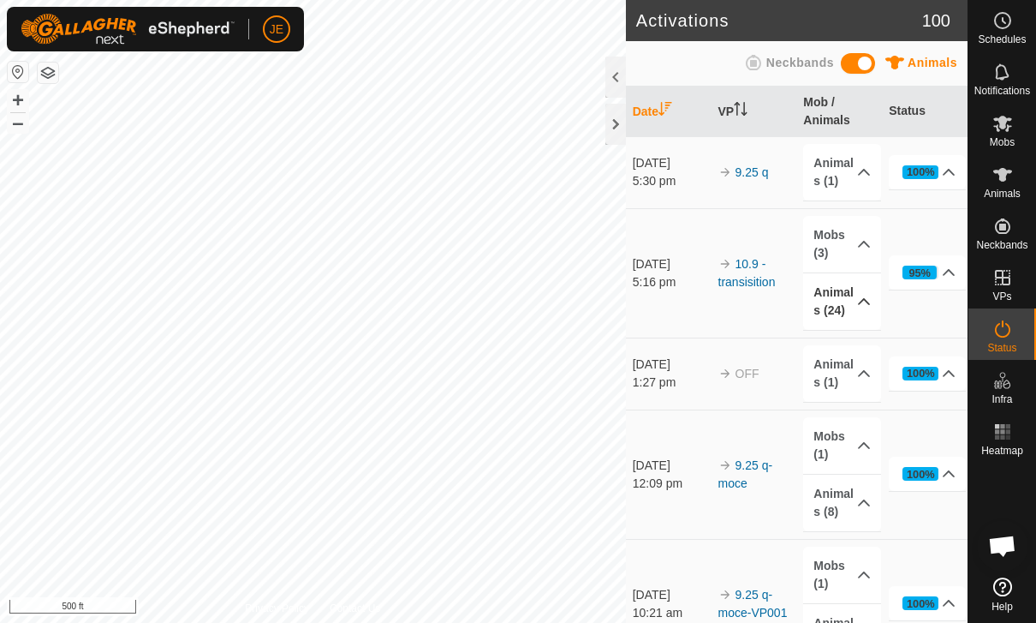
click at [838, 302] on p-accordion-header "Animals (24)" at bounding box center [841, 301] width 77 height 57
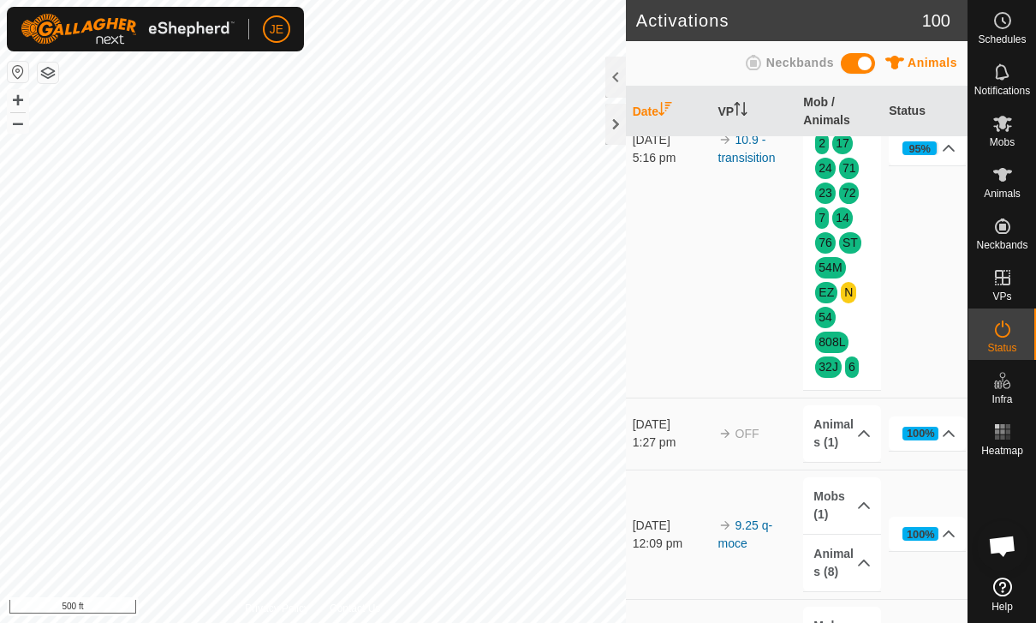
scroll to position [312, 0]
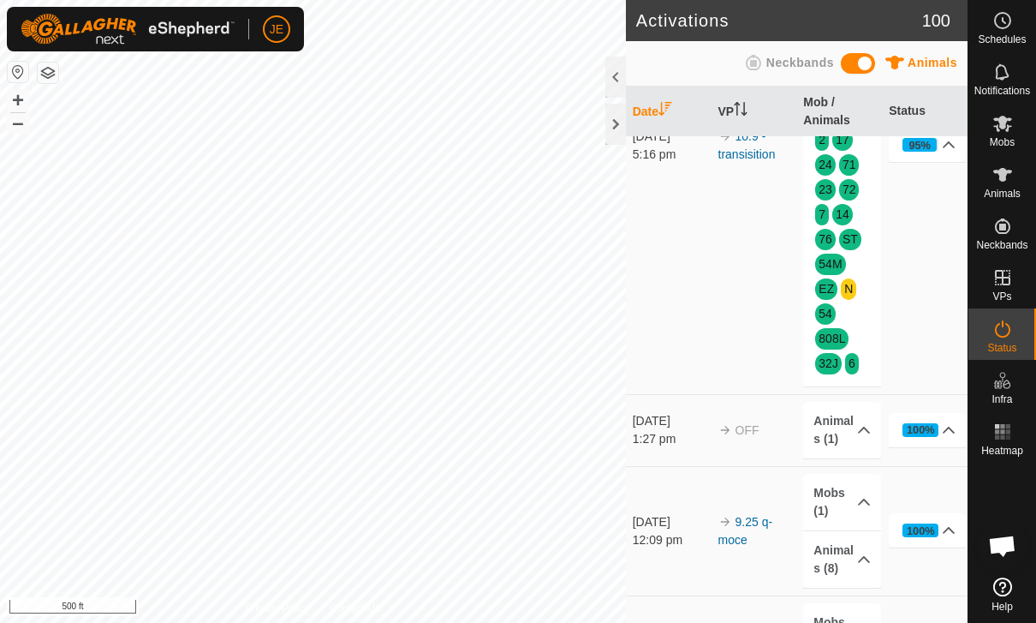
click at [851, 288] on link "N" at bounding box center [848, 289] width 9 height 14
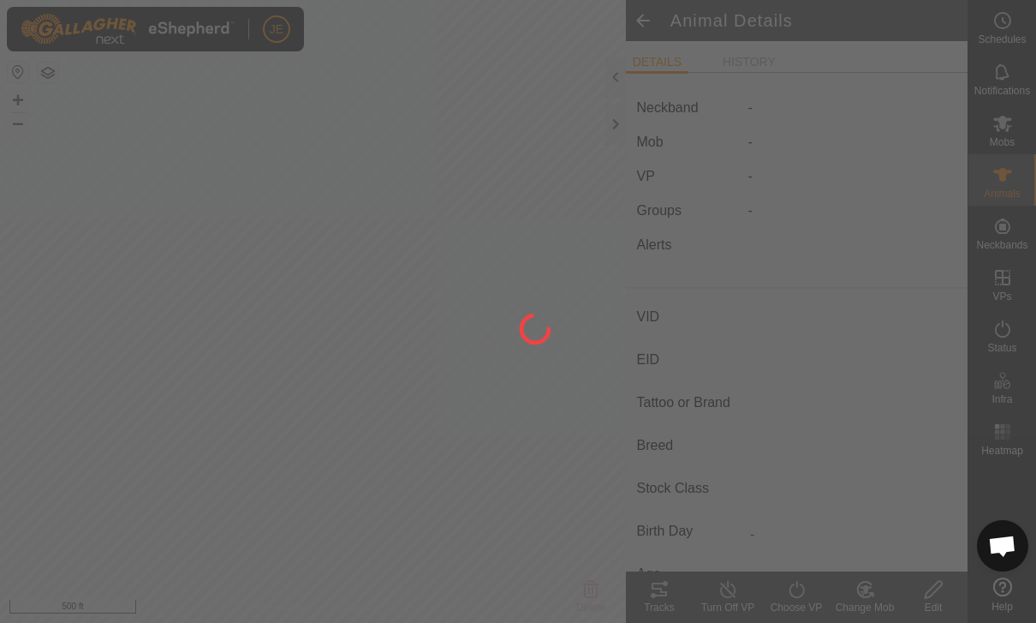
type input "N"
type input "-"
type input "Cow"
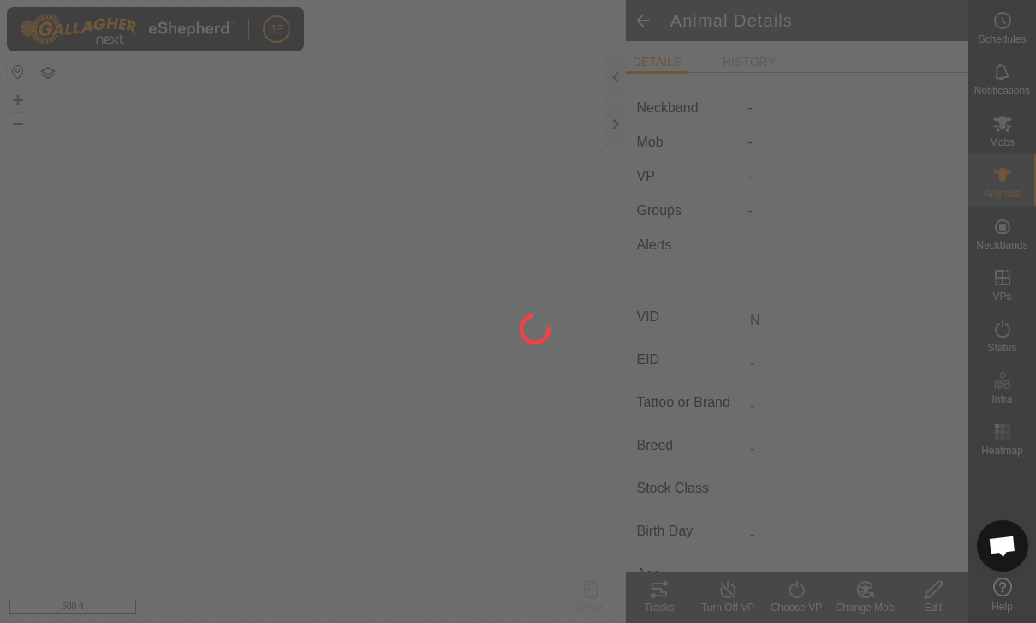
type input "01/2020"
type input "5 years 10 months"
type input "-"
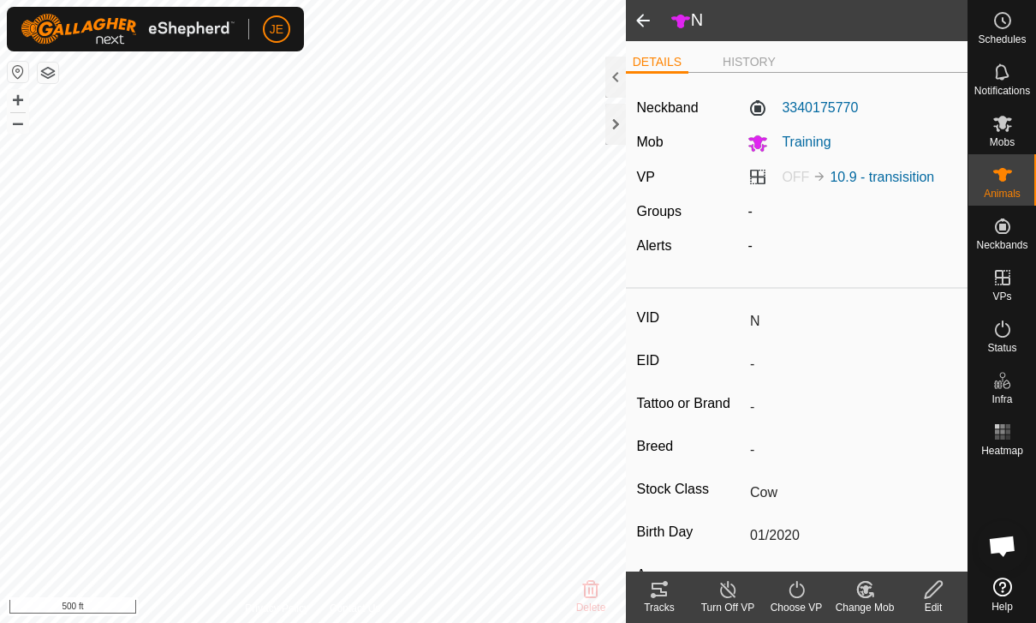
click at [645, 23] on span at bounding box center [643, 20] width 34 height 41
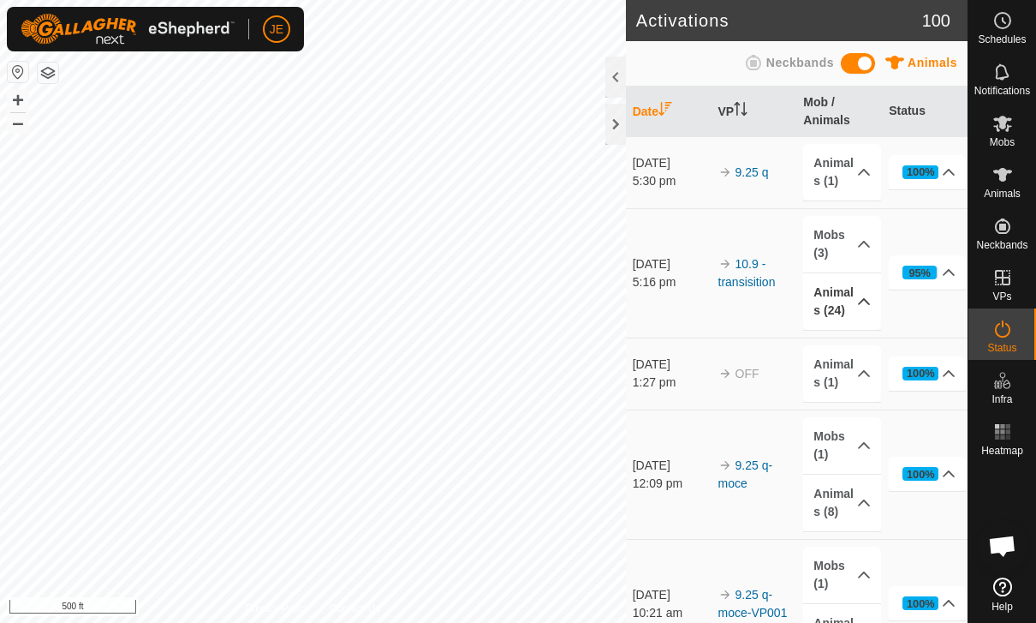
click at [855, 303] on p-accordion-header "Animals (24)" at bounding box center [841, 301] width 77 height 57
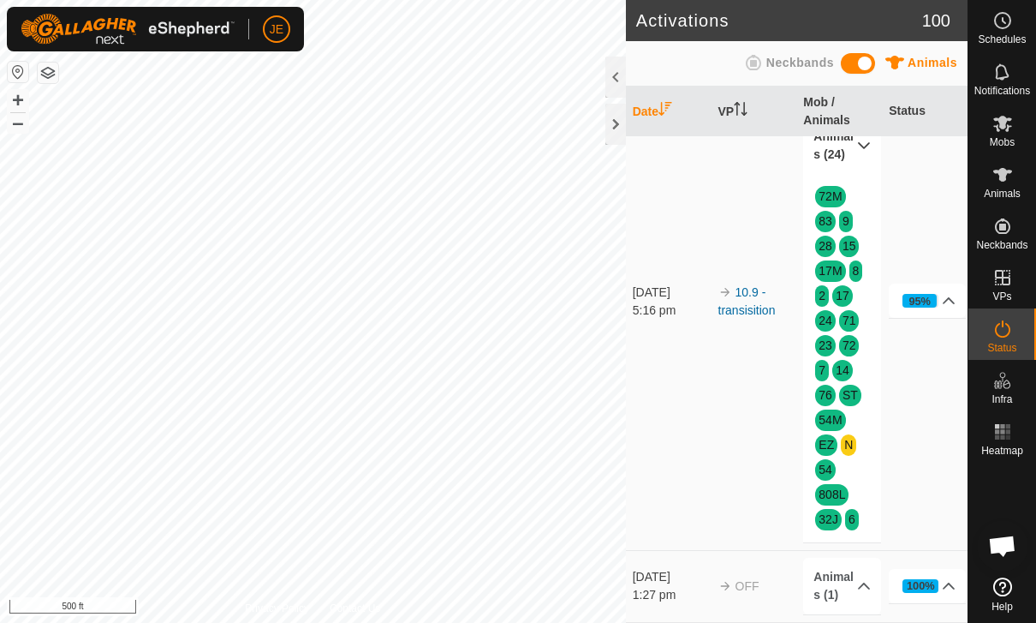
scroll to position [167, 0]
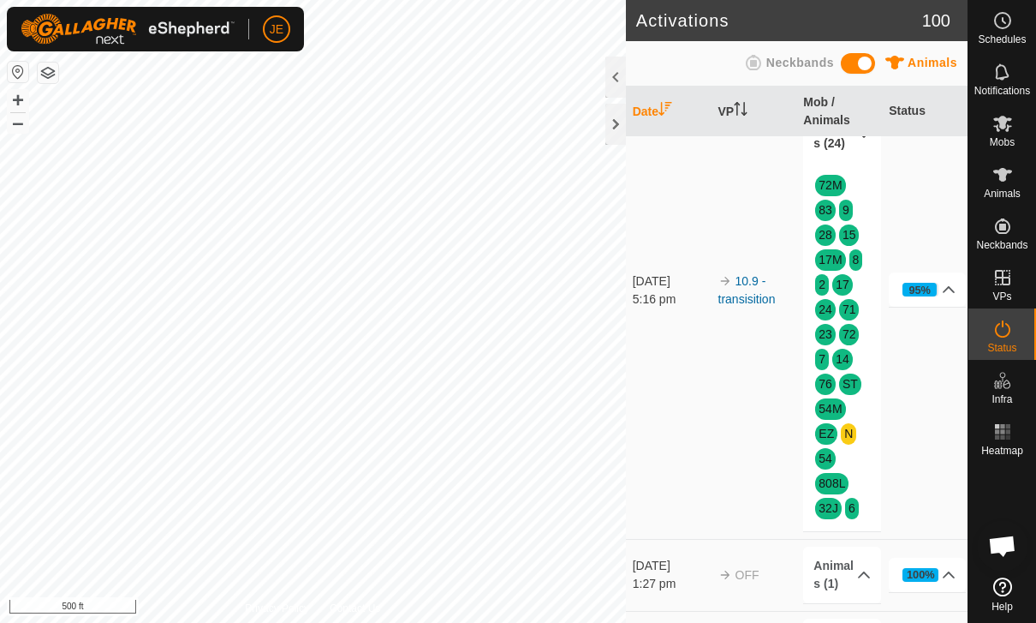
click at [891, 420] on td "95% In Progress Pending 1 Sent 0 Completed Confirmed 23 Overridden 0 Cancelled 0" at bounding box center [925, 290] width 86 height 498
click at [930, 450] on td "95% In Progress Pending 1 Sent 0 Completed Confirmed 23 Overridden 0 Cancelled 0" at bounding box center [925, 290] width 86 height 498
click at [1005, 125] on icon at bounding box center [1002, 124] width 19 height 16
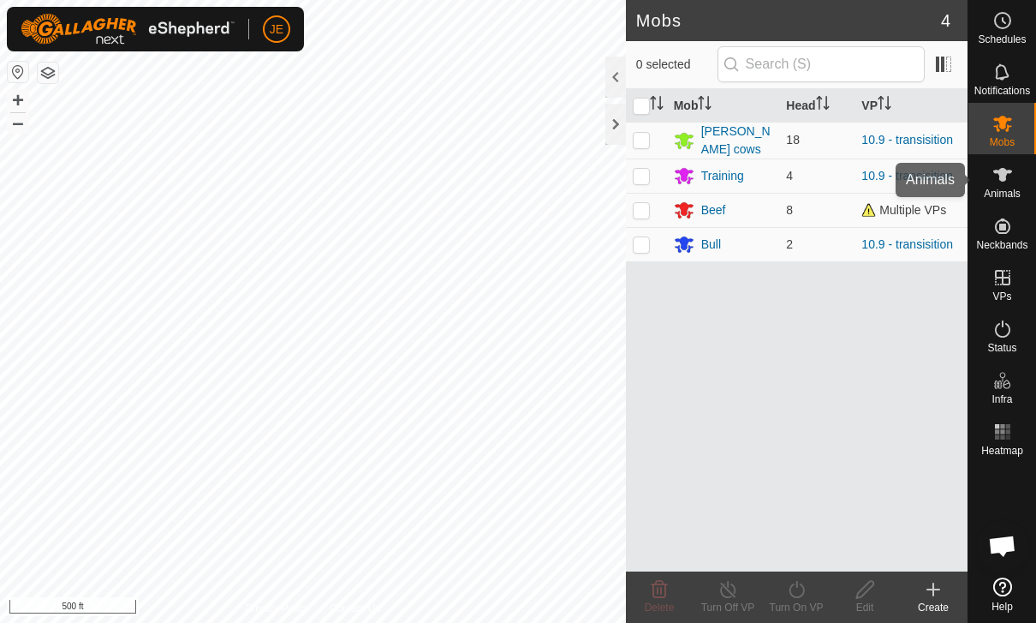
click at [1005, 188] on span "Animals" at bounding box center [1002, 193] width 37 height 10
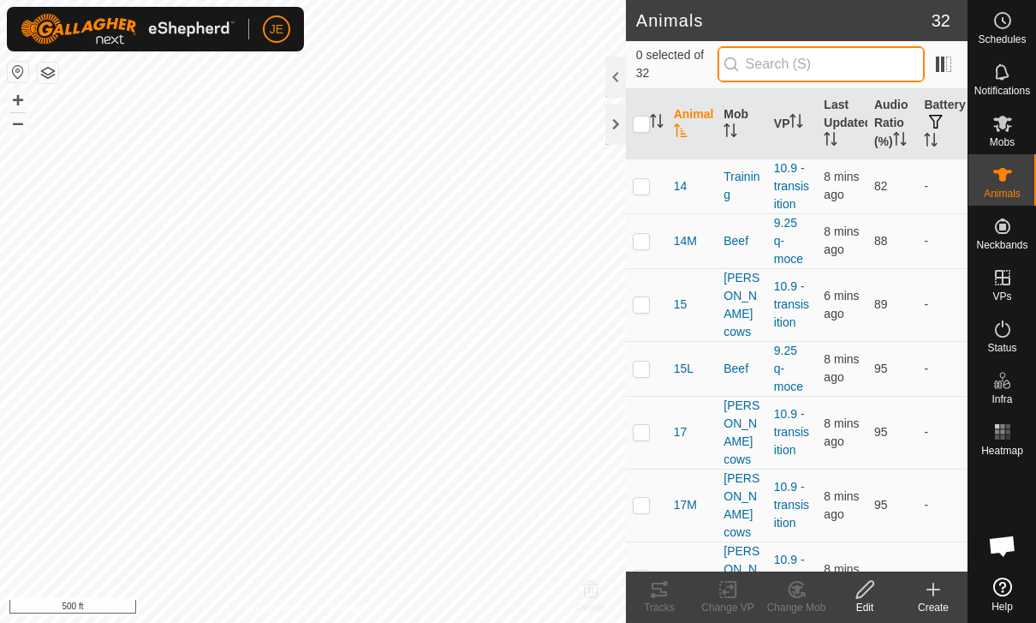
click at [820, 75] on input "text" at bounding box center [821, 64] width 207 height 36
click at [838, 57] on input "text" at bounding box center [821, 64] width 207 height 36
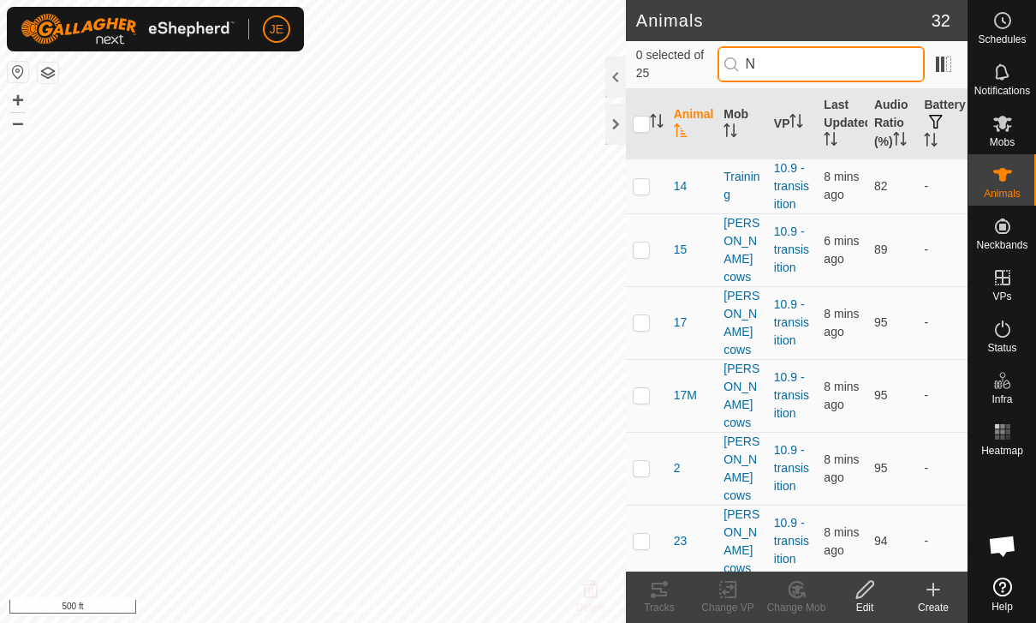
type input "N"
click at [849, 60] on input "N" at bounding box center [821, 64] width 207 height 36
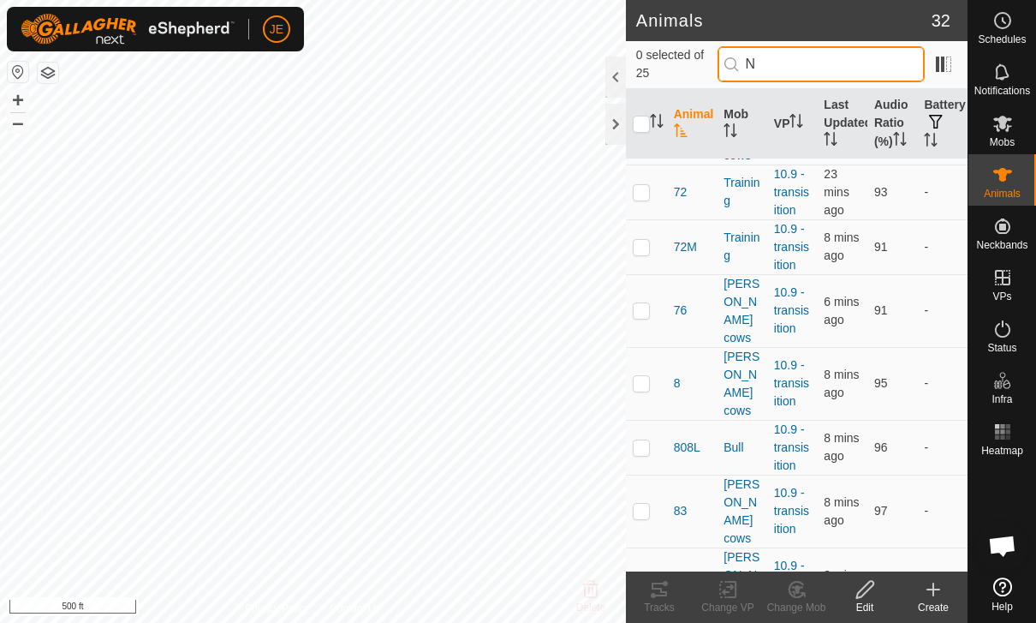
scroll to position [976, 0]
checkbox input "true"
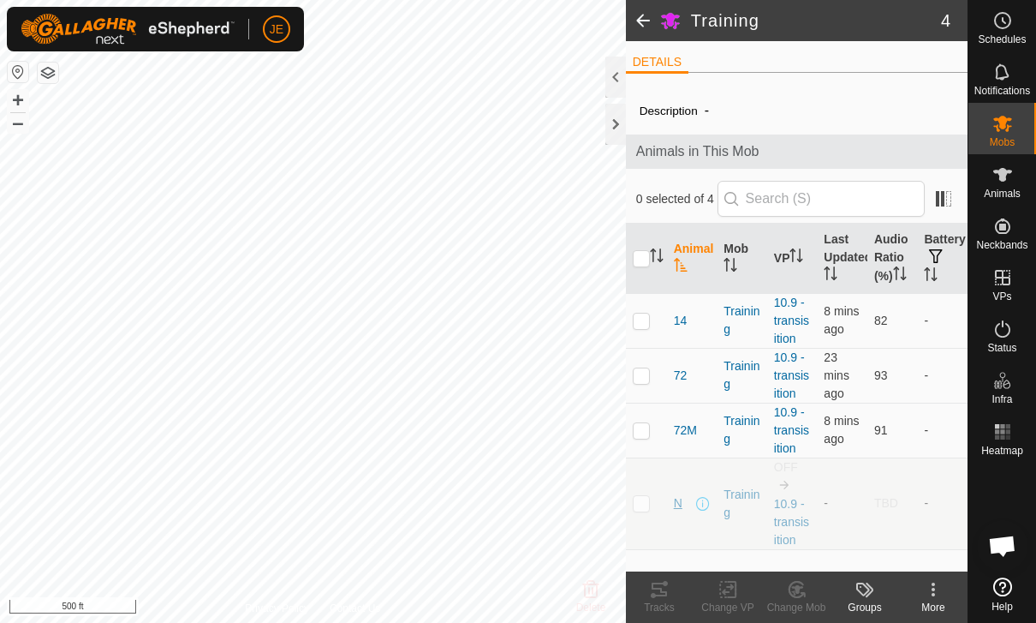
click at [680, 499] on span "N" at bounding box center [678, 503] width 9 height 18
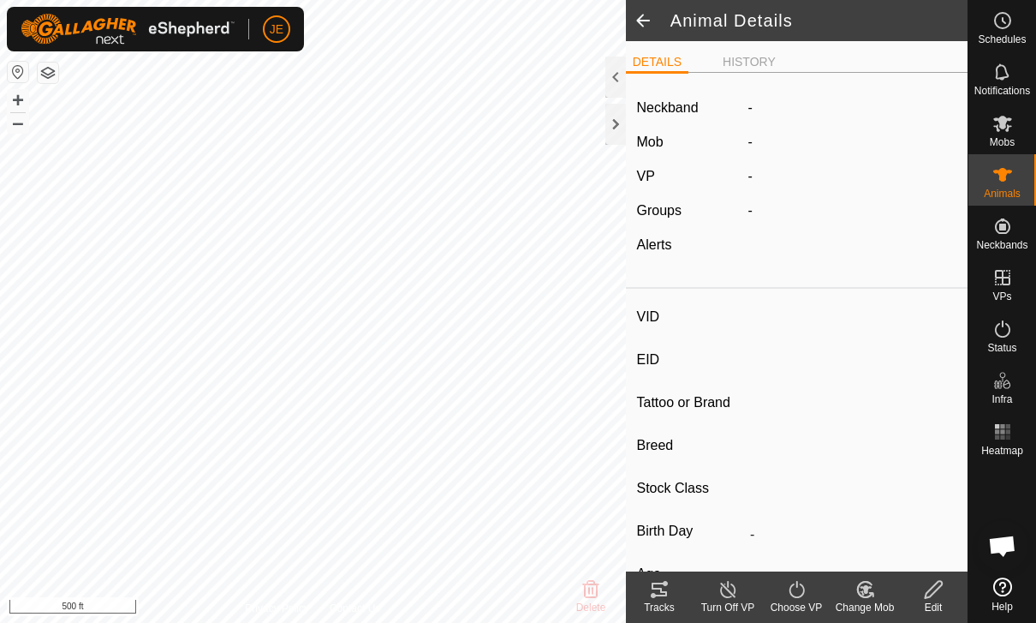
type input "N"
type input "-"
type input "Cow"
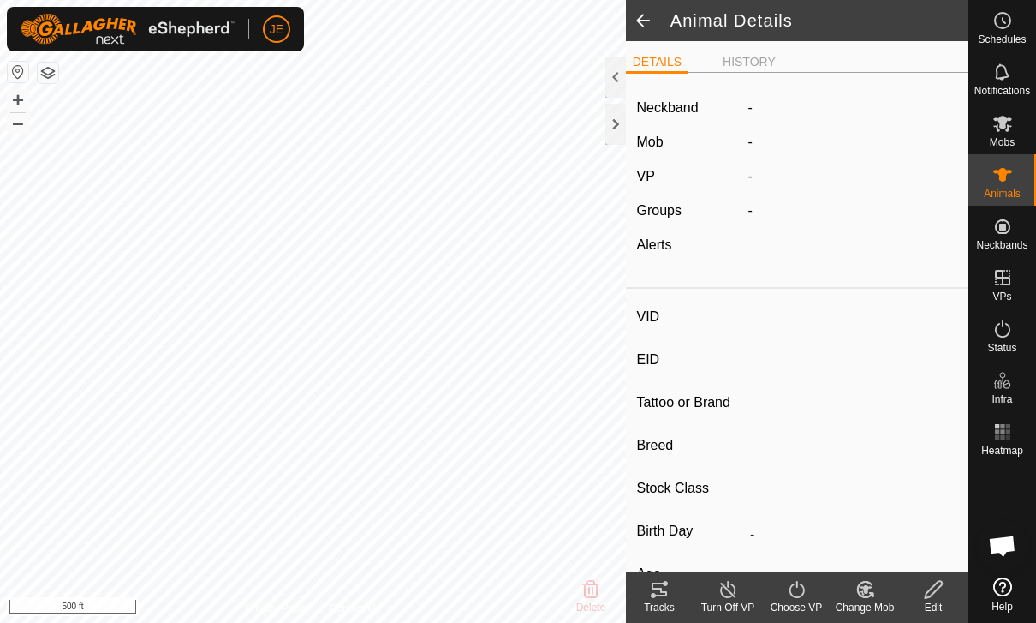
type input "01/2020"
type input "5 years 10 months"
type input "-"
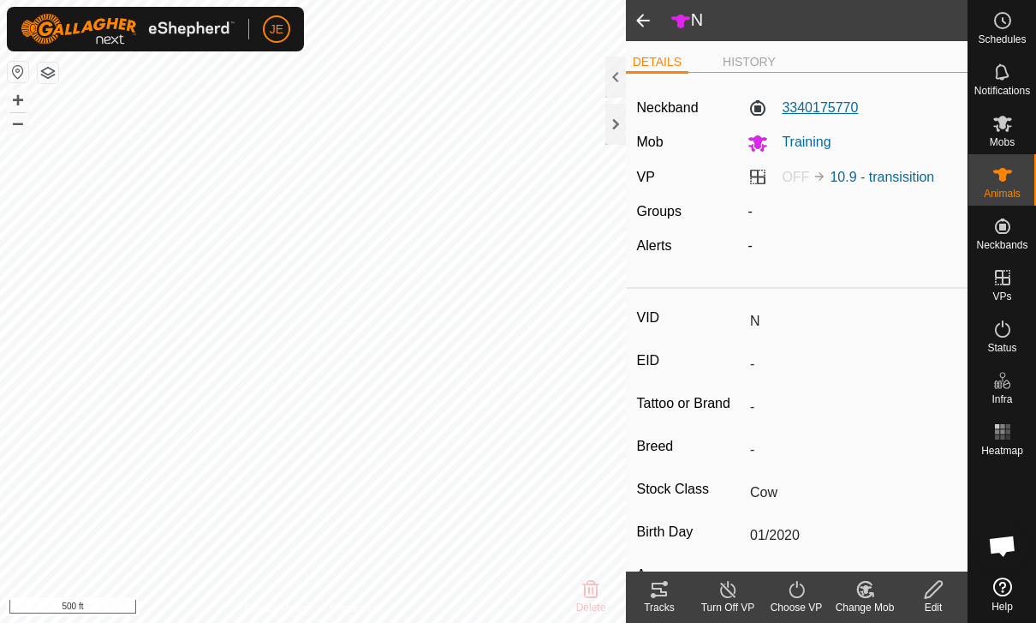
click at [846, 99] on label "3340175770" at bounding box center [803, 108] width 110 height 21
